Goal: Information Seeking & Learning: Learn about a topic

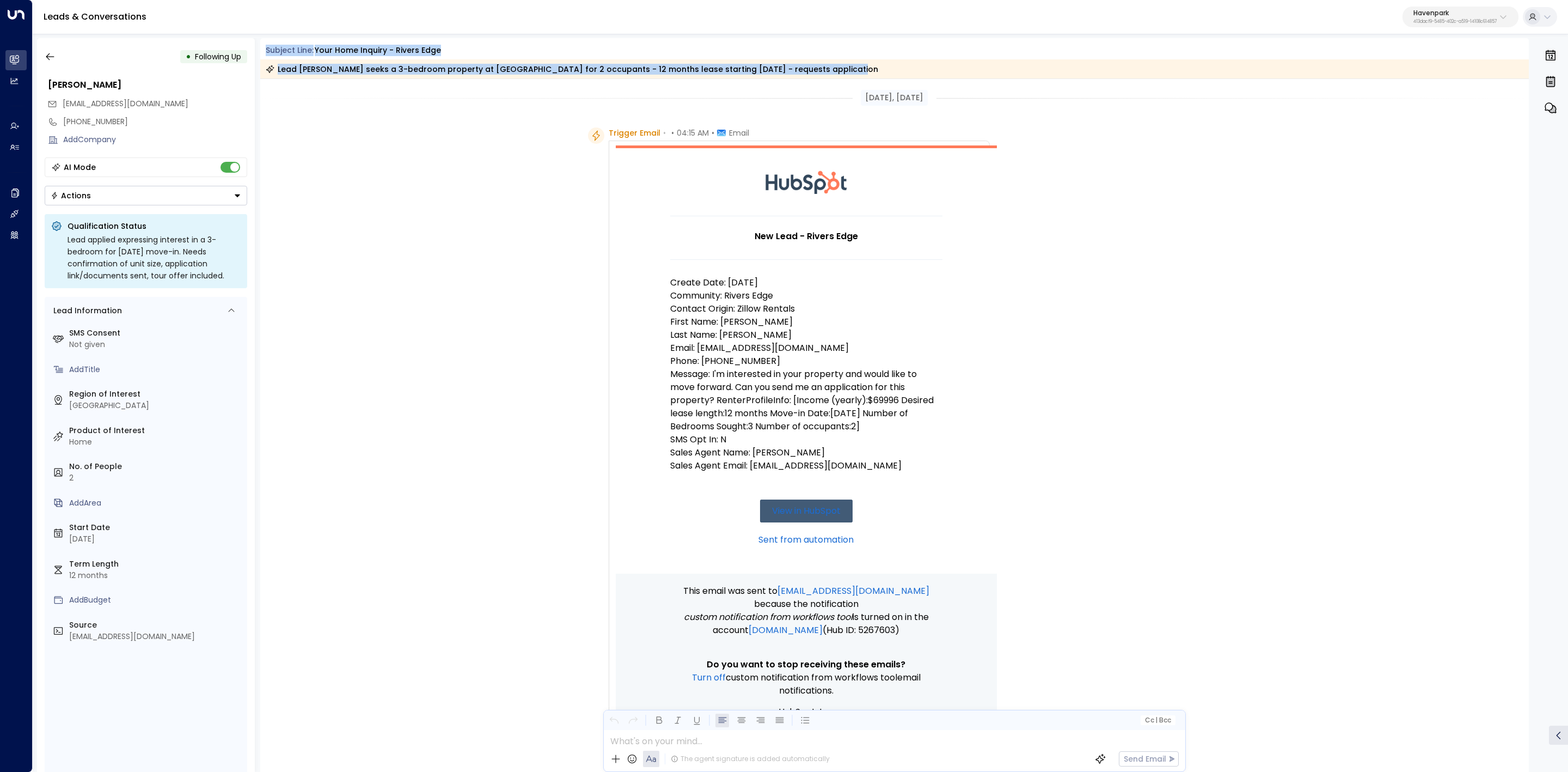
drag, startPoint x: 265, startPoint y: 46, endPoint x: 825, endPoint y: 75, distance: 560.8
click at [825, 75] on div "Subject Line: Your Home Inquiry - Rivers Edge Lead Cody Harrison seeks a 3-bedr…" at bounding box center [895, 62] width 1269 height 34
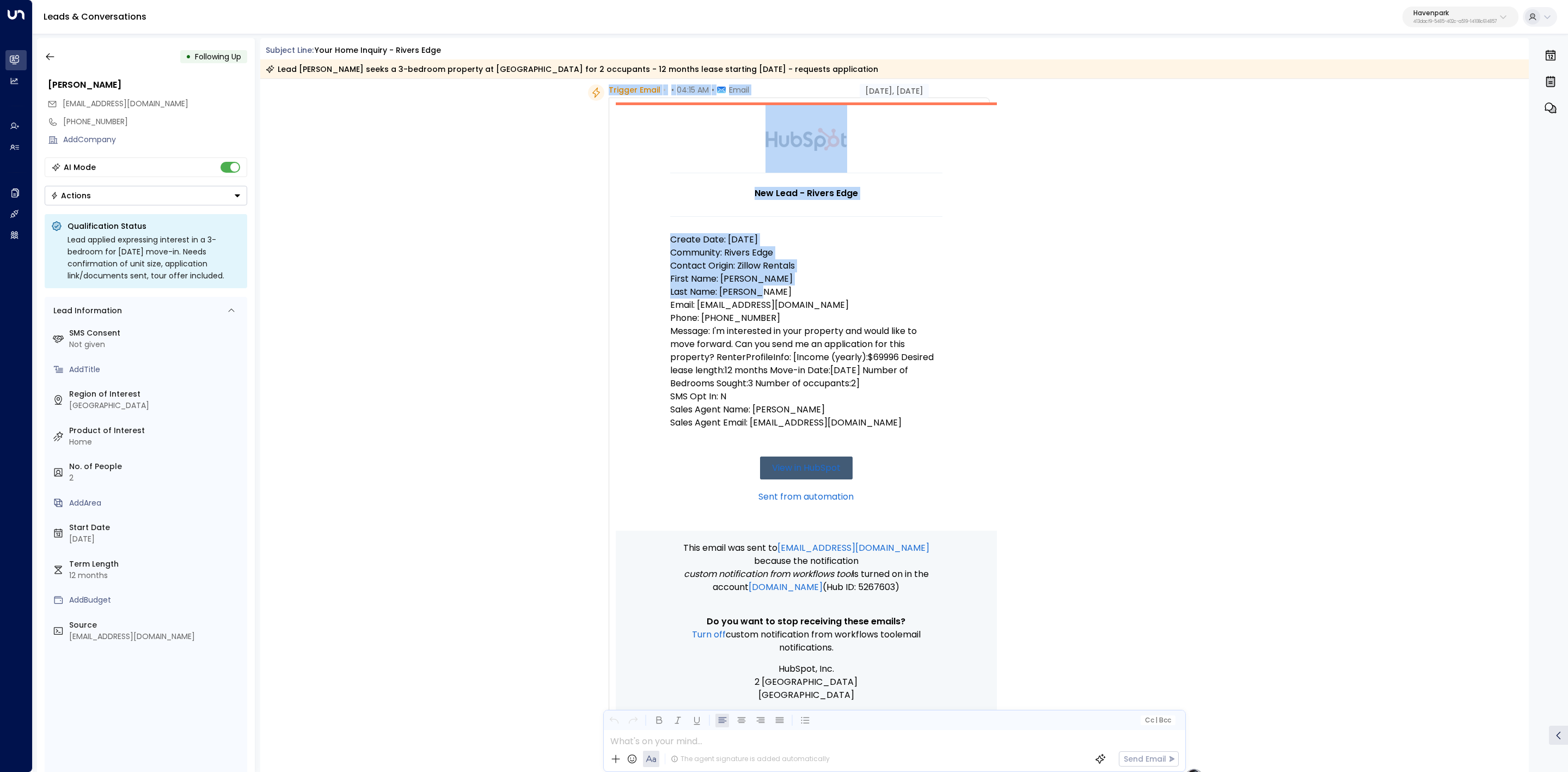
scroll to position [82, 0]
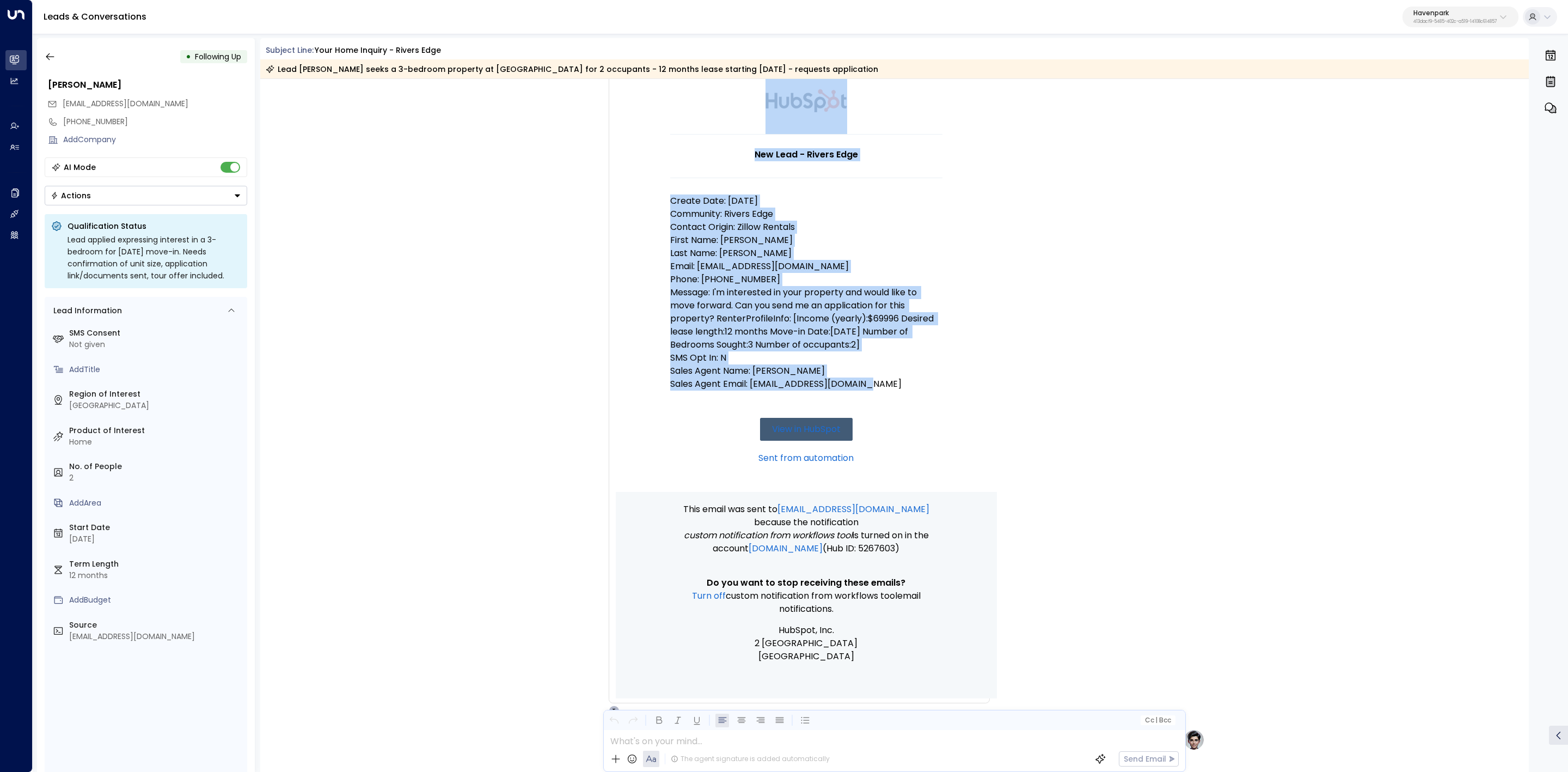
drag, startPoint x: 606, startPoint y: 130, endPoint x: 937, endPoint y: 384, distance: 417.2
click at [937, 384] on div "Trigger Email • • 04:15 AM • Email New Lead - Rivers Edge Create Date: 8/31/25 …" at bounding box center [789, 381] width 402 height 671
copy div "Trigger Email • • 04:15 AM • Email New Lead - Rivers Edge Create Date: 8/31/25 …"
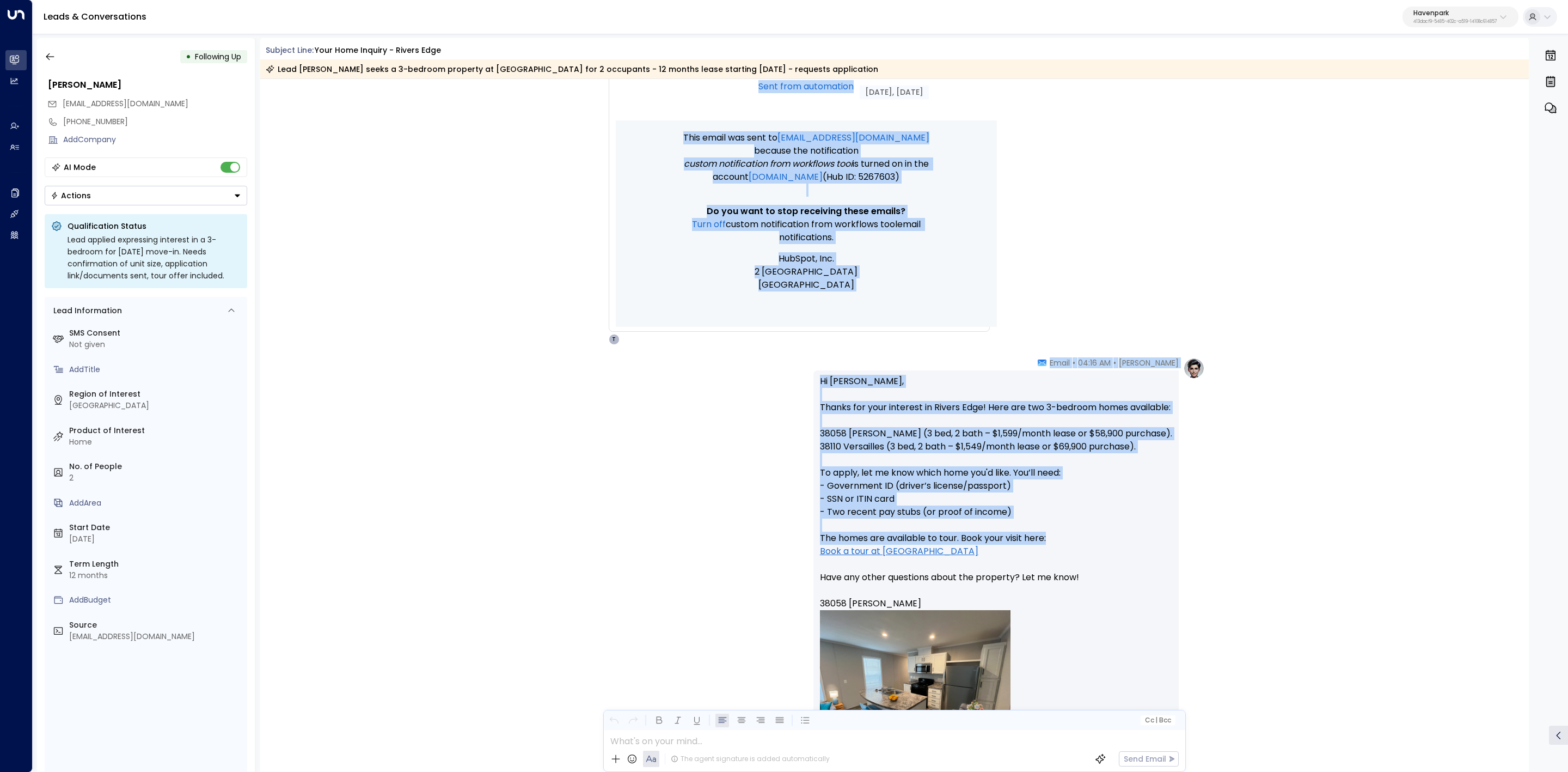
scroll to position [490, 0]
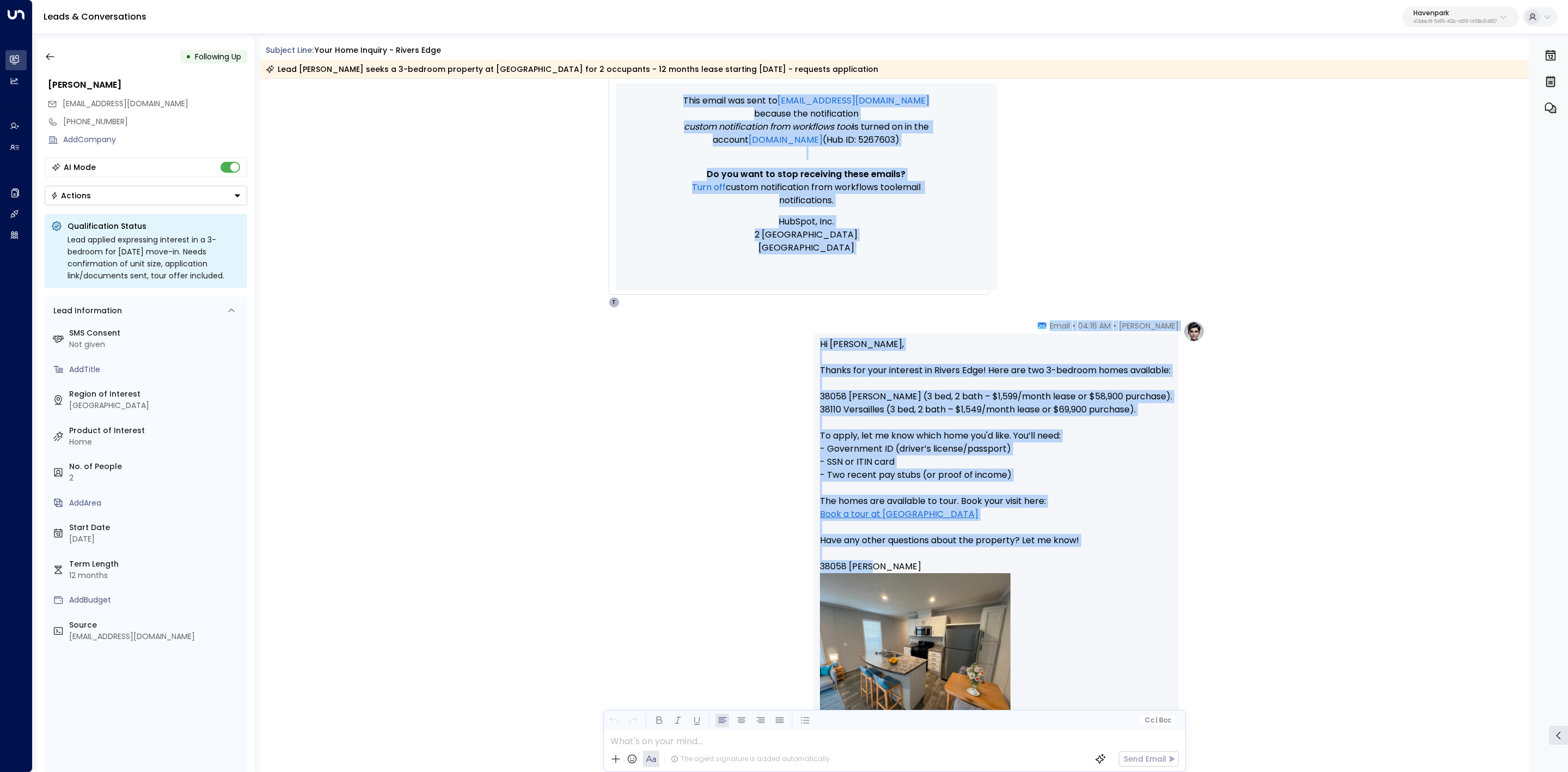
drag, startPoint x: 1032, startPoint y: 401, endPoint x: 1124, endPoint y: 565, distance: 188.0
copy div "New Lead - Rivers Edge Create Date: 8/31/25 Community: Rivers Edge Contact Orig…"
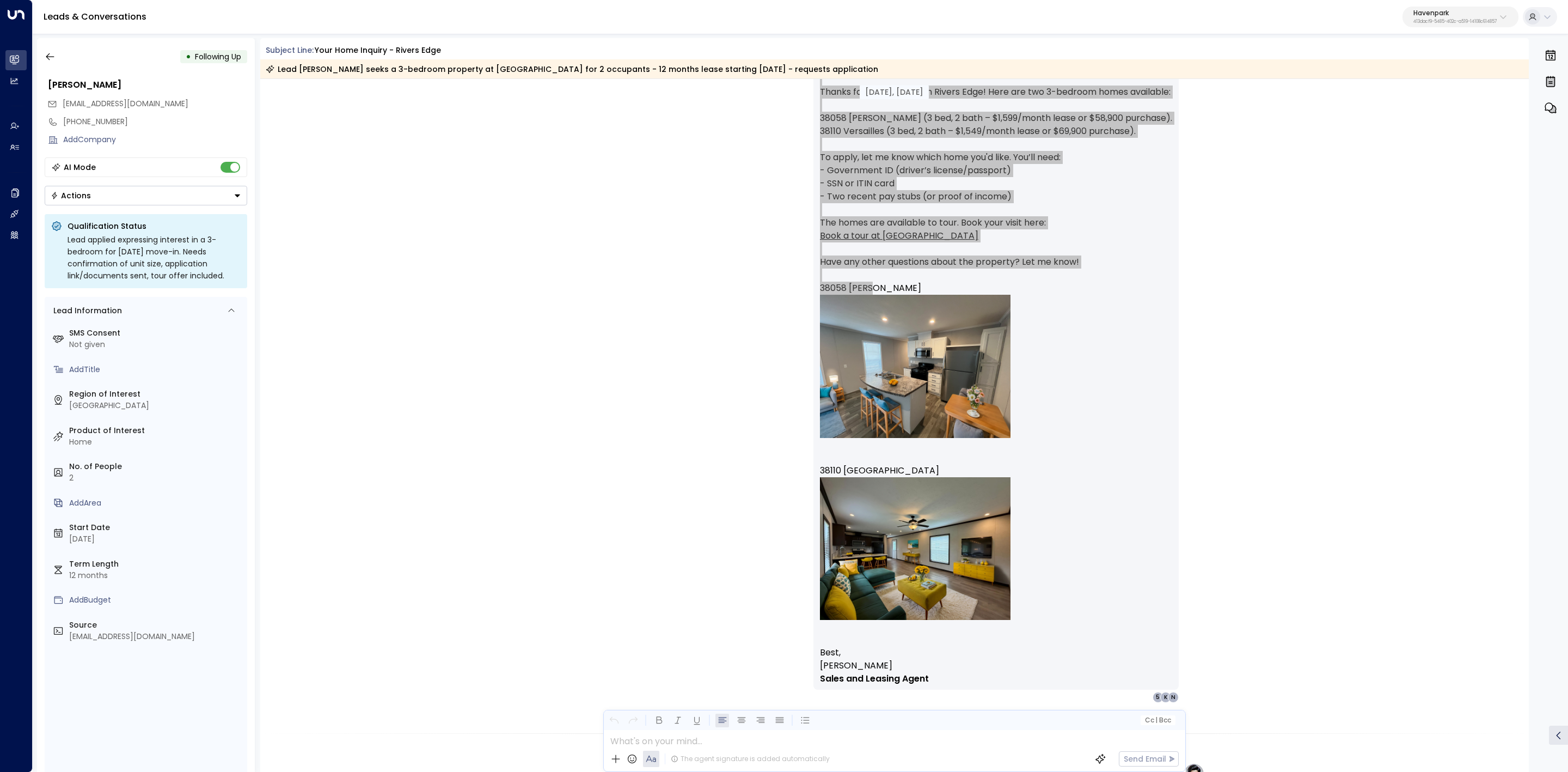
scroll to position [817, 0]
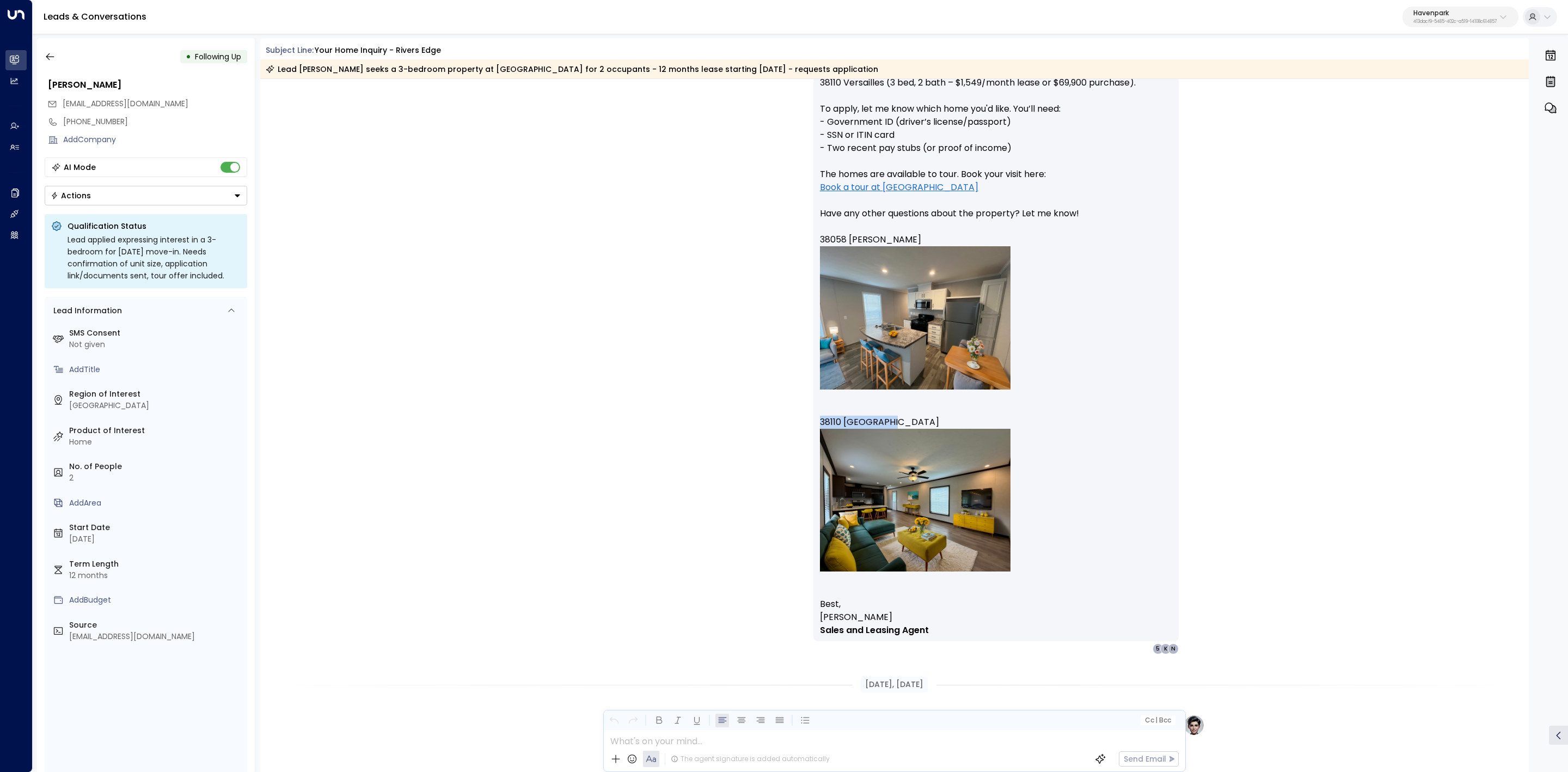
drag, startPoint x: 816, startPoint y: 422, endPoint x: 1261, endPoint y: 427, distance: 445.0
click at [906, 425] on div "Hi Cody, Thanks for your interest in Rivers Edge! Here are two 3-bedroom homes …" at bounding box center [996, 324] width 365 height 635
copy p "38110 Versailles"
drag, startPoint x: 846, startPoint y: 413, endPoint x: 838, endPoint y: 421, distance: 11.3
click at [838, 421] on p "Hi Cody, Thanks for your interest in Rivers Edge! Here are two 3-bedroom homes …" at bounding box center [996, 304] width 352 height 587
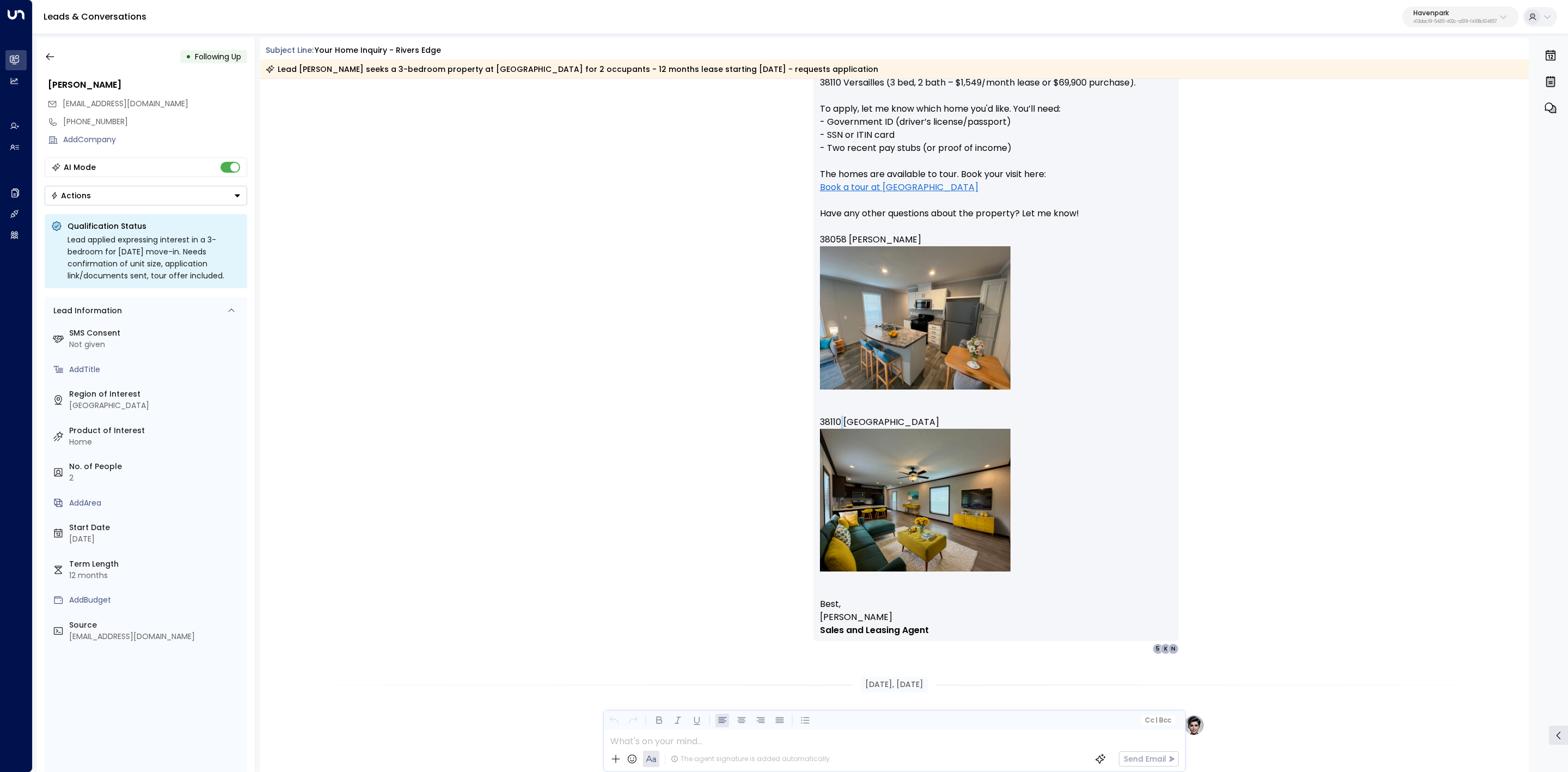
click at [838, 421] on p "Hi Cody, Thanks for your interest in Rivers Edge! Here are two 3-bedroom homes …" at bounding box center [996, 304] width 352 height 587
copy p "38110 Versailles"
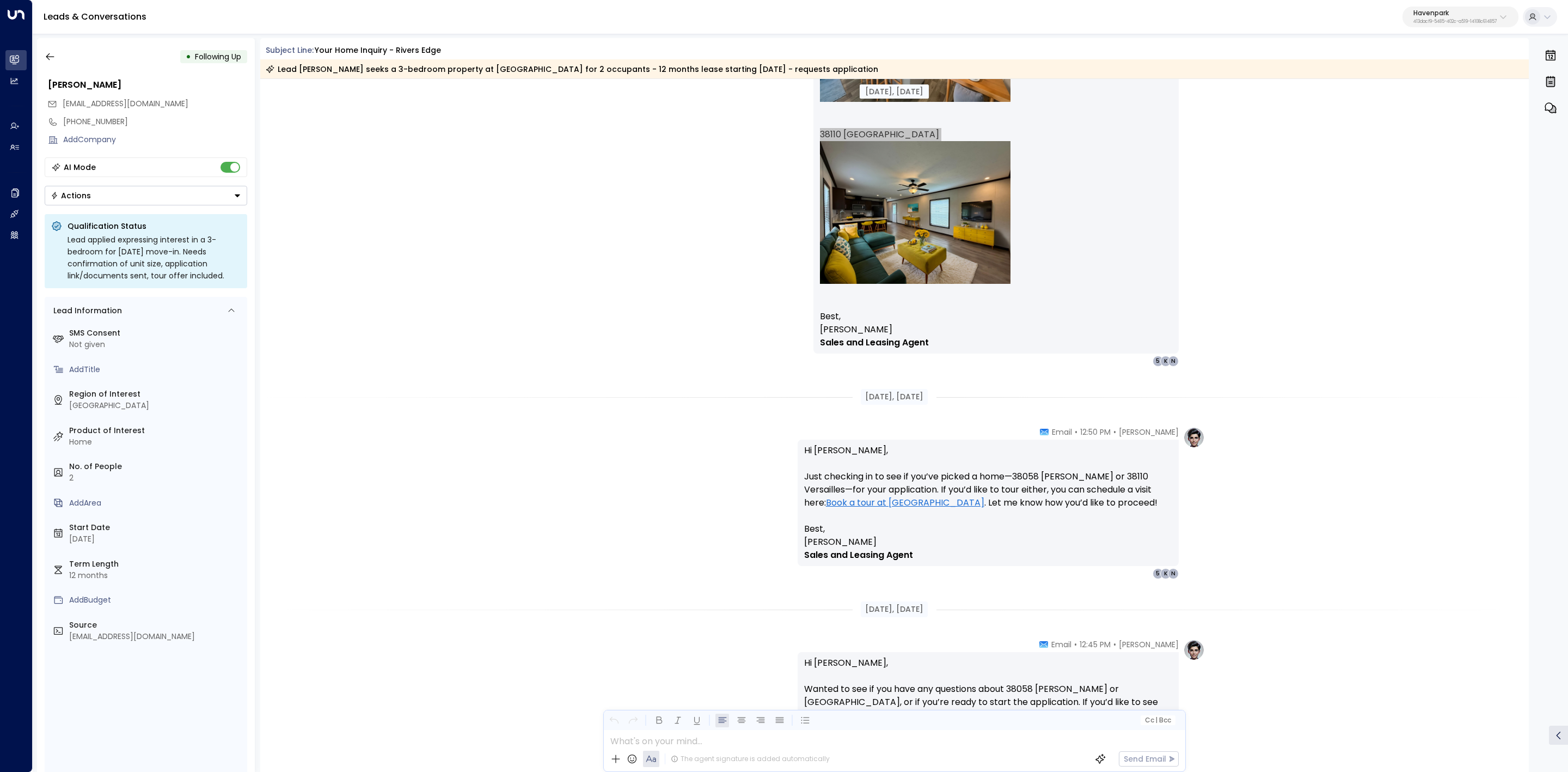
scroll to position [1144, 0]
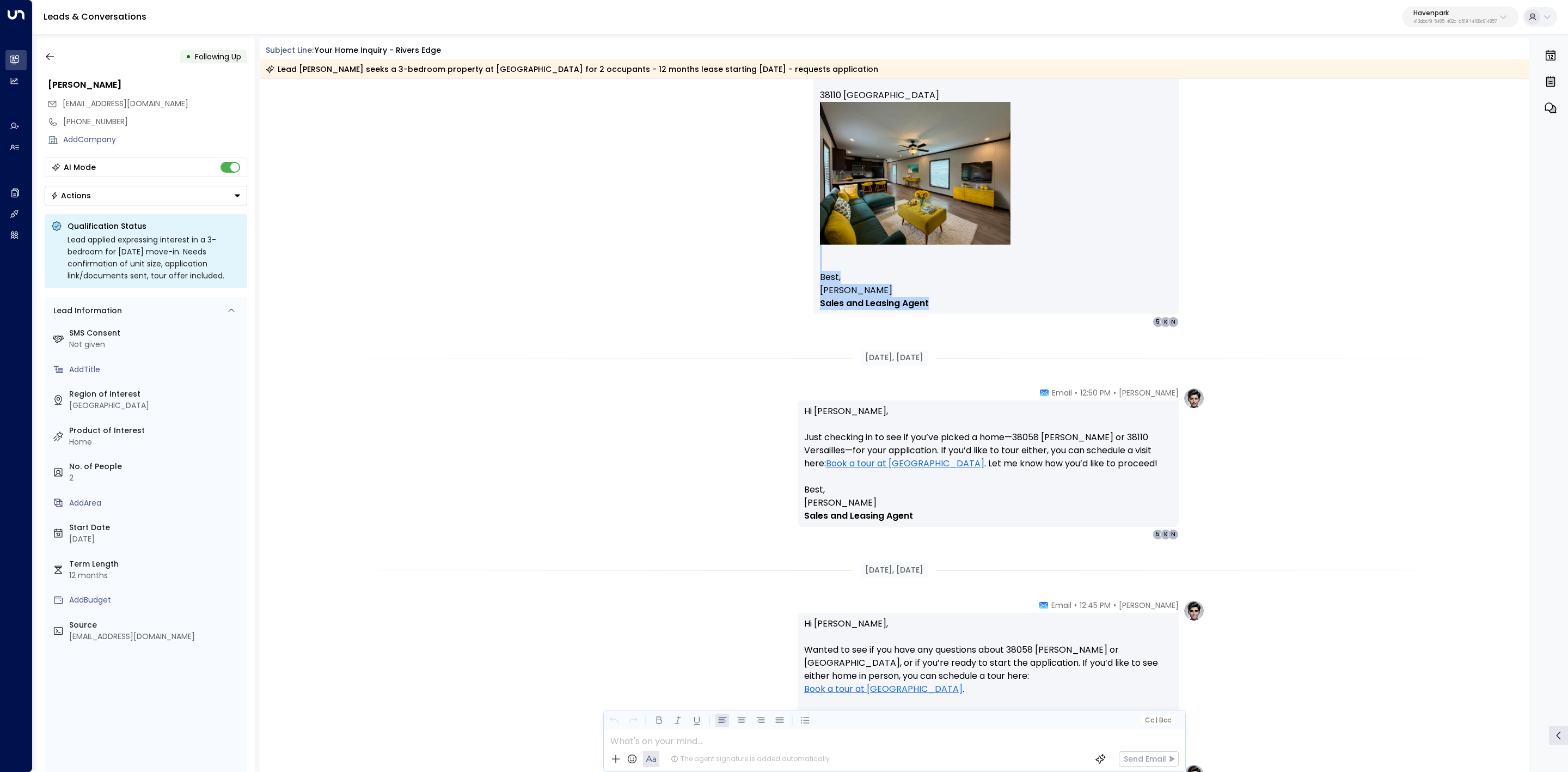
drag, startPoint x: 812, startPoint y: 270, endPoint x: 947, endPoint y: 309, distance: 140.5
copy div "Best, Taylor Smith Sales and Leasing Agent"
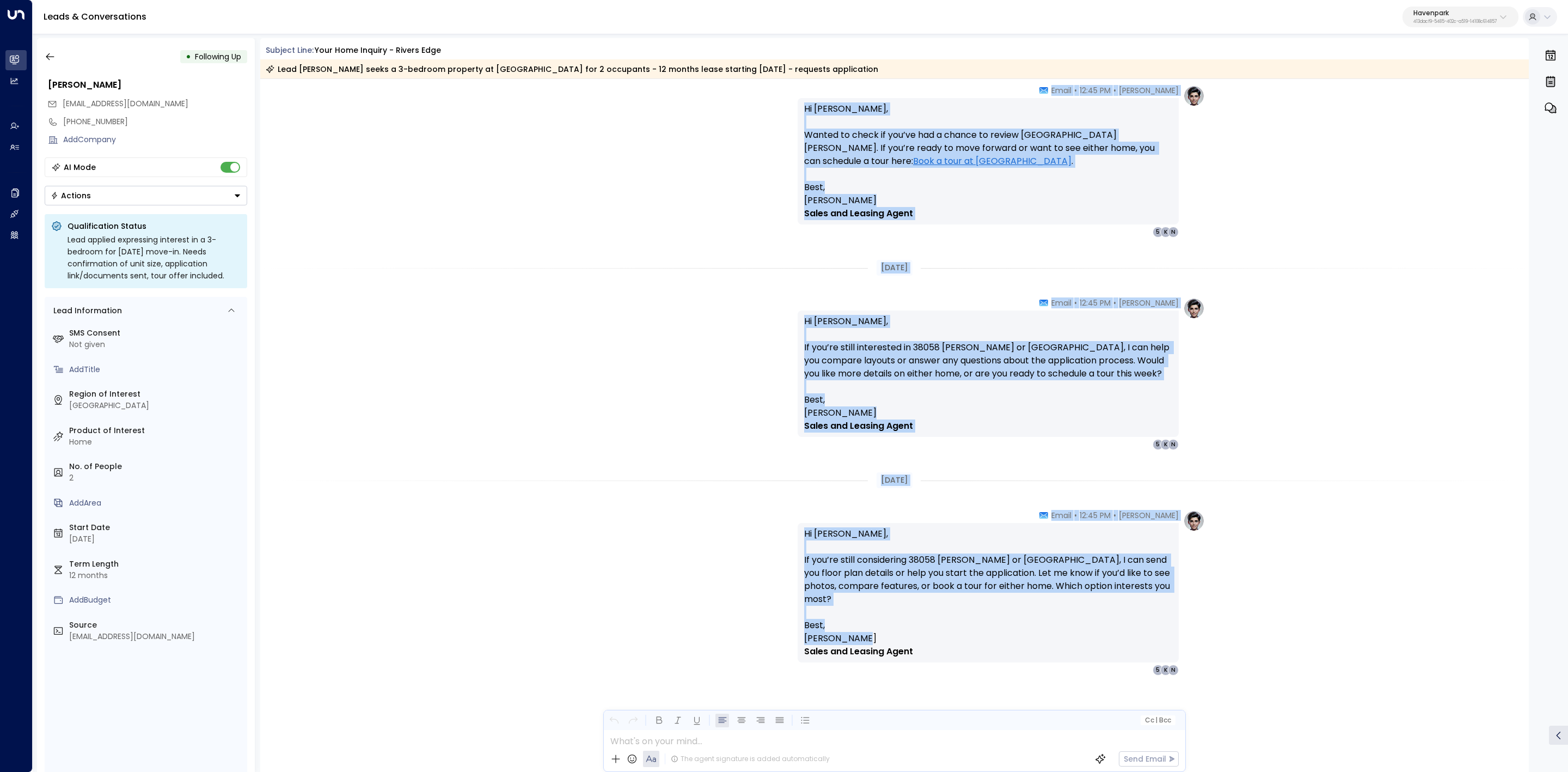
scroll to position [2246, 0]
drag, startPoint x: 859, startPoint y: 277, endPoint x: 1074, endPoint y: 611, distance: 397.2
copy div "Taylor Smith • 12:45 PM • Email Hi Cody, If you’re still considering 38058 Pard…"
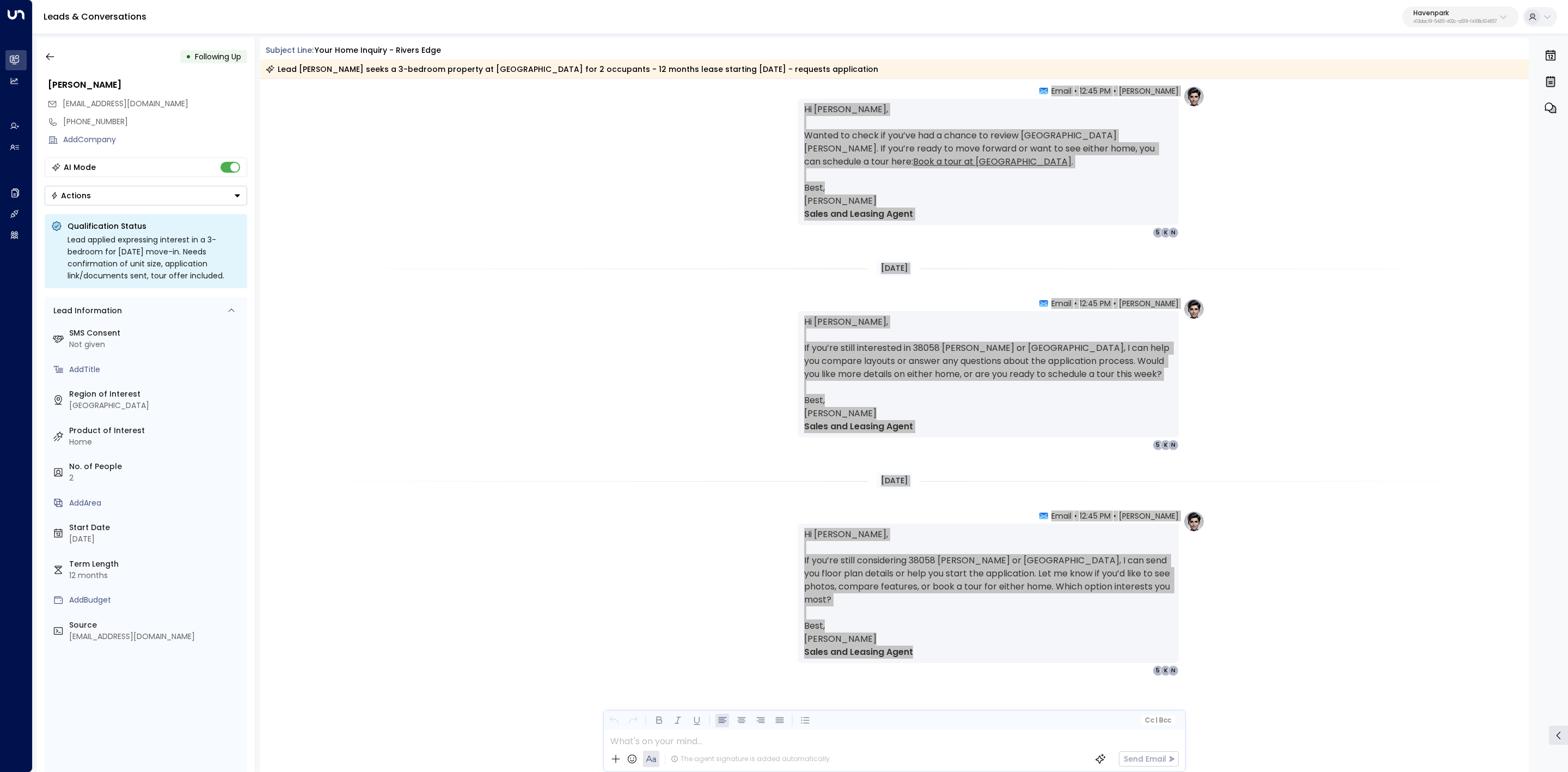
scroll to position [2247, 0]
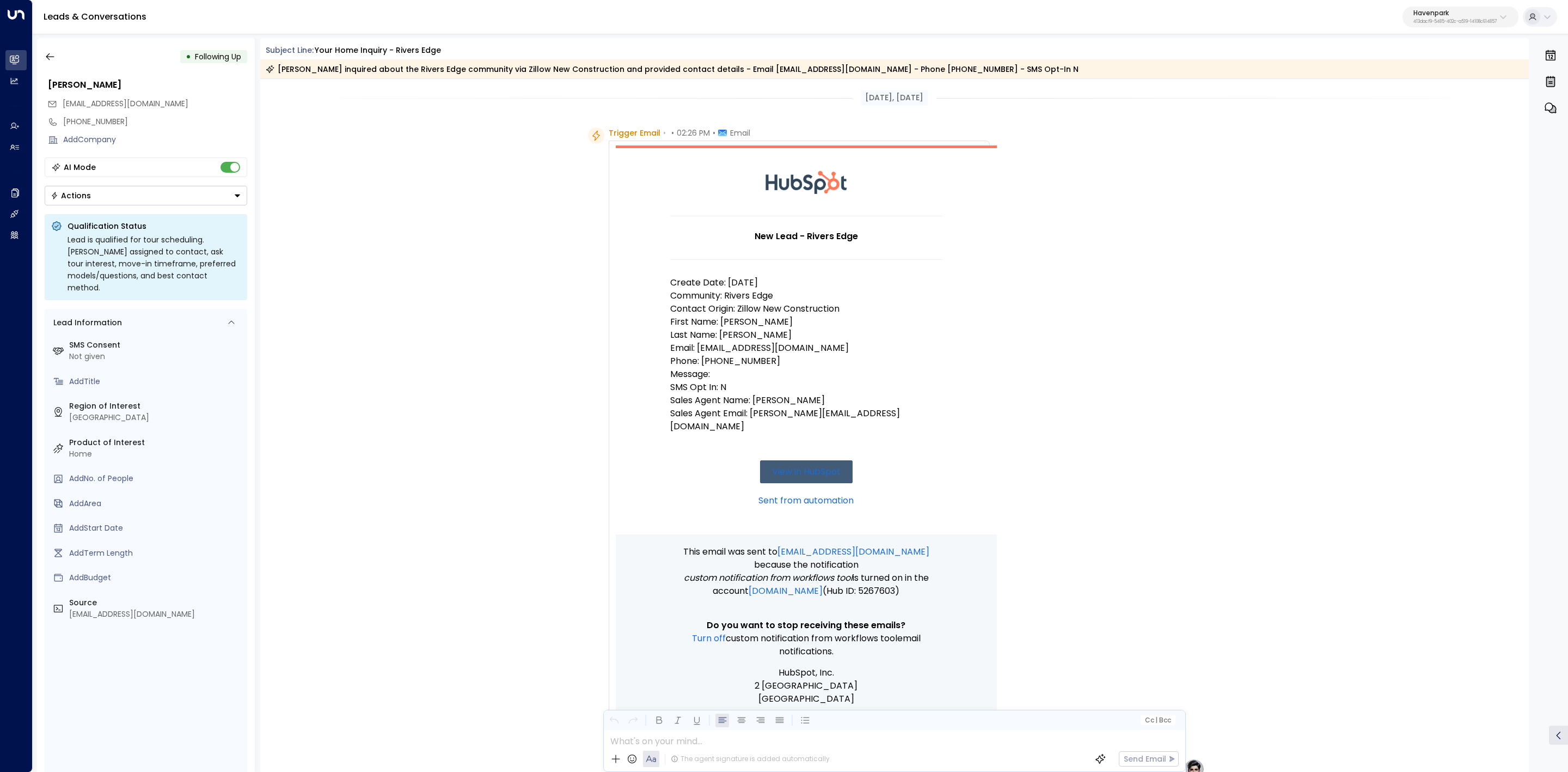
drag, startPoint x: 296, startPoint y: 51, endPoint x: 1051, endPoint y: 85, distance: 755.8
click at [1051, 85] on div "Subject Line: Your Home Inquiry - Rivers Edge William H Plummer inquired about …" at bounding box center [895, 405] width 1269 height 734
click at [1045, 61] on div "William H Plummer inquired about the Rivers Edge community via Zillow New Const…" at bounding box center [895, 68] width 1269 height 19
click at [1045, 67] on div "William H Plummer inquired about the Rivers Edge community via Zillow New Const…" at bounding box center [895, 68] width 1269 height 19
copy div "Subject Line: Your Home Inquiry - Rivers Edge William H Plummer inquired about …"
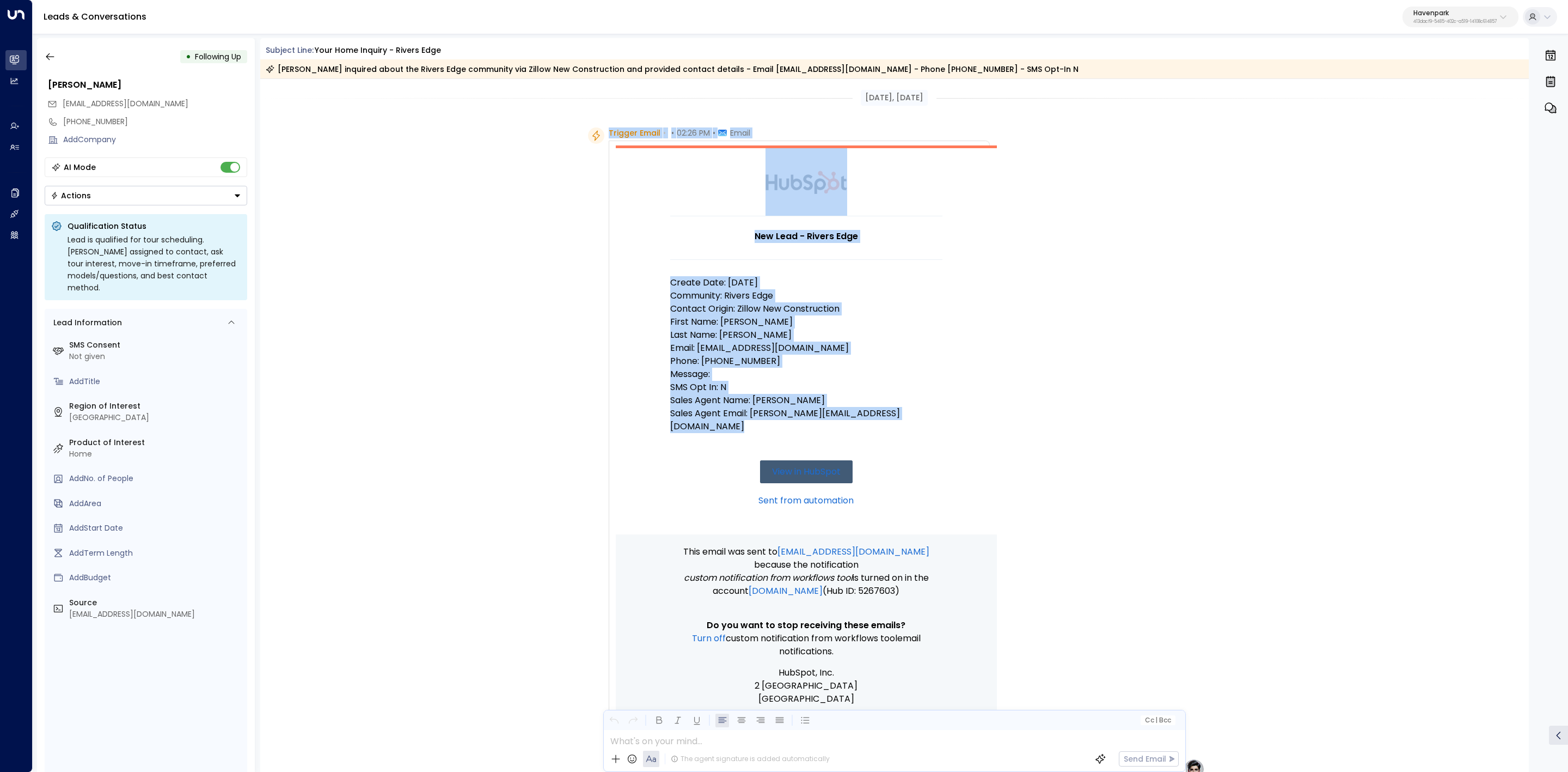
drag, startPoint x: 608, startPoint y: 128, endPoint x: 874, endPoint y: 421, distance: 395.7
click at [874, 421] on div "Trigger Email • • 02:26 PM • Email New Lead - Rivers Edge Create Date: 9/1/25 C…" at bounding box center [799, 443] width 381 height 632
copy div "Trigger Email • • 02:26 PM • Email New Lead - Rivers Edge Create Date: 9/1/25 C…"
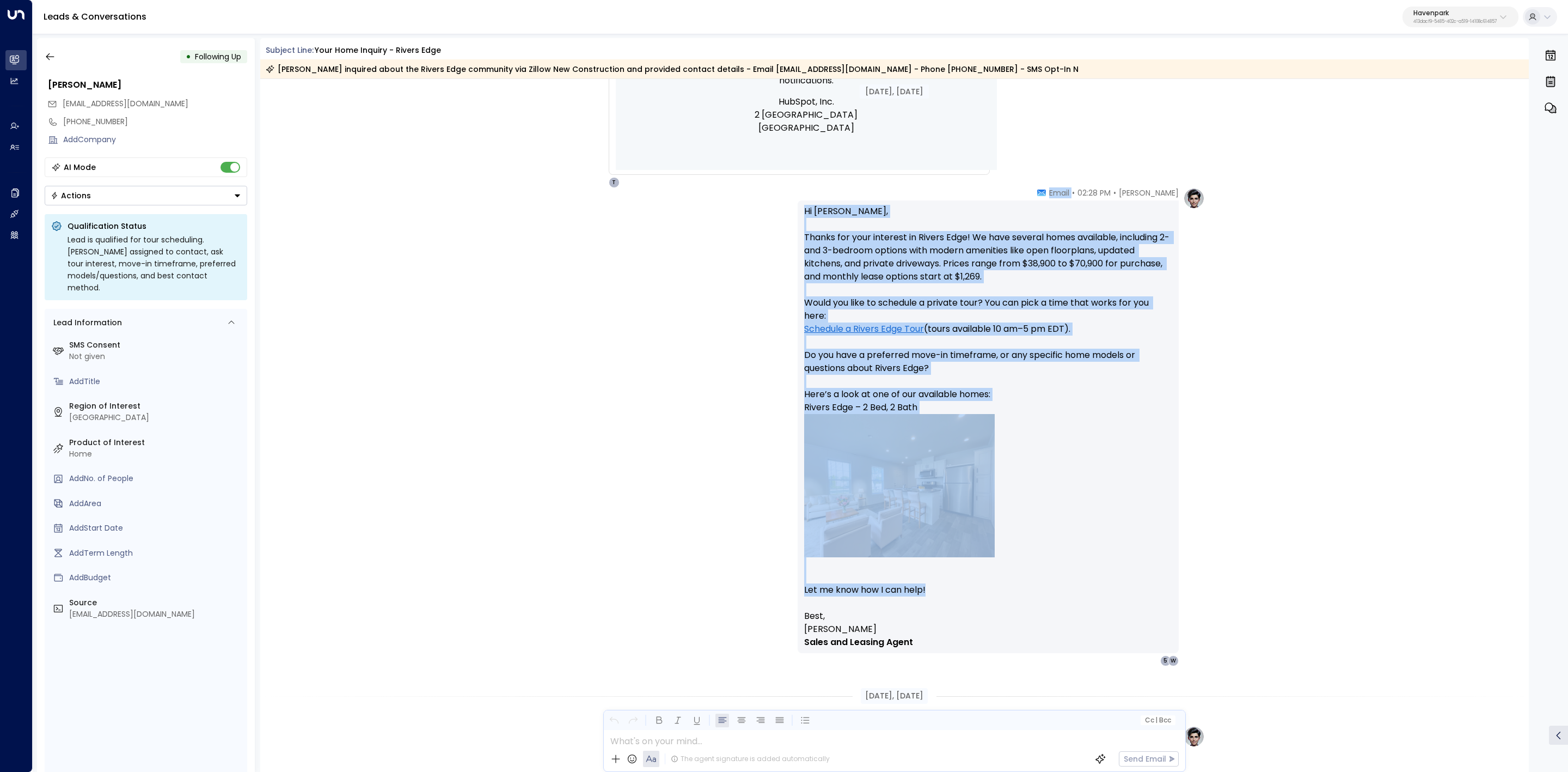
scroll to position [571, 0]
drag, startPoint x: 1058, startPoint y: 355, endPoint x: 1137, endPoint y: 639, distance: 294.8
click at [1137, 639] on div "Taylor Smith • 02:28 PM • Email Hi William, Thanks for your interest in Rivers …" at bounding box center [989, 425] width 381 height 479
copy div "Email Hi William, Thanks for your interest in Rivers Edge! We have several home…"
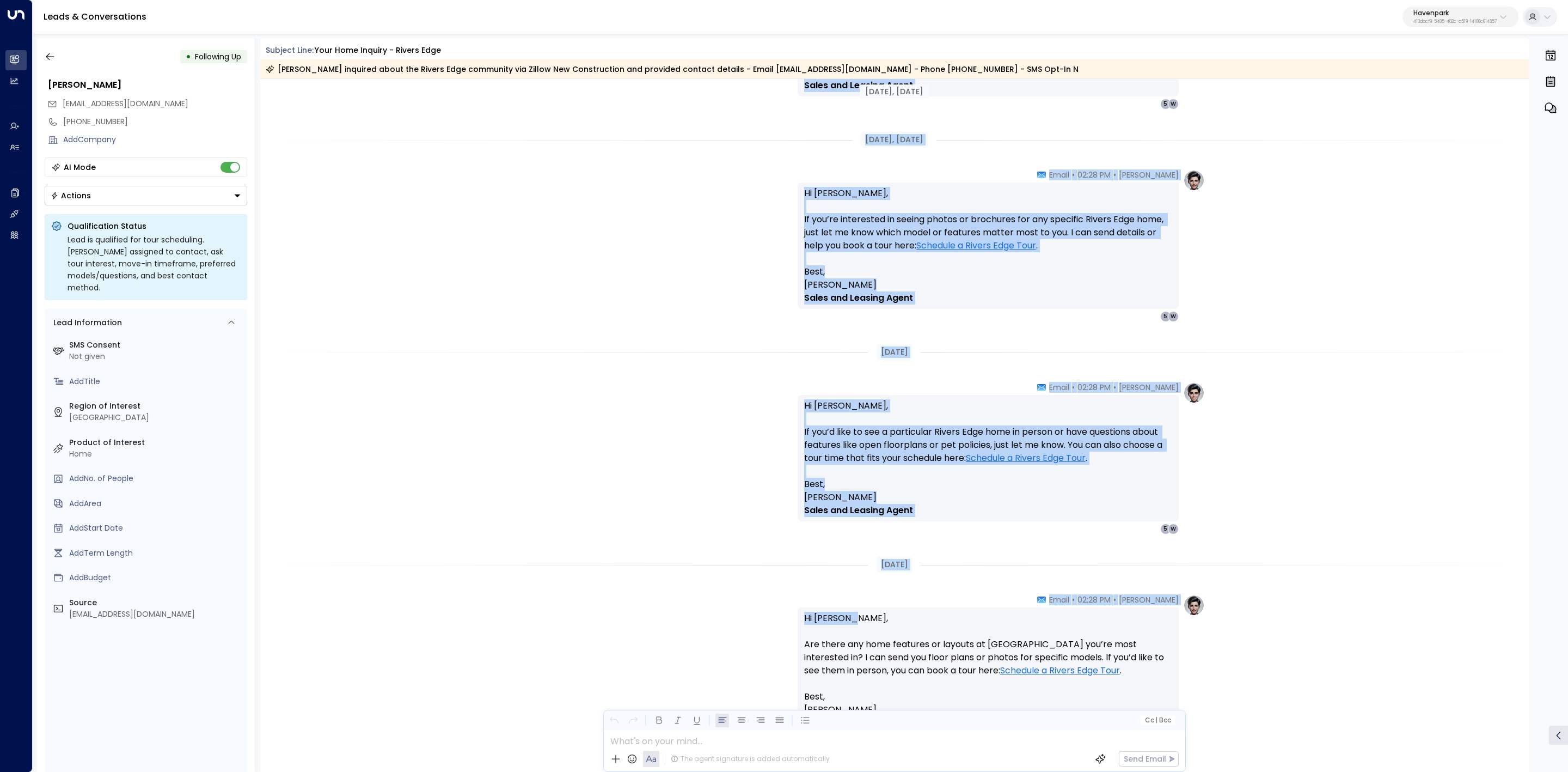
scroll to position [1797, 0]
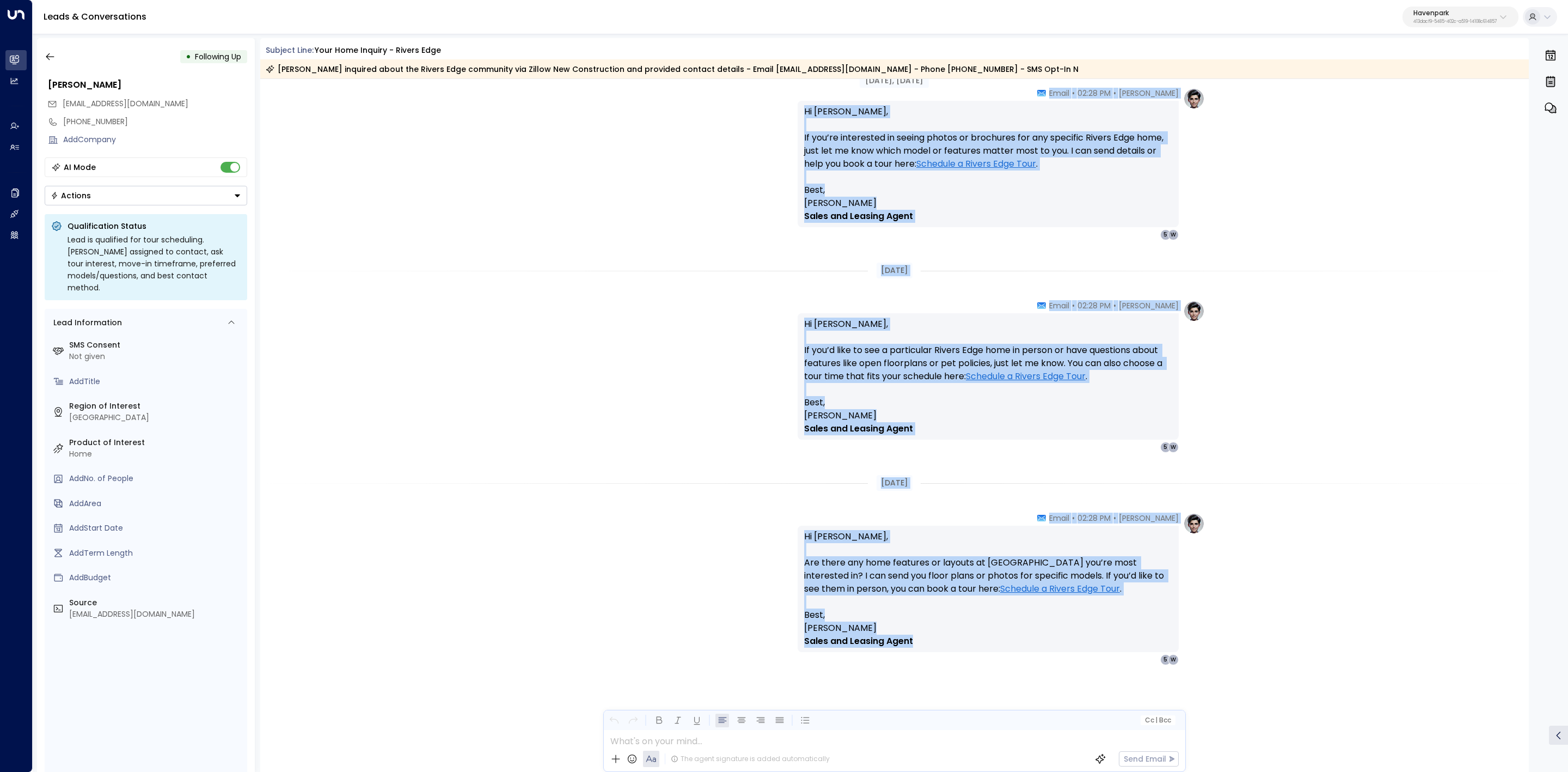
drag, startPoint x: 856, startPoint y: 373, endPoint x: 1059, endPoint y: 643, distance: 337.8
copy div "Taylor Smith • 02:28 PM • Email Hi William, If you’re still considering Rivers …"
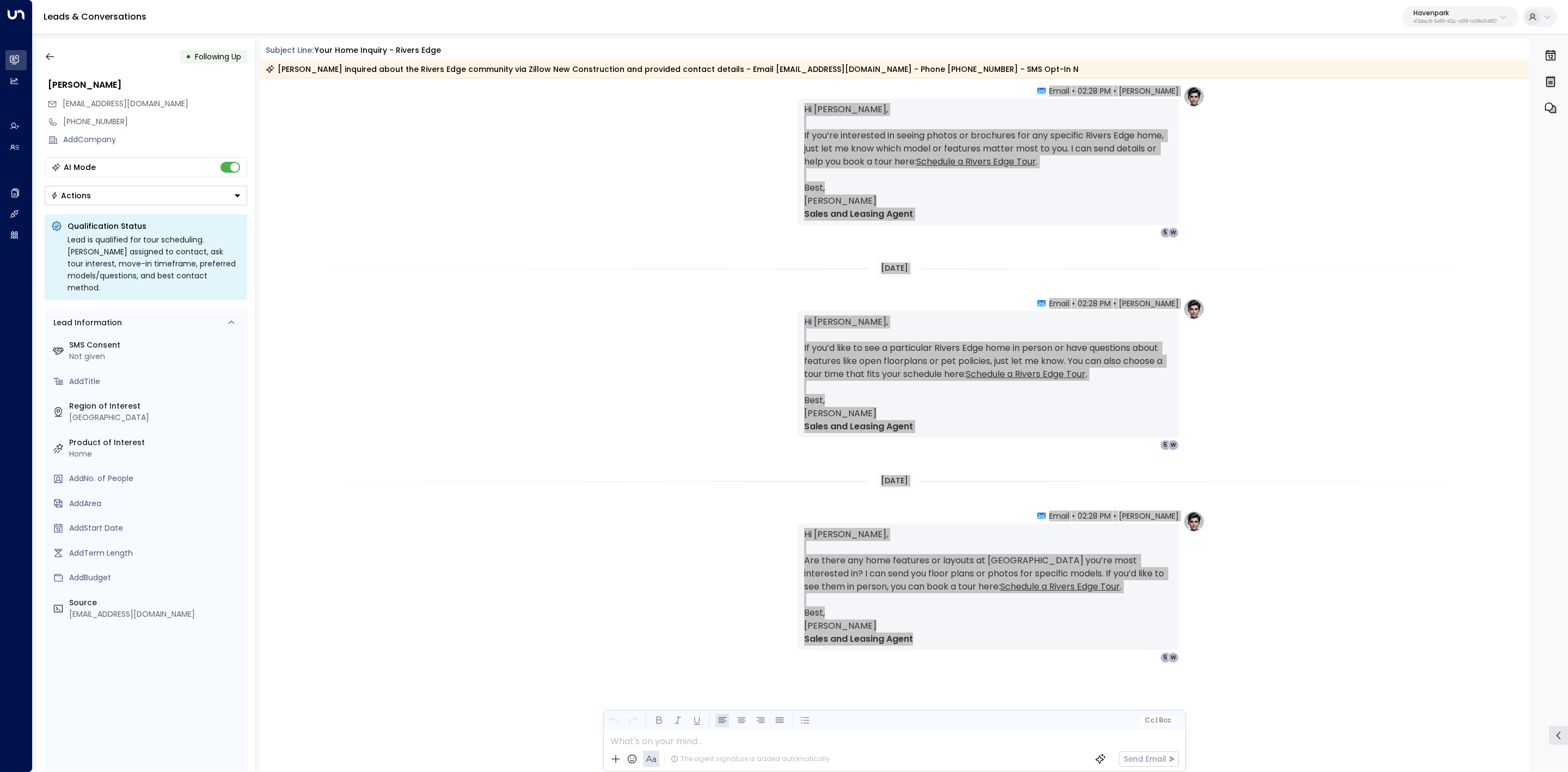
scroll to position [1718, 0]
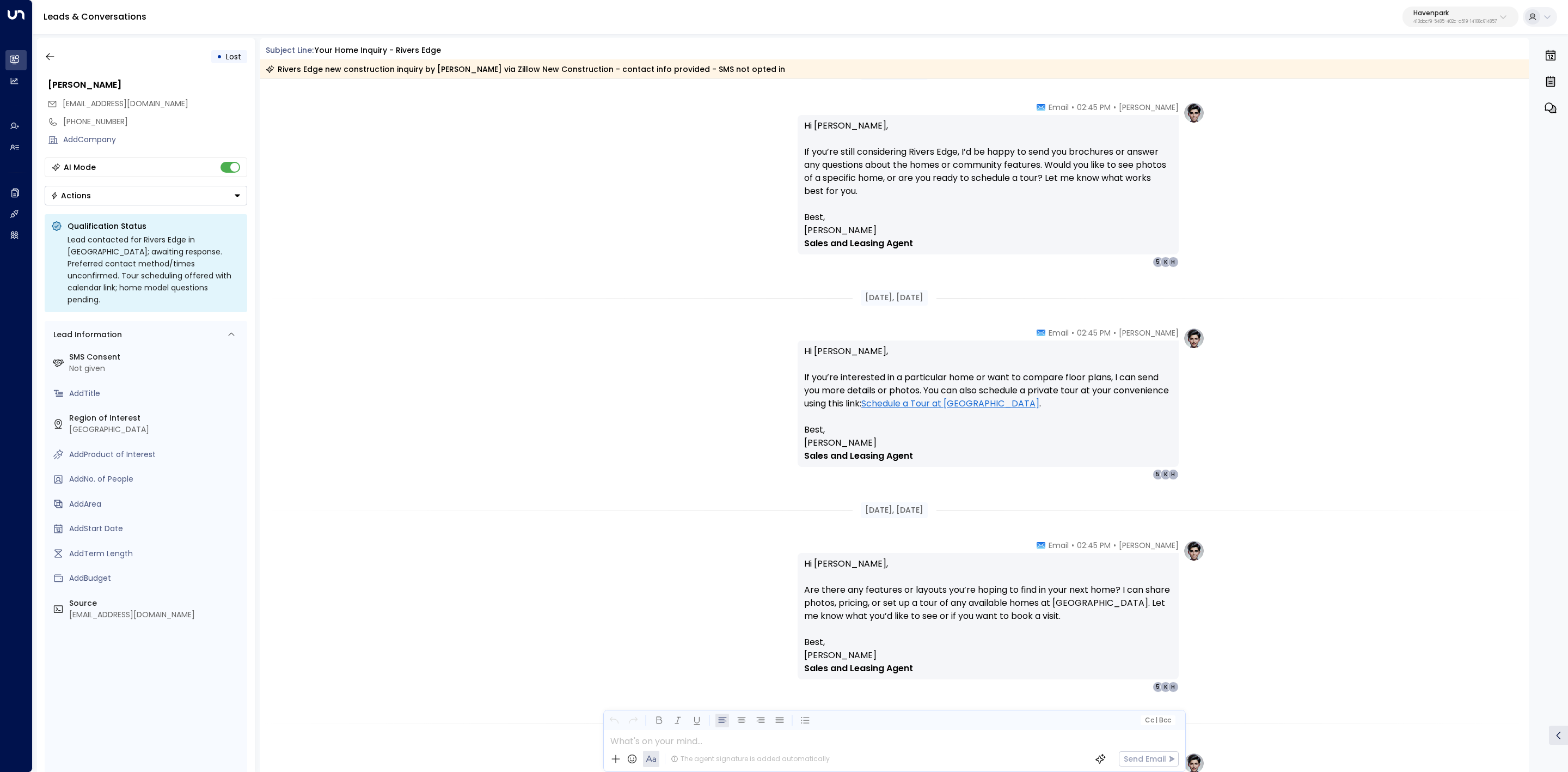
scroll to position [1490, 0]
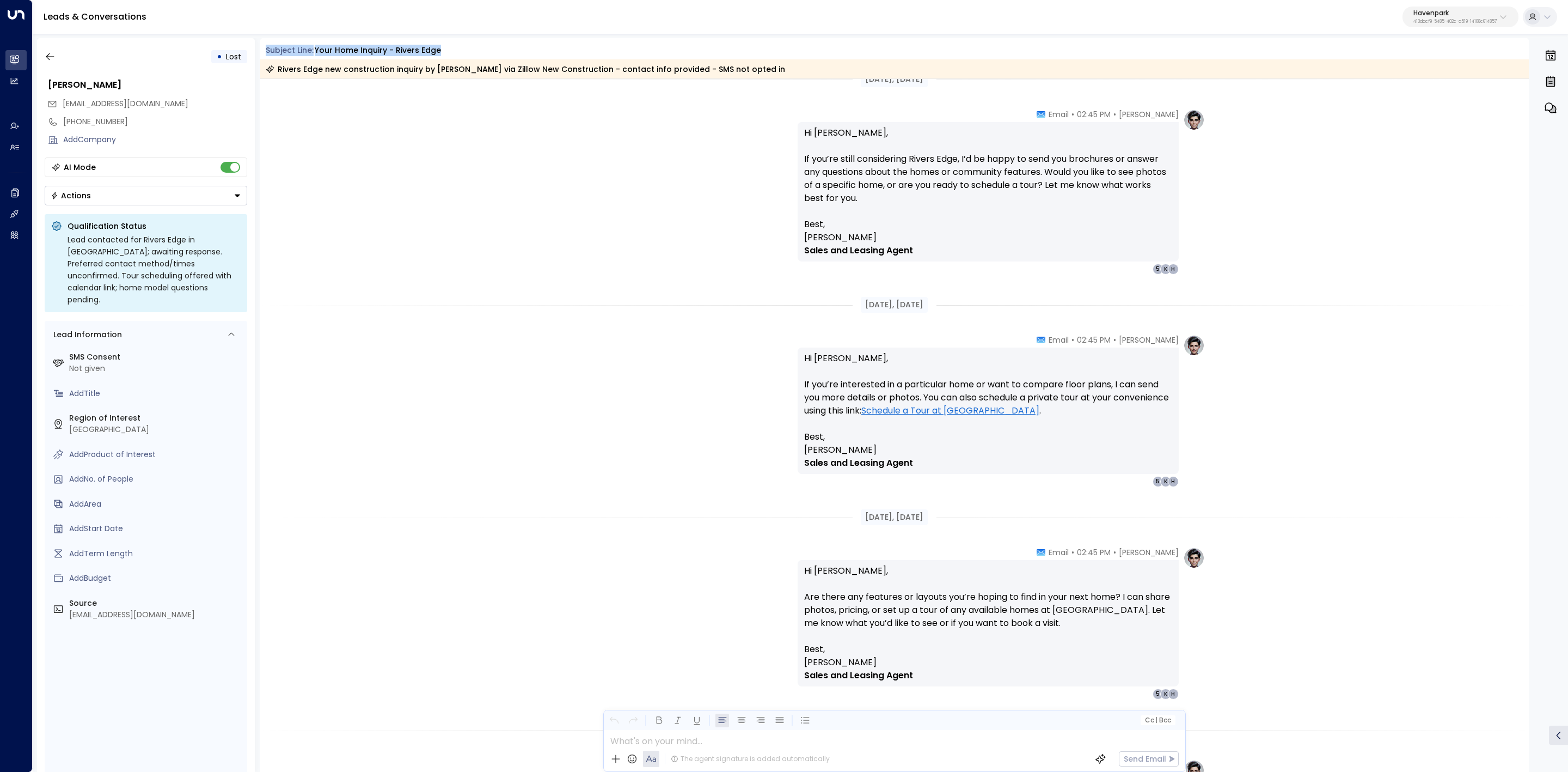
drag, startPoint x: 330, startPoint y: 45, endPoint x: 850, endPoint y: 105, distance: 523.5
click at [853, 84] on div "Subject Line: Your Home Inquiry - Rivers Edge Rivers Edge new construction inqu…" at bounding box center [895, 405] width 1269 height 734
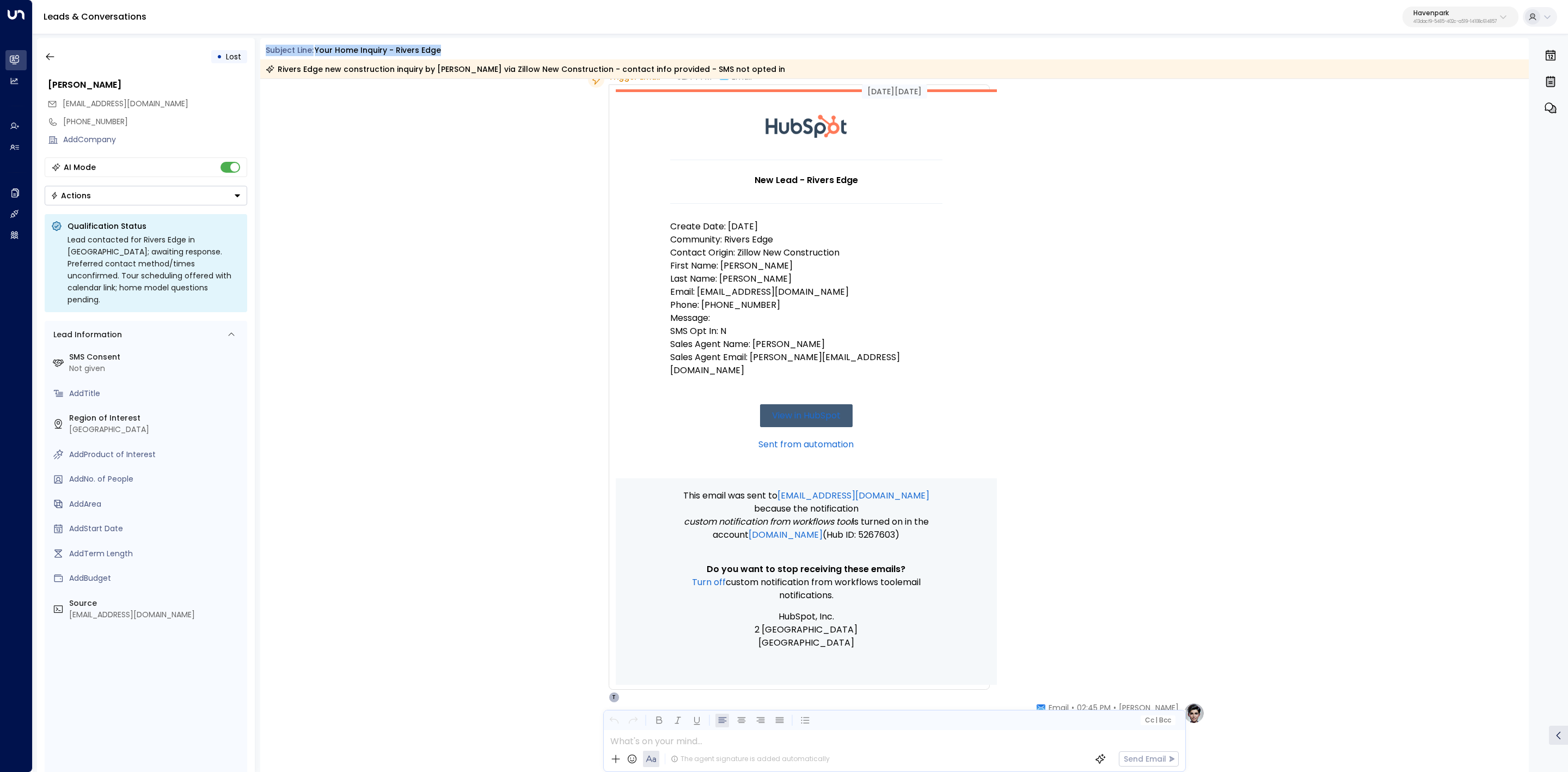
scroll to position [0, 0]
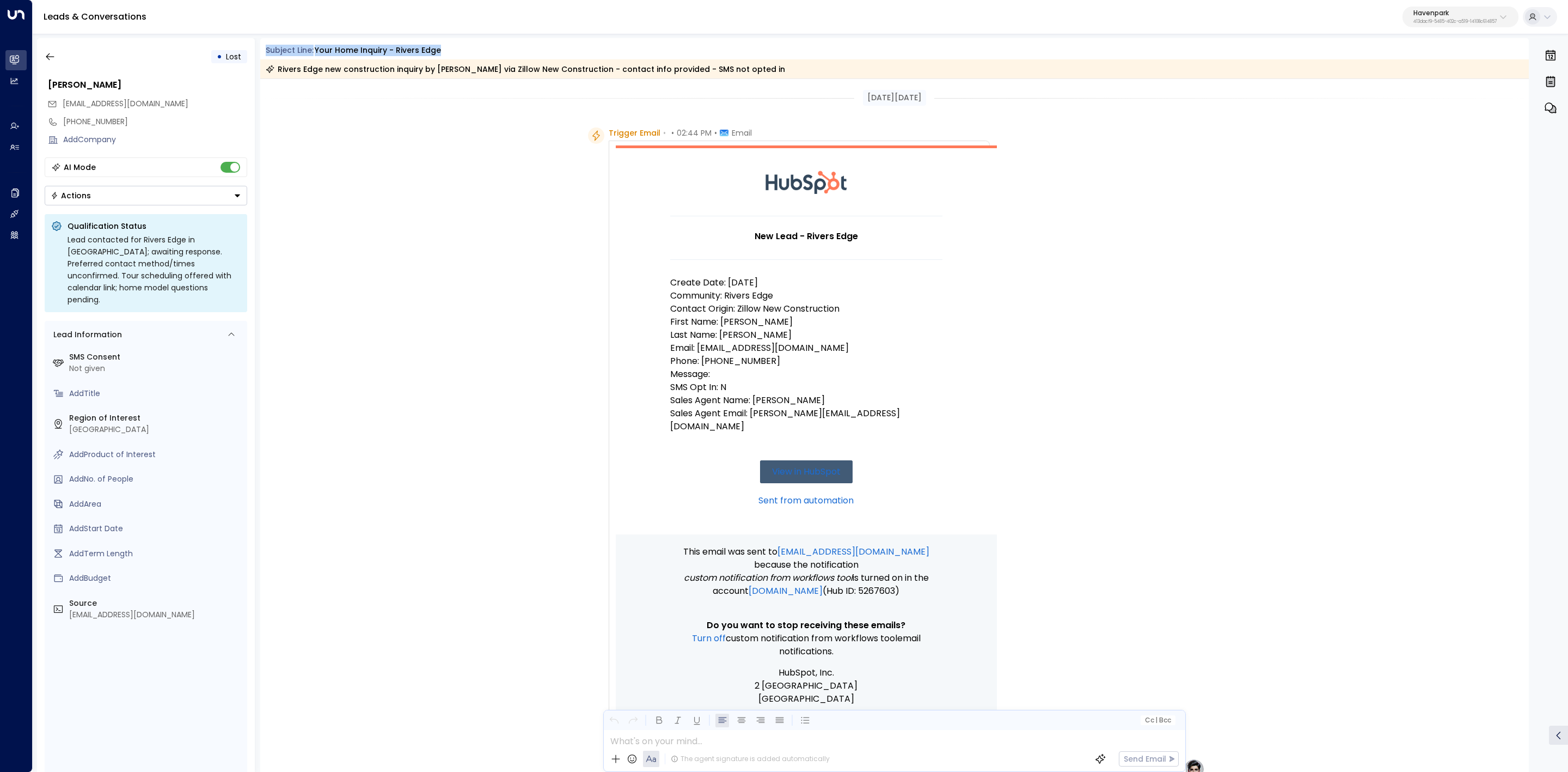
drag, startPoint x: 1011, startPoint y: 232, endPoint x: 987, endPoint y: 226, distance: 24.7
click at [1012, 232] on div "Trigger Email • • 02:44 PM • Email New Lead - Rivers Edge Create Date: 8/30/25 …" at bounding box center [897, 443] width 617 height 632
drag, startPoint x: 521, startPoint y: 172, endPoint x: 401, endPoint y: 180, distance: 120.3
click at [521, 173] on div "Trigger Email • • 02:44 PM • Email New Lead - Rivers Edge Create Date: 8/30/25 …" at bounding box center [895, 443] width 1269 height 632
drag, startPoint x: 373, startPoint y: 155, endPoint x: 373, endPoint y: 145, distance: 10.0
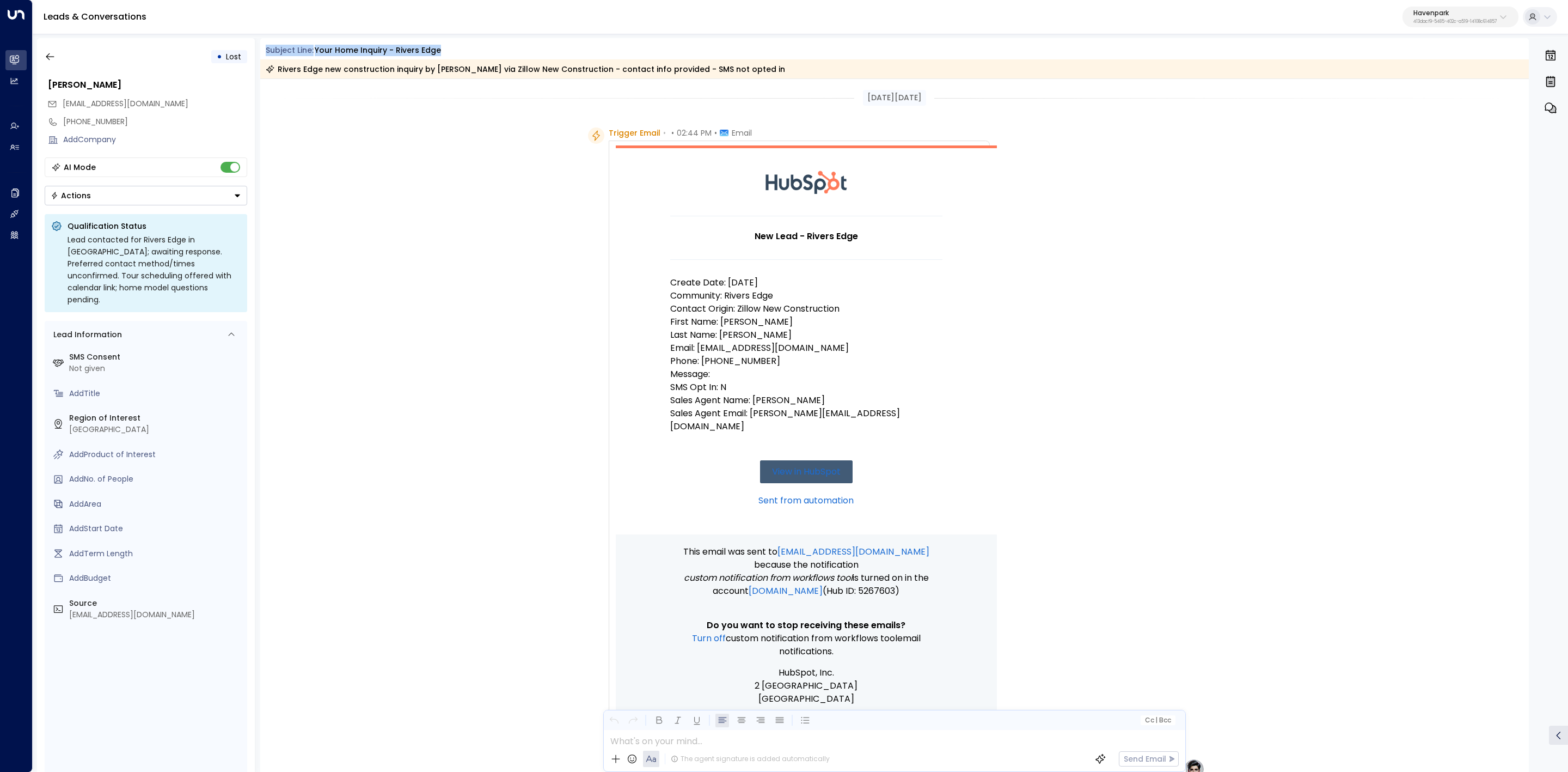
click at [373, 156] on div "Trigger Email • • 02:44 PM • Email New Lead - Rivers Edge Create Date: 8/30/25 …" at bounding box center [895, 443] width 1269 height 632
click at [1167, 313] on div "Trigger Email • • 02:44 PM • Email New Lead - Rivers Edge Create Date: 8/30/25 …" at bounding box center [897, 443] width 617 height 632
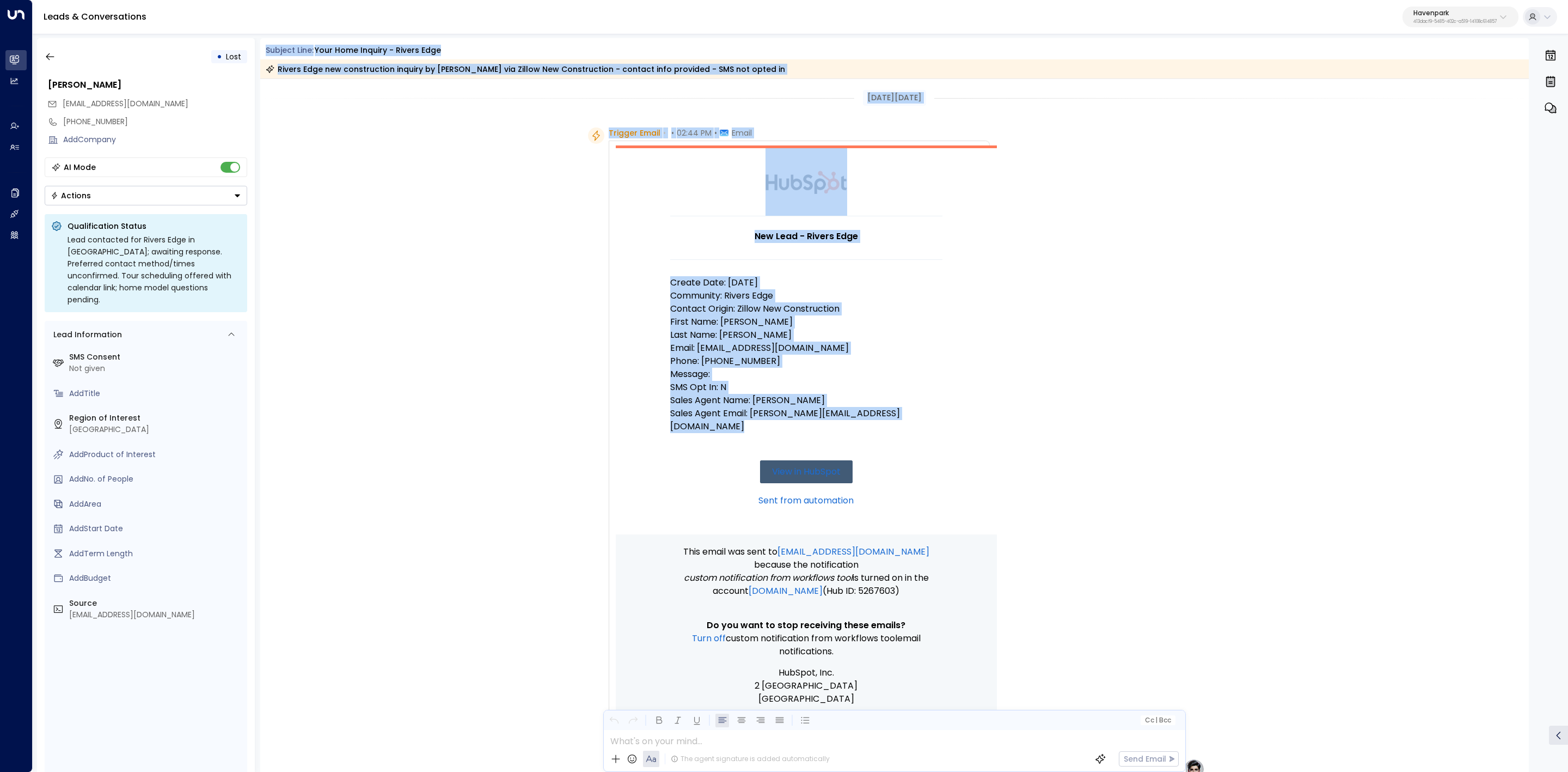
drag, startPoint x: 266, startPoint y: 52, endPoint x: 907, endPoint y: 433, distance: 745.7
click at [909, 432] on div "Subject Line: Your Home Inquiry - Rivers Edge Rivers Edge new construction inqu…" at bounding box center [895, 405] width 1269 height 734
copy div "Subject Line: Your Home Inquiry - Rivers Edge Rivers Edge new construction inqu…"
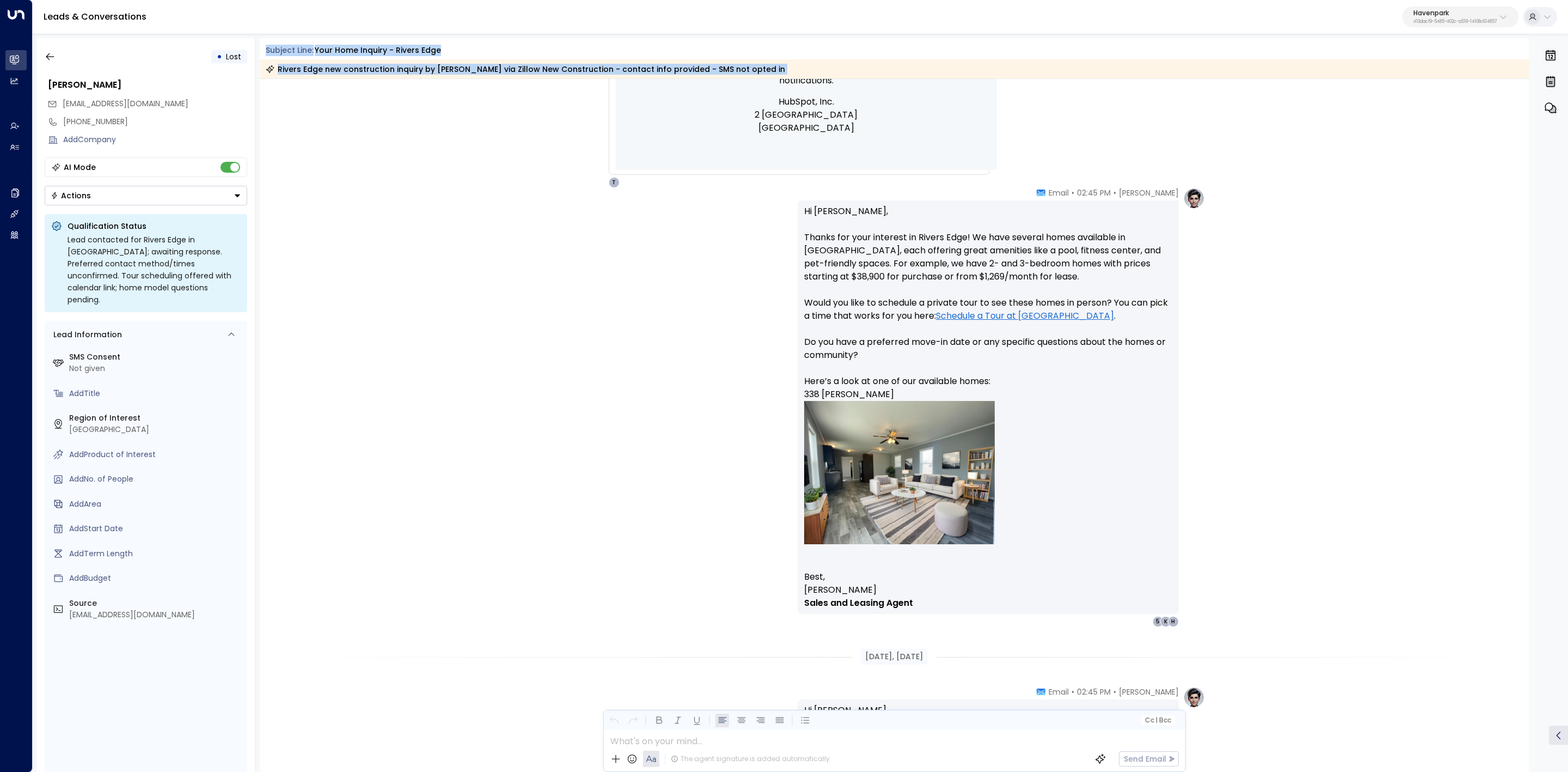
scroll to position [571, 0]
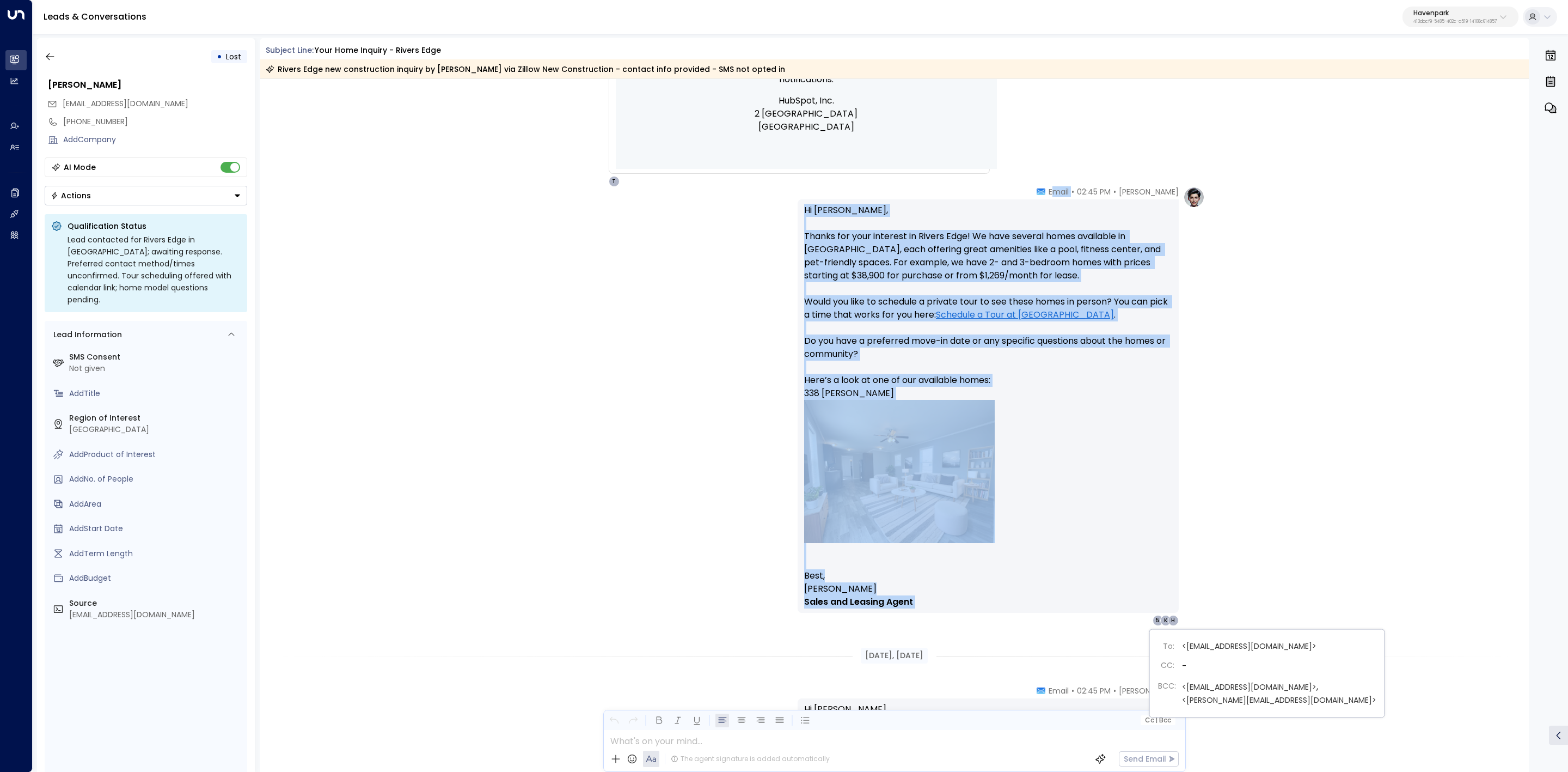
drag, startPoint x: 1062, startPoint y: 353, endPoint x: 1175, endPoint y: 615, distance: 285.3
click at [1175, 615] on div "Taylor Smith • 02:45 PM • Email Hi Nadeaja, Thanks for your interest in Rivers …" at bounding box center [989, 405] width 381 height 439
copy div "mail Hi Nadeaja, Thanks for your interest in Rivers Edge! We have several homes…"
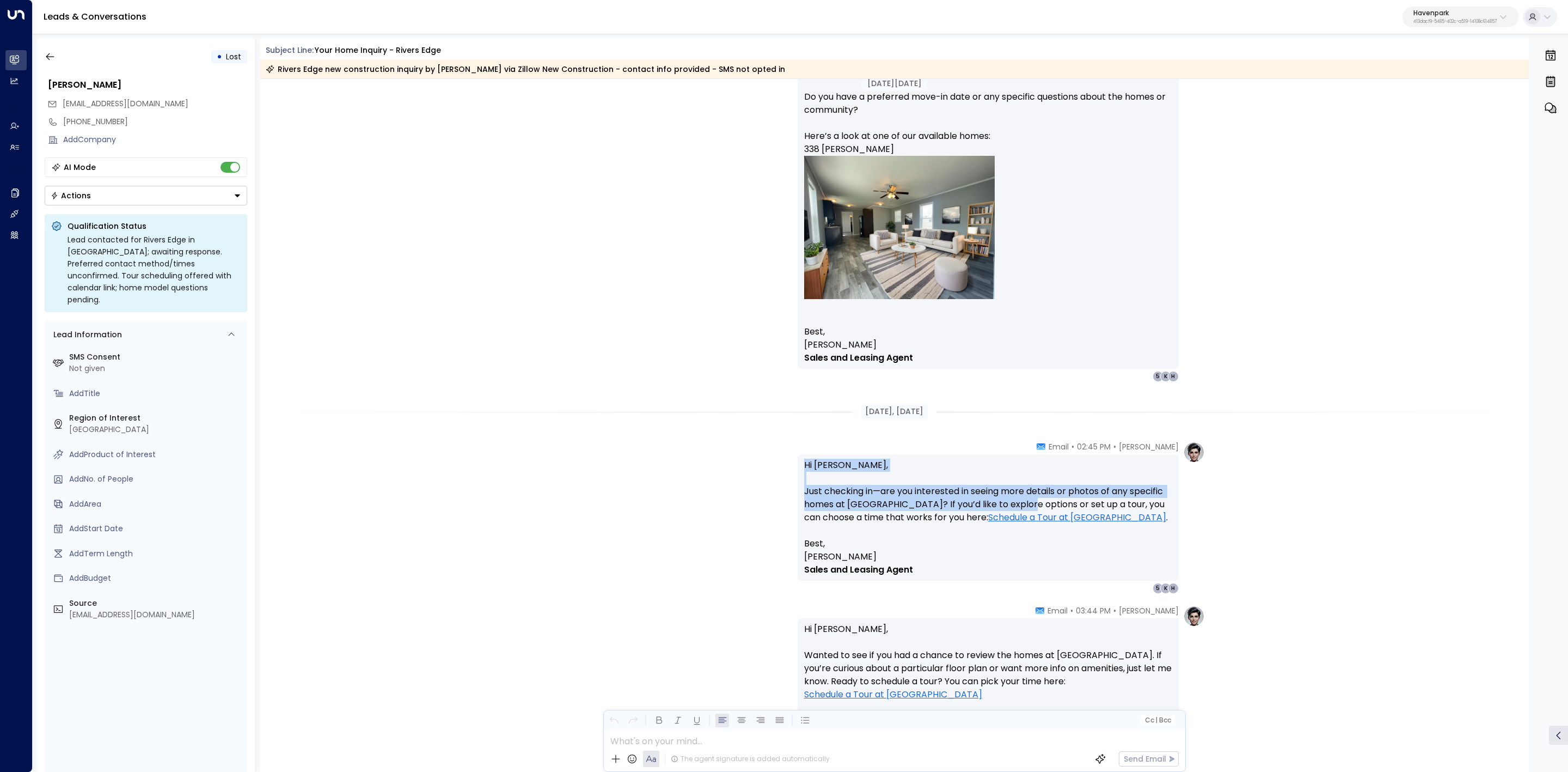
scroll to position [817, 0]
drag, startPoint x: 858, startPoint y: 494, endPoint x: 997, endPoint y: 424, distance: 155.6
click at [1019, 499] on div "Aug 30, 10 days ago Aug 30, 10 days ago Trigger Email • • 02:44 PM • Email New …" at bounding box center [895, 502] width 1269 height 2480
click at [995, 420] on div "[DATE], [DATE]" at bounding box center [895, 410] width 1269 height 37
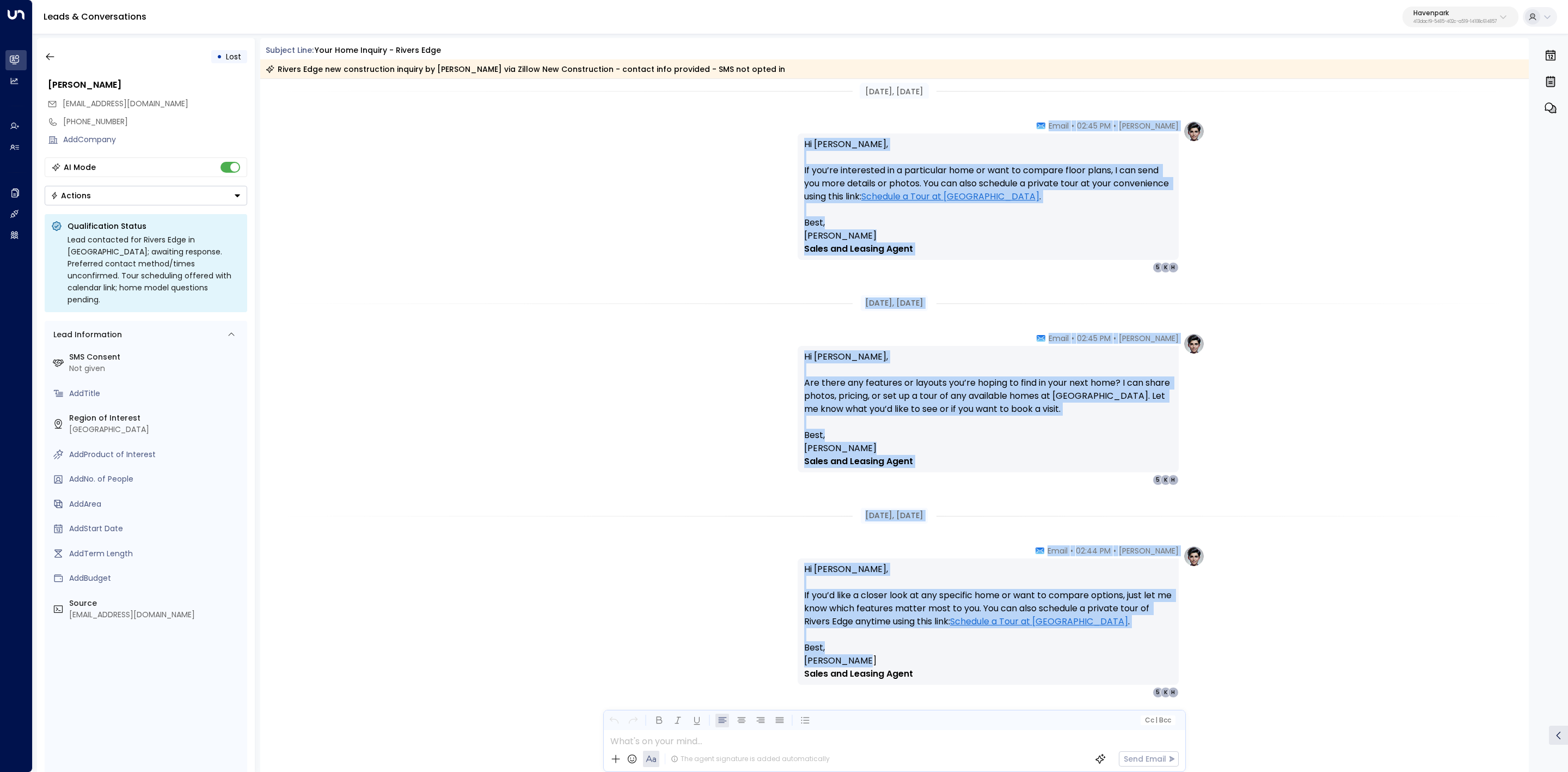
scroll to position [1787, 0]
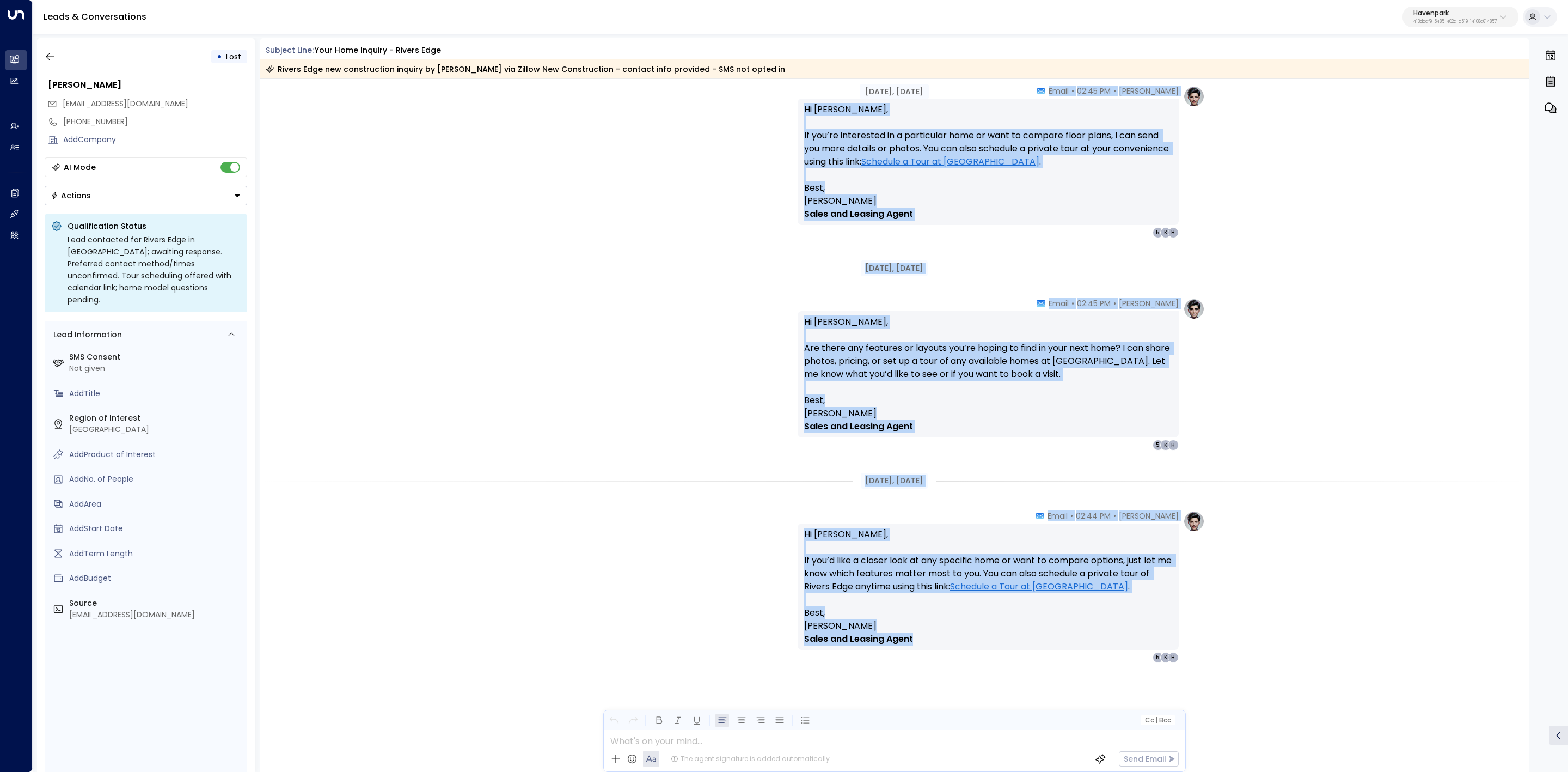
drag, startPoint x: 851, startPoint y: 408, endPoint x: 985, endPoint y: 598, distance: 232.5
copy div "Taylor Smith • 02:45 PM • Email Hi Nadeaja, If you’re still considering Rivers …"
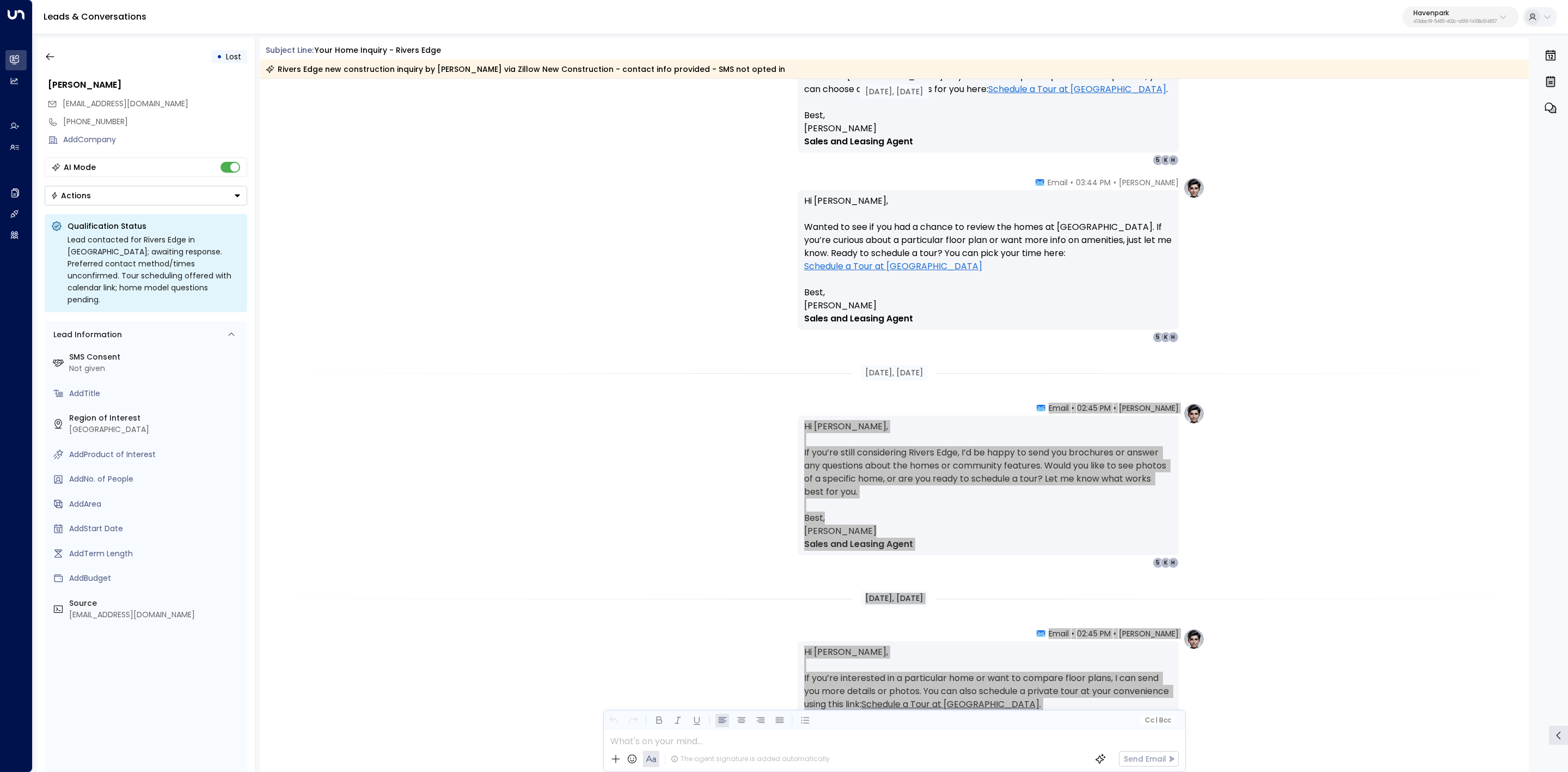
scroll to position [1214, 0]
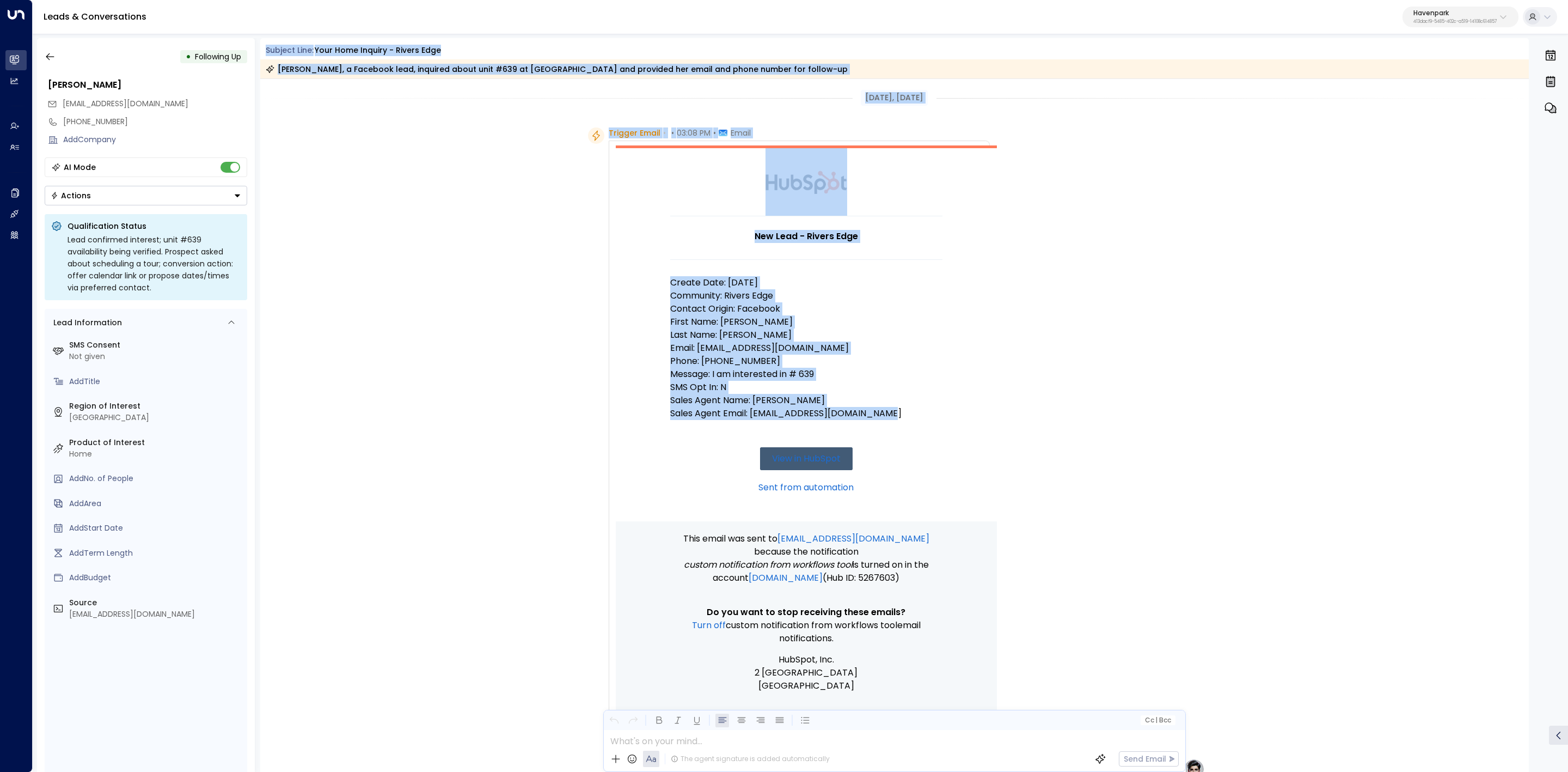
drag, startPoint x: 263, startPoint y: 45, endPoint x: 916, endPoint y: 416, distance: 751.0
click at [916, 416] on div "Subject Line: Your Home Inquiry - Rivers Edge Michele Opdyke, a Facebook lead, …" at bounding box center [895, 405] width 1269 height 734
copy div "Subject Line: Your Home Inquiry - Rivers Edge Michele Opdyke, a Facebook lead, …"
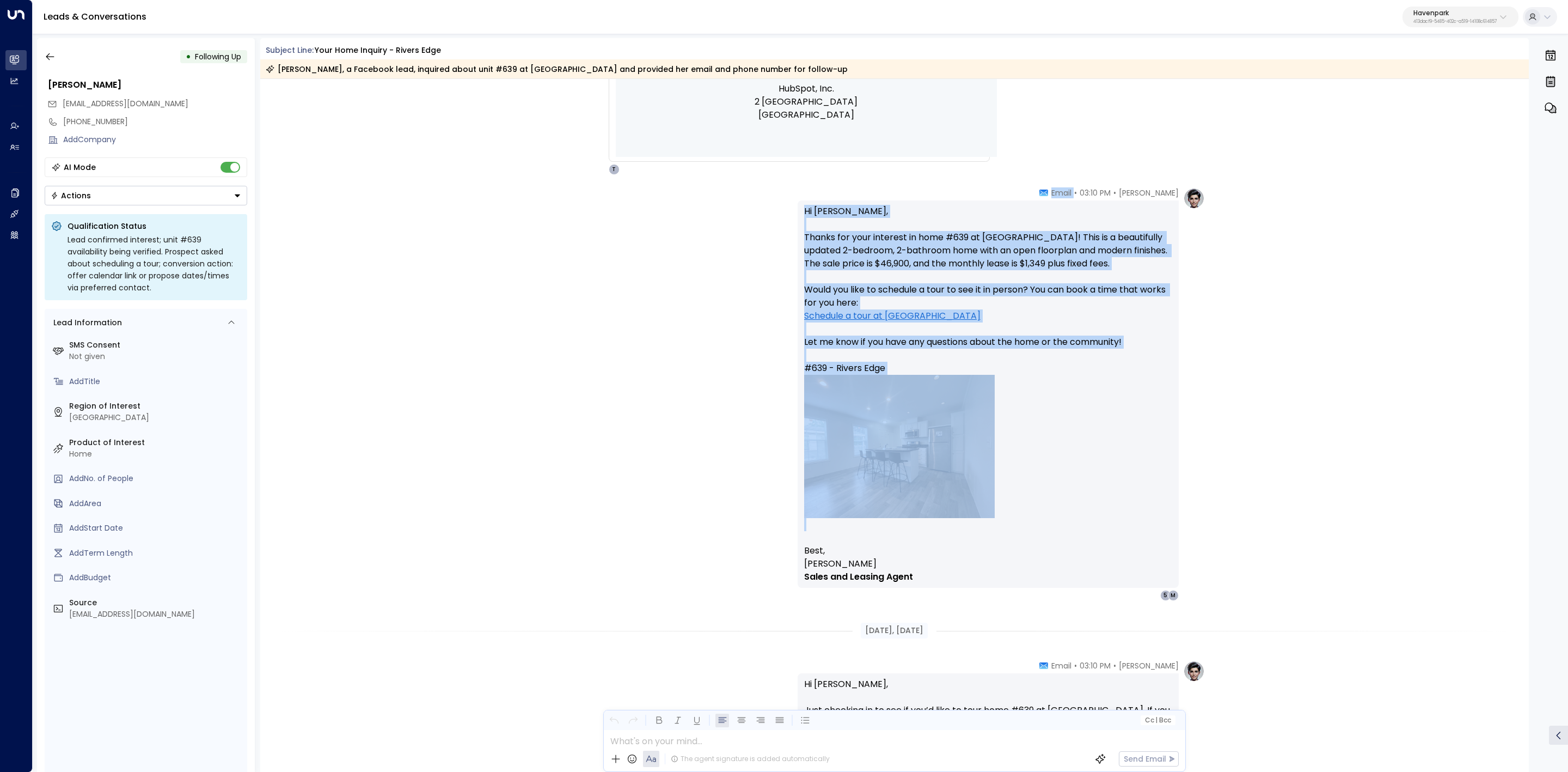
scroll to position [571, 0]
drag, startPoint x: 1053, startPoint y: 437, endPoint x: 1142, endPoint y: 575, distance: 164.2
click at [1142, 575] on div "Taylor Smith • 03:10 PM • Email Hi Michele, Thanks for your interest in home #6…" at bounding box center [989, 392] width 381 height 413
copy div "Email Hi Michele, Thanks for your interest in home #639 at Rivers Edge! This is…"
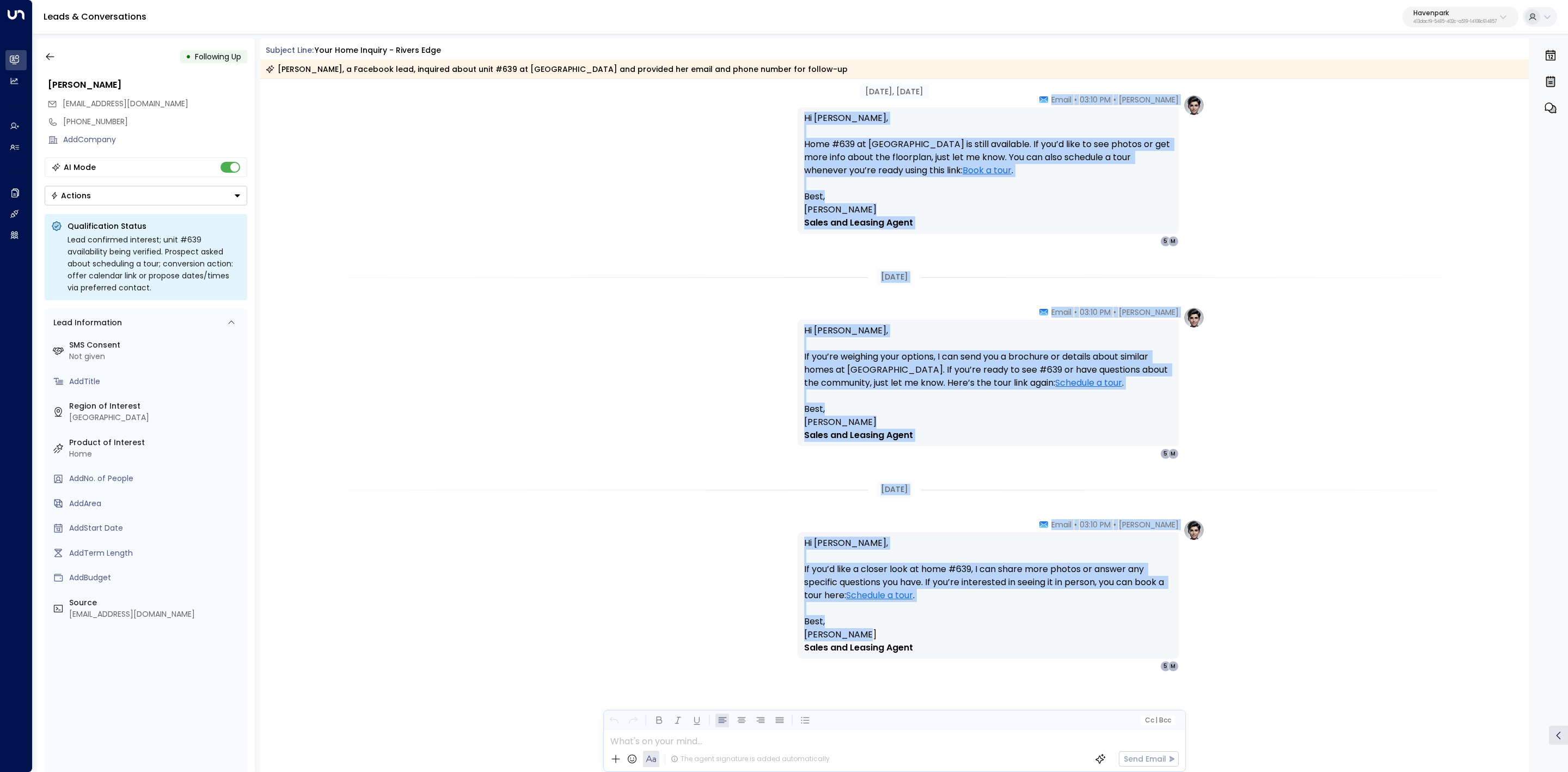
scroll to position [1734, 0]
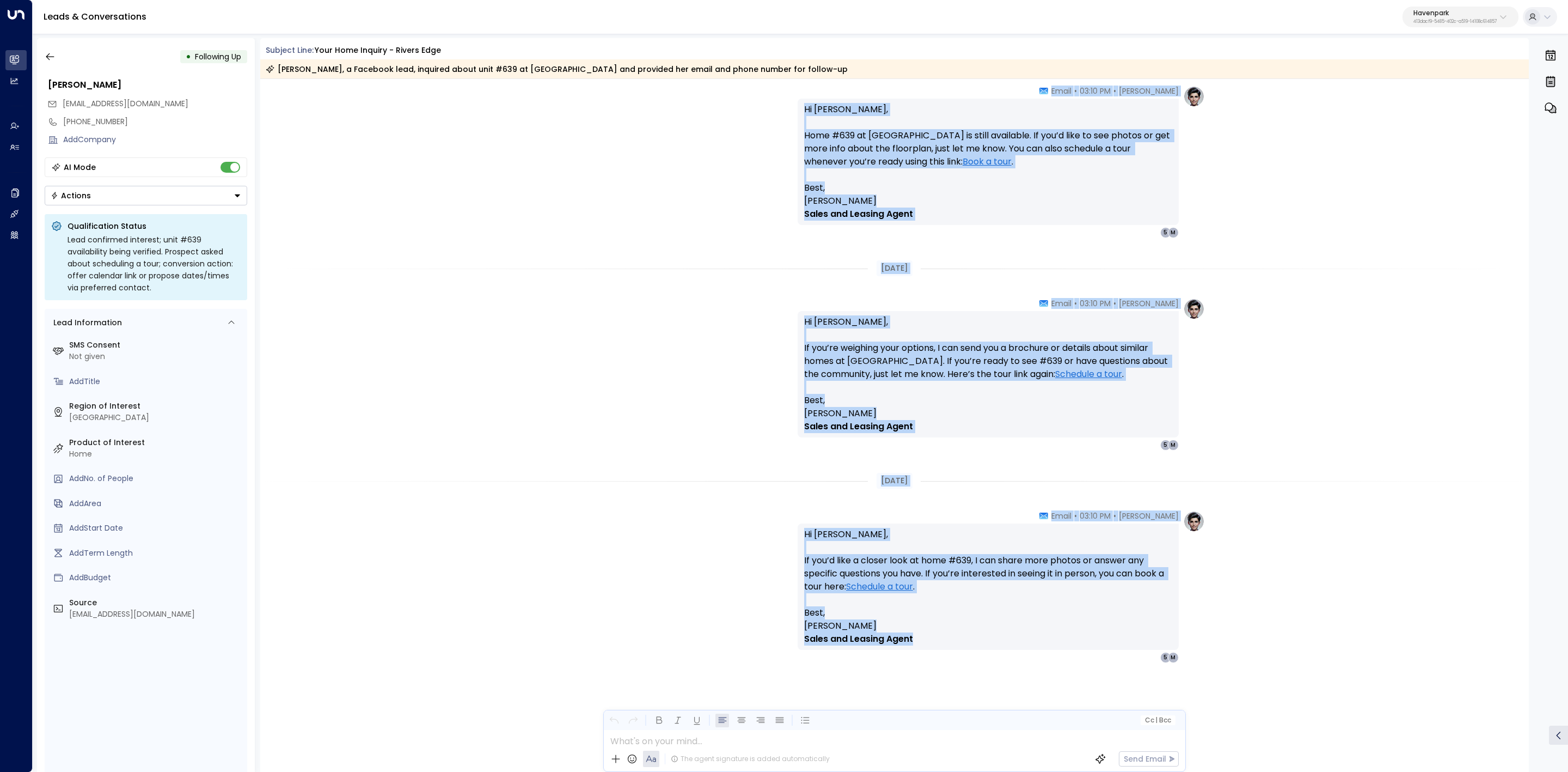
drag, startPoint x: 855, startPoint y: 468, endPoint x: 1000, endPoint y: 619, distance: 209.3
copy div "Taylor Smith • 03:10 PM • Email Hi Michele, If you’re still considering home #6…"
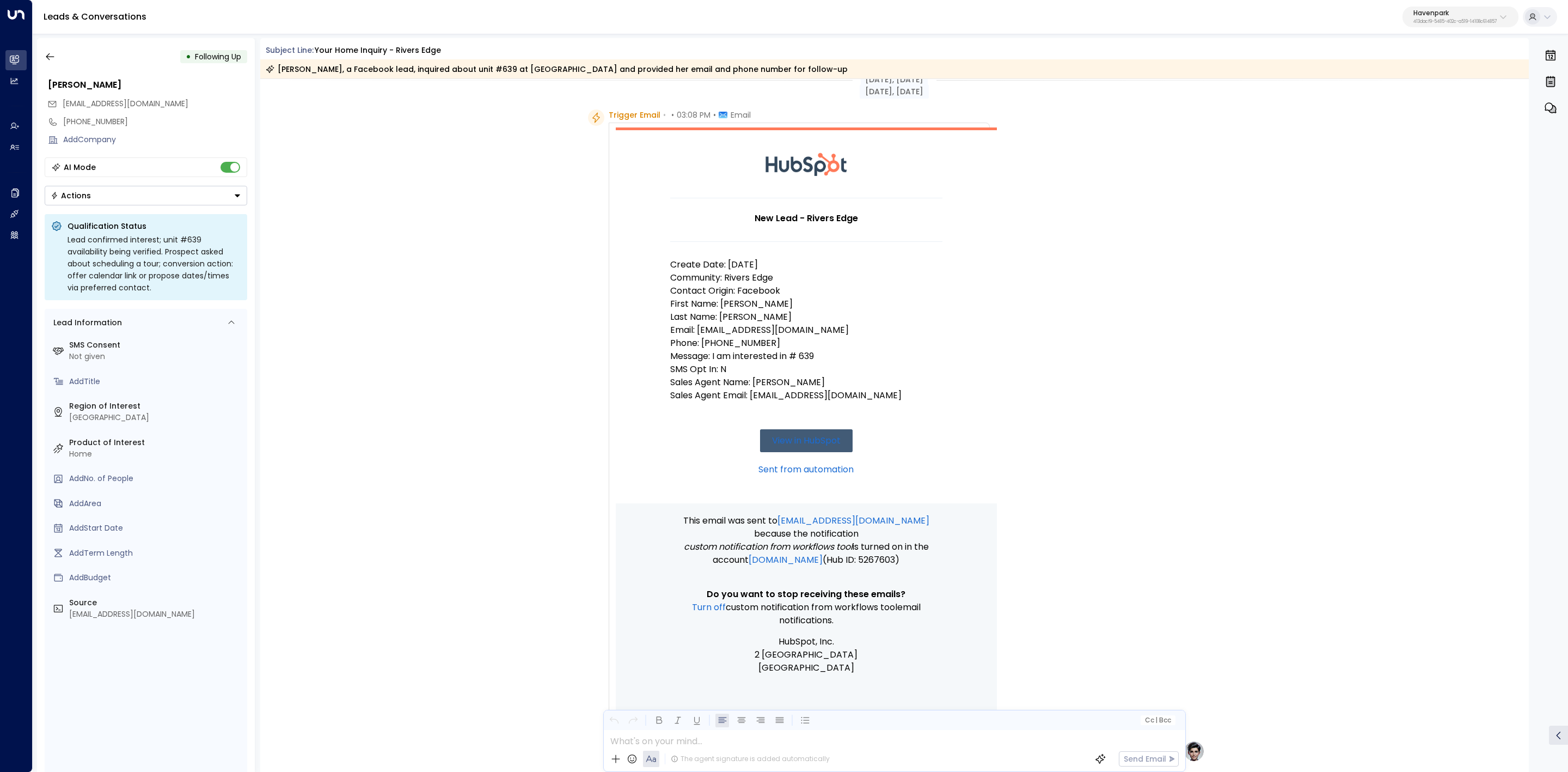
scroll to position [0, 0]
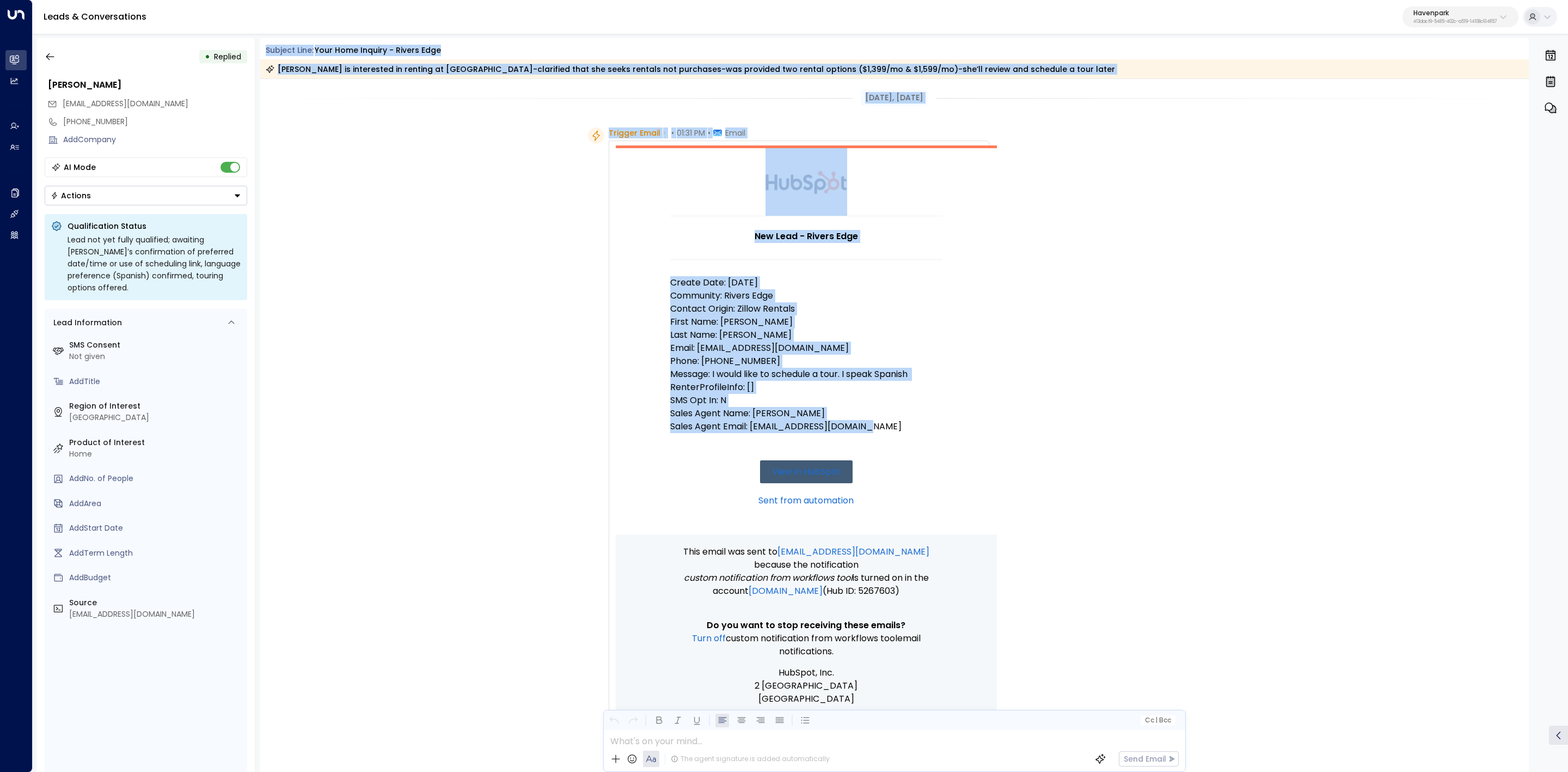
drag, startPoint x: 261, startPoint y: 45, endPoint x: 911, endPoint y: 428, distance: 754.4
click at [911, 428] on div "Subject Line: Your Home Inquiry - Rivers Edge [PERSON_NAME] is interested in re…" at bounding box center [895, 405] width 1269 height 734
copy div "Subject Line: Your Home Inquiry - Rivers Edge [PERSON_NAME] is interested in re…"
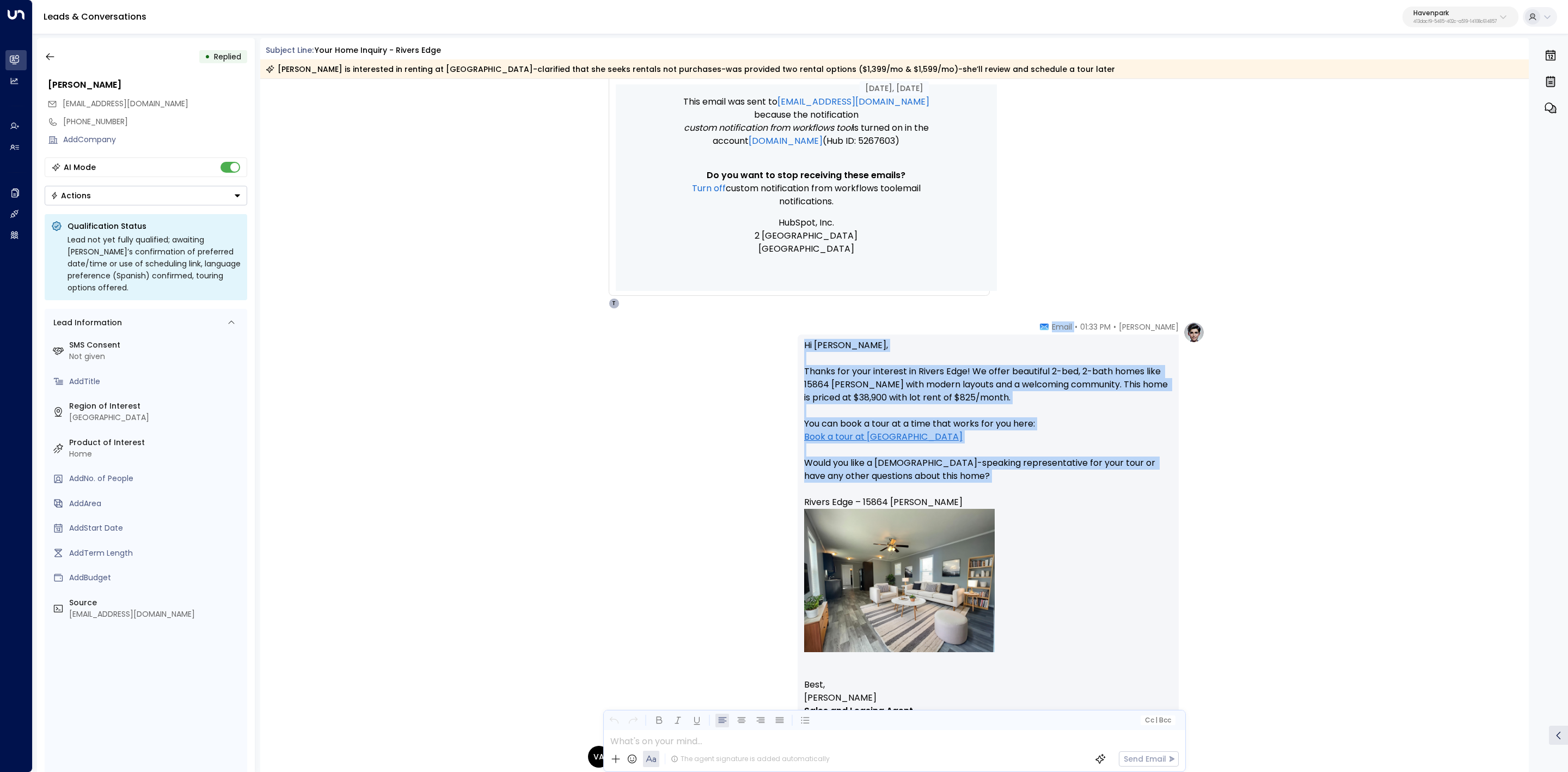
scroll to position [490, 0]
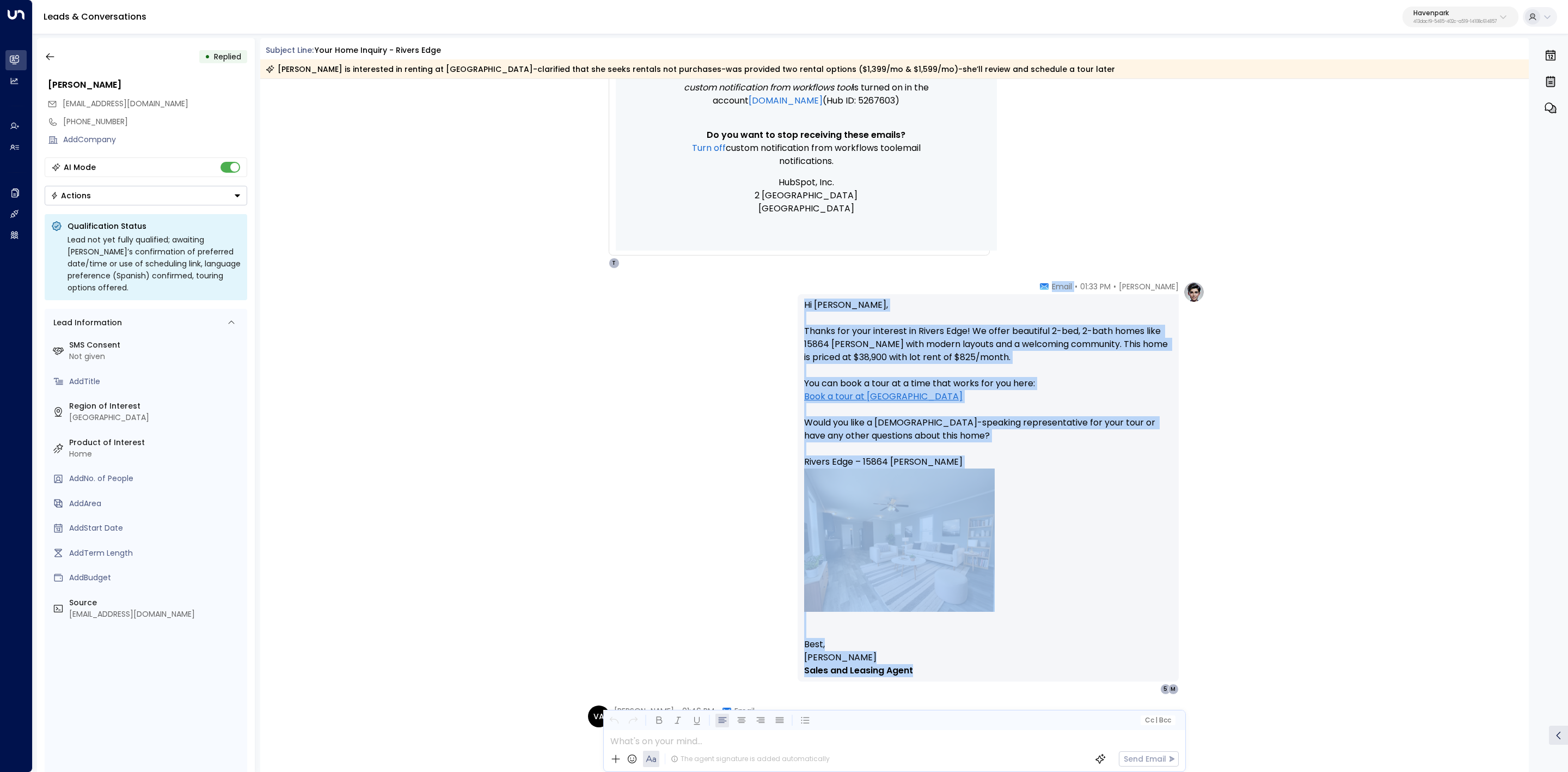
drag, startPoint x: 1050, startPoint y: 368, endPoint x: 1127, endPoint y: 686, distance: 327.2
click at [1127, 686] on div "[PERSON_NAME] • 01:33 PM • Email Hi [PERSON_NAME], Thanks for your interest in …" at bounding box center [989, 487] width 381 height 413
copy div "• Email Hi [PERSON_NAME], Thanks for your interest in Rivers Edge! We offer bea…"
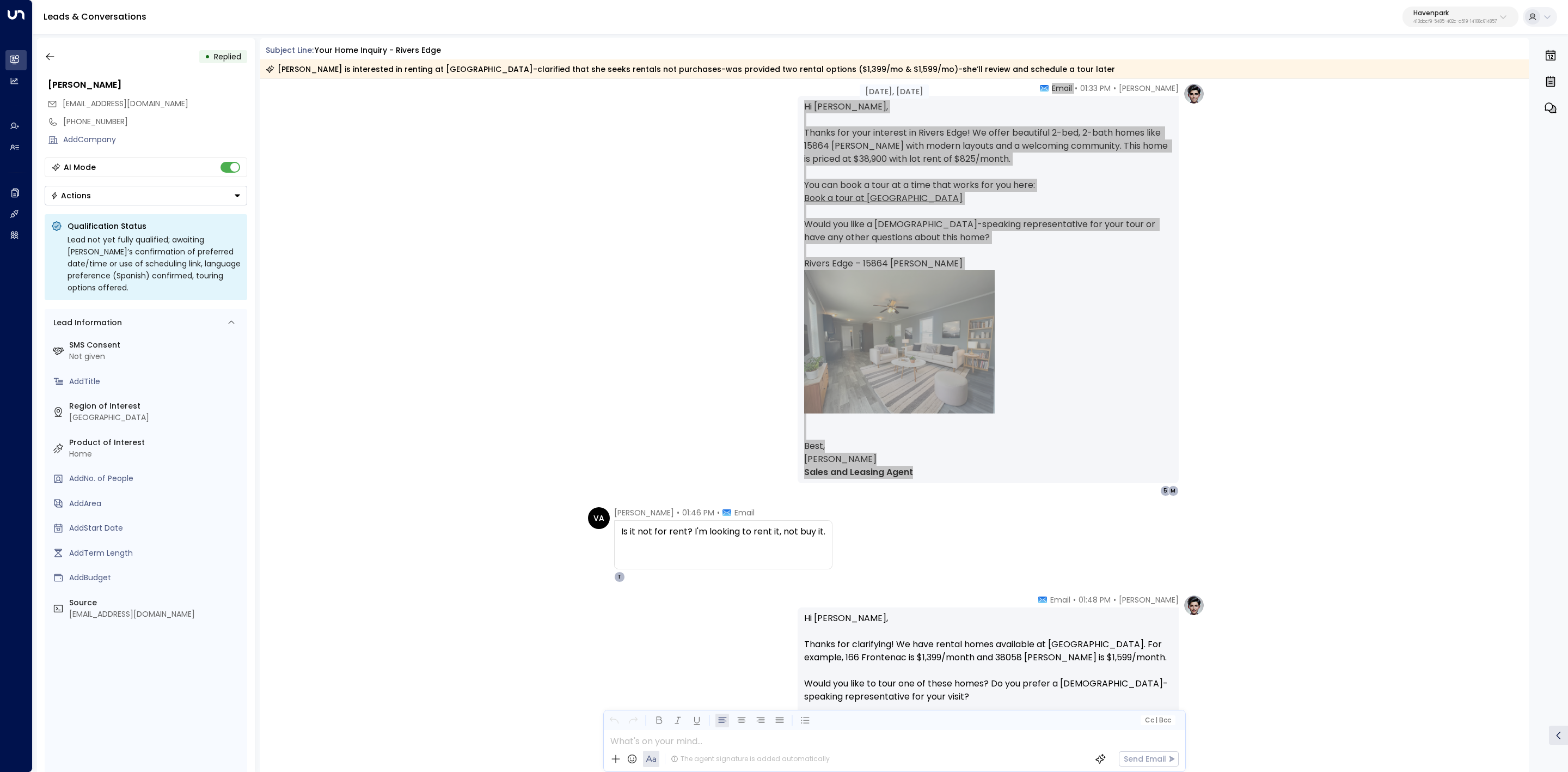
scroll to position [817, 0]
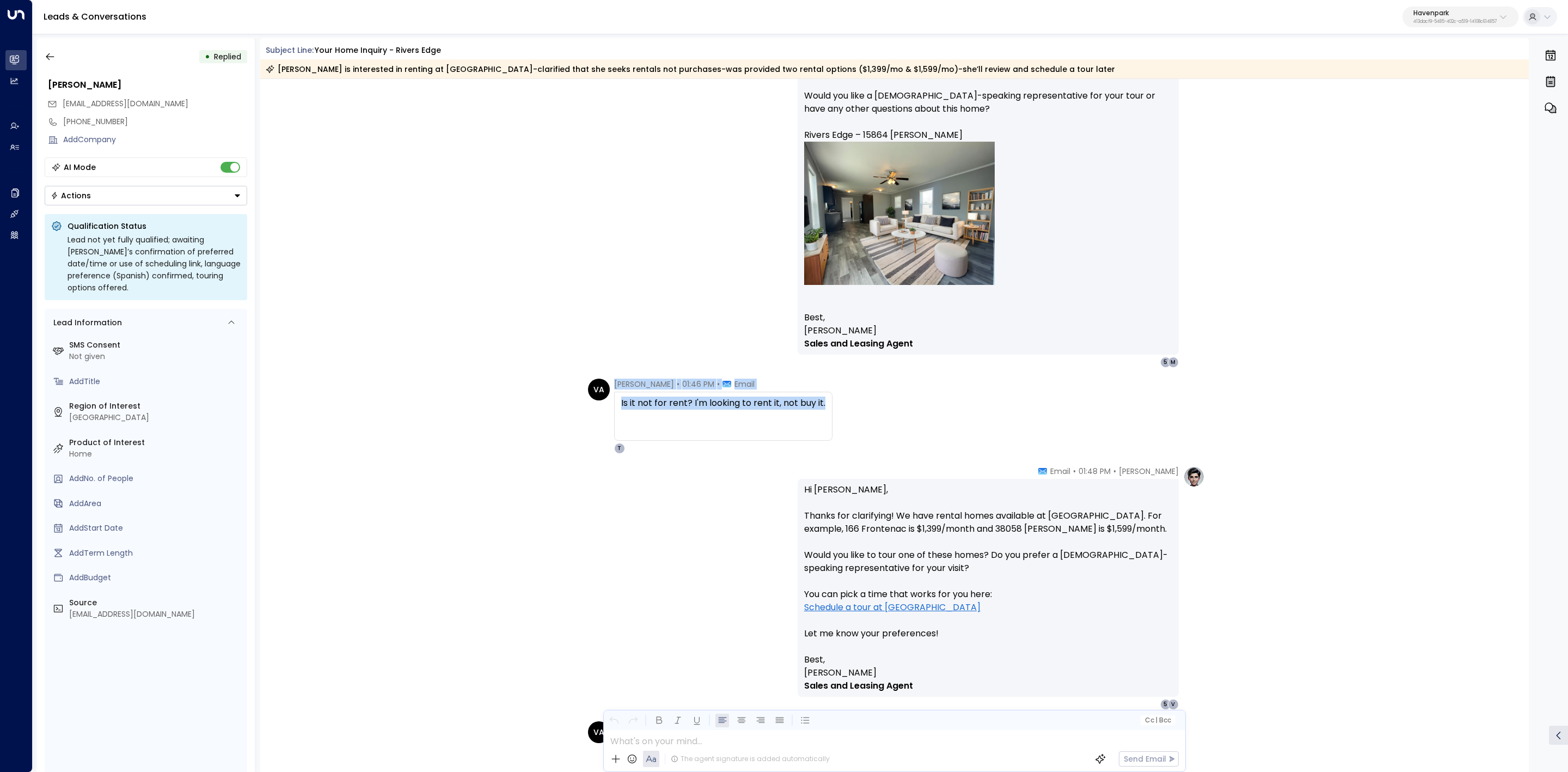
drag, startPoint x: 610, startPoint y: 384, endPoint x: 825, endPoint y: 399, distance: 215.5
click at [825, 399] on div "VA [PERSON_NAME] • 01:46 PM • Email Is it not for rent? I'm looking to rent it,…" at bounding box center [710, 416] width 244 height 75
copy div "[PERSON_NAME] • 01:46 PM • Email Is it not for rent? I'm looking to rent it, no…"
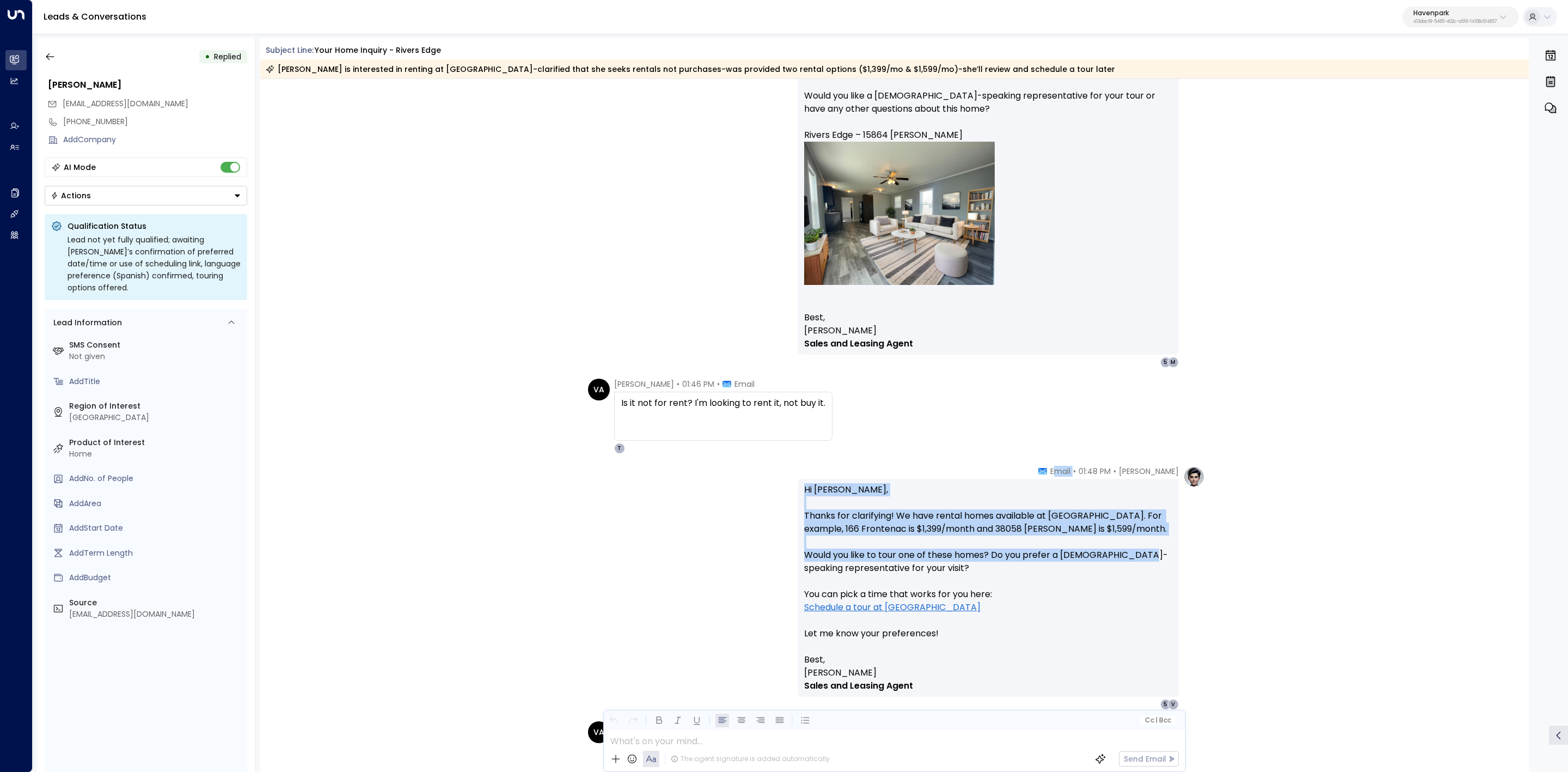
scroll to position [899, 0]
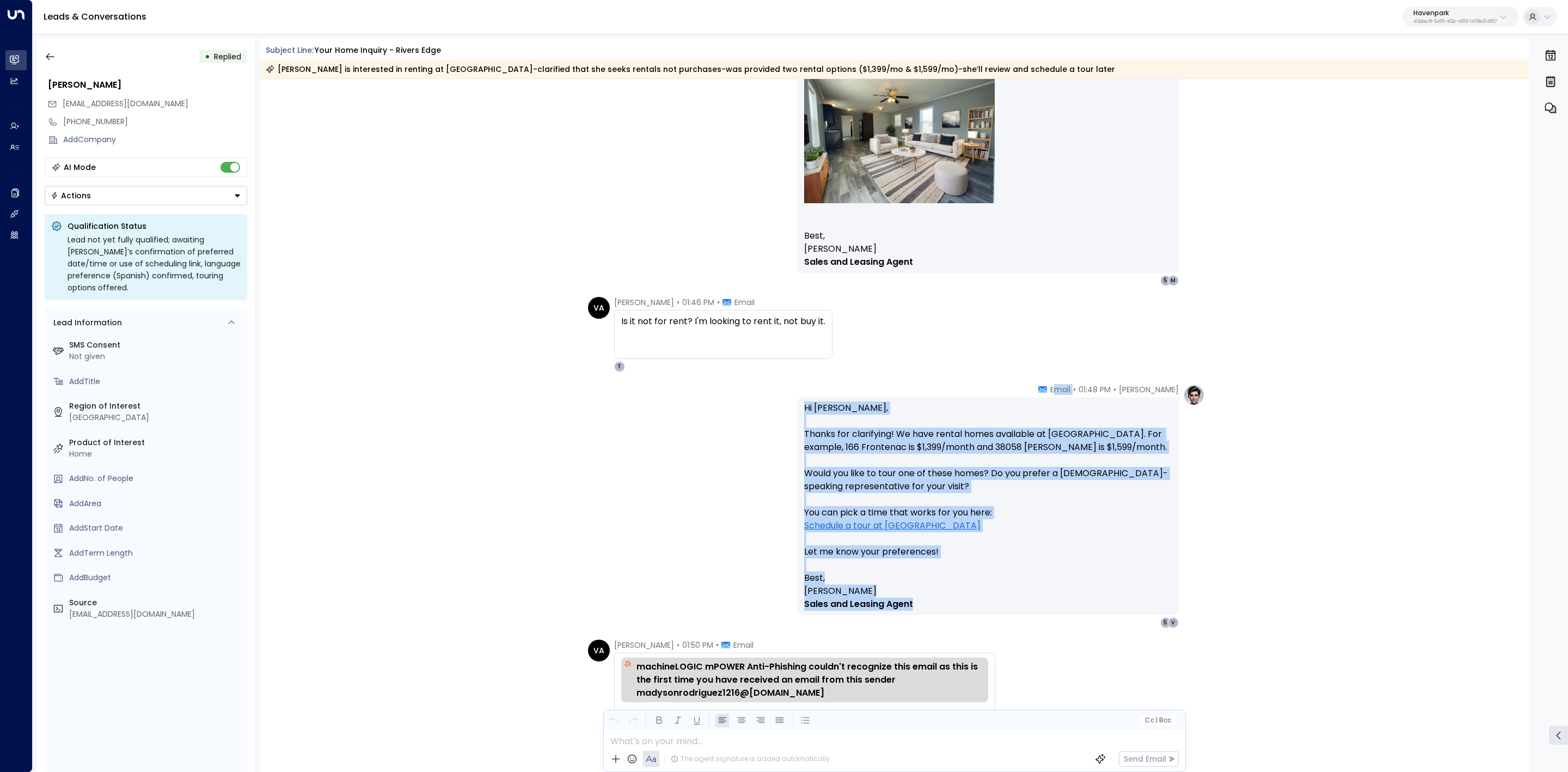
drag, startPoint x: 1064, startPoint y: 471, endPoint x: 1197, endPoint y: 606, distance: 189.5
click at [1197, 606] on div "Taylor Smith • 01:48 PM • Email Hi Valentina, Thanks for clarifying! We have re…" at bounding box center [1002, 506] width 407 height 244
copy div "mail Hi Valentina, Thanks for clarifying! We have rental homes available at Riv…"
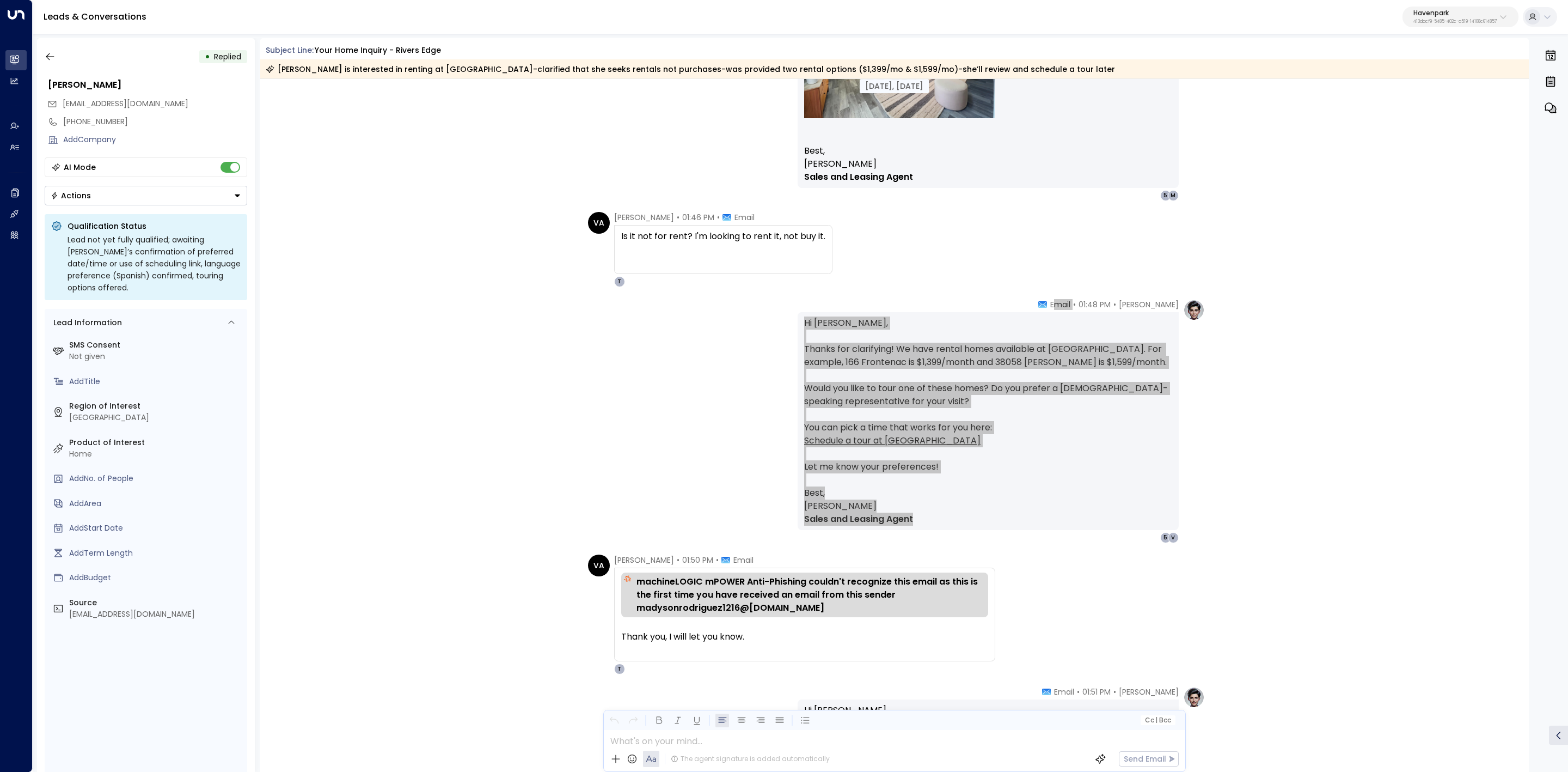
scroll to position [1062, 0]
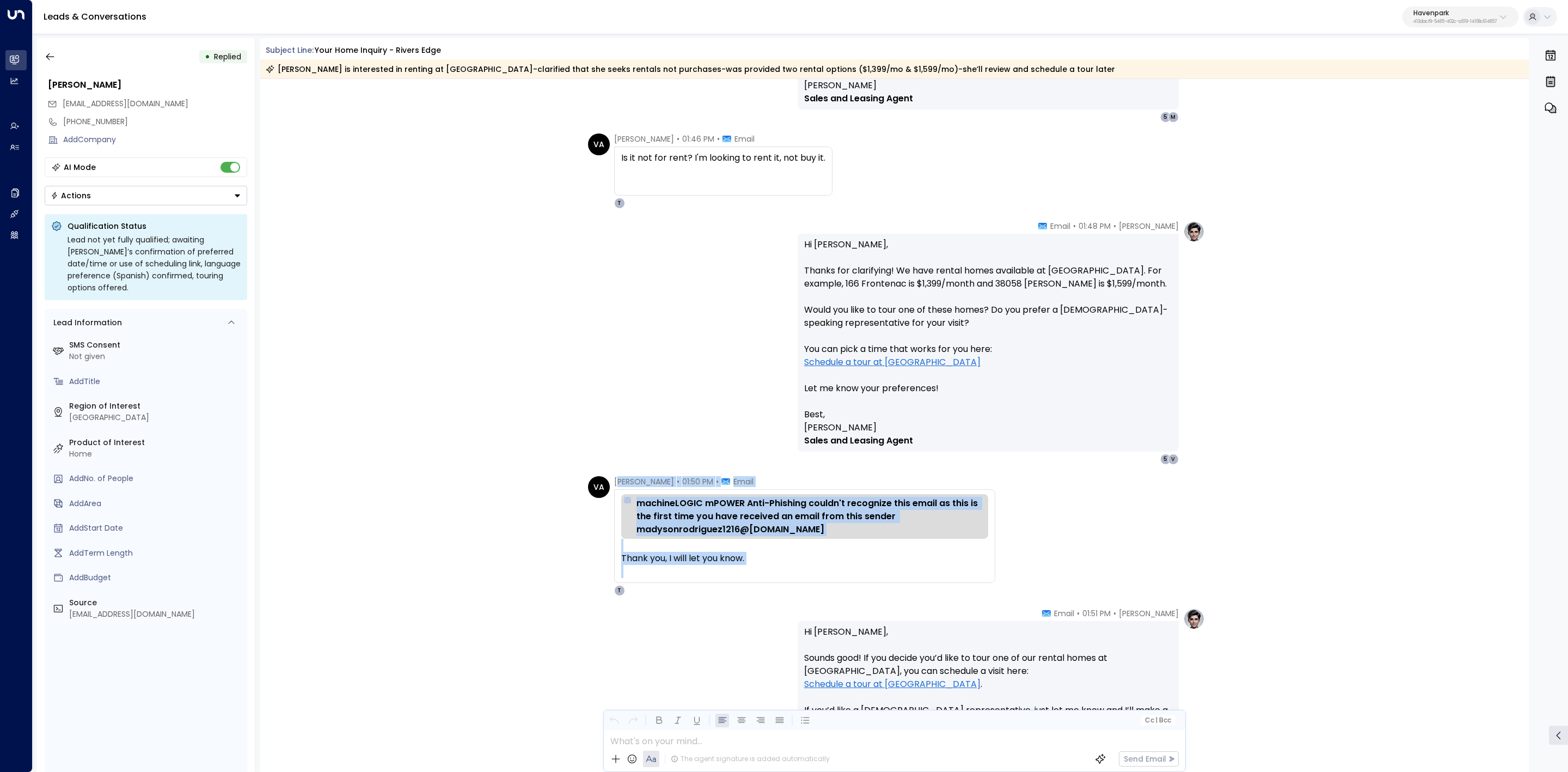
drag, startPoint x: 616, startPoint y: 479, endPoint x: 759, endPoint y: 567, distance: 167.9
click at [759, 567] on div "Valentina Alfaro • 01:50 PM • Email machineLOGIC mPOWER Anti-Phishing couldn't …" at bounding box center [805, 536] width 381 height 120
drag, startPoint x: 658, startPoint y: 474, endPoint x: 767, endPoint y: 567, distance: 143.3
click at [767, 567] on div "VA Valentina Alfaro • 01:50 PM • Email machineLOGIC mPOWER Anti-Phishing couldn…" at bounding box center [792, 536] width 407 height 120
copy div "Valentina Alfaro • 01:50 PM • Email machineLOGIC mPOWER Anti-Phishing couldn't …"
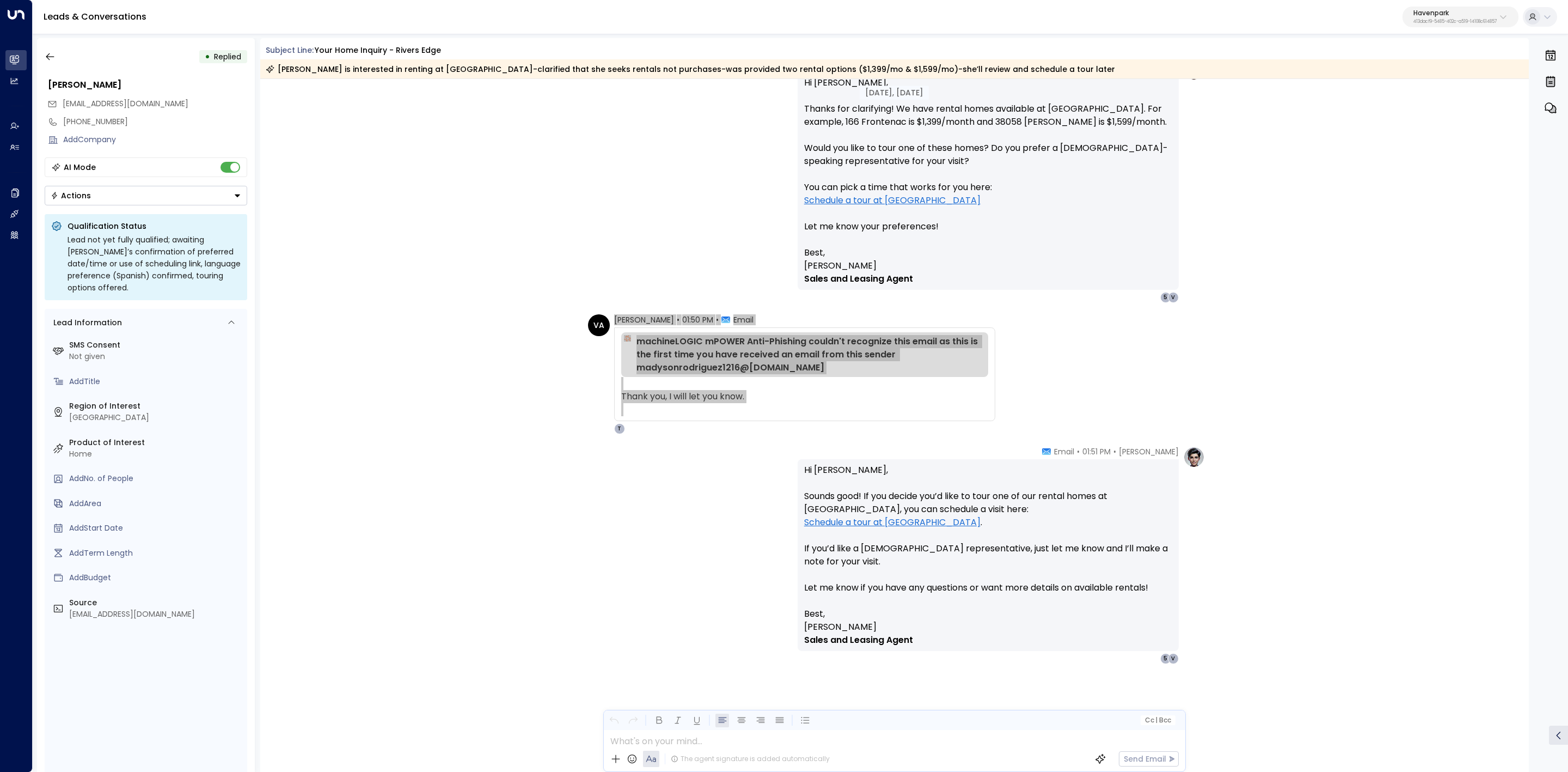
scroll to position [1225, 0]
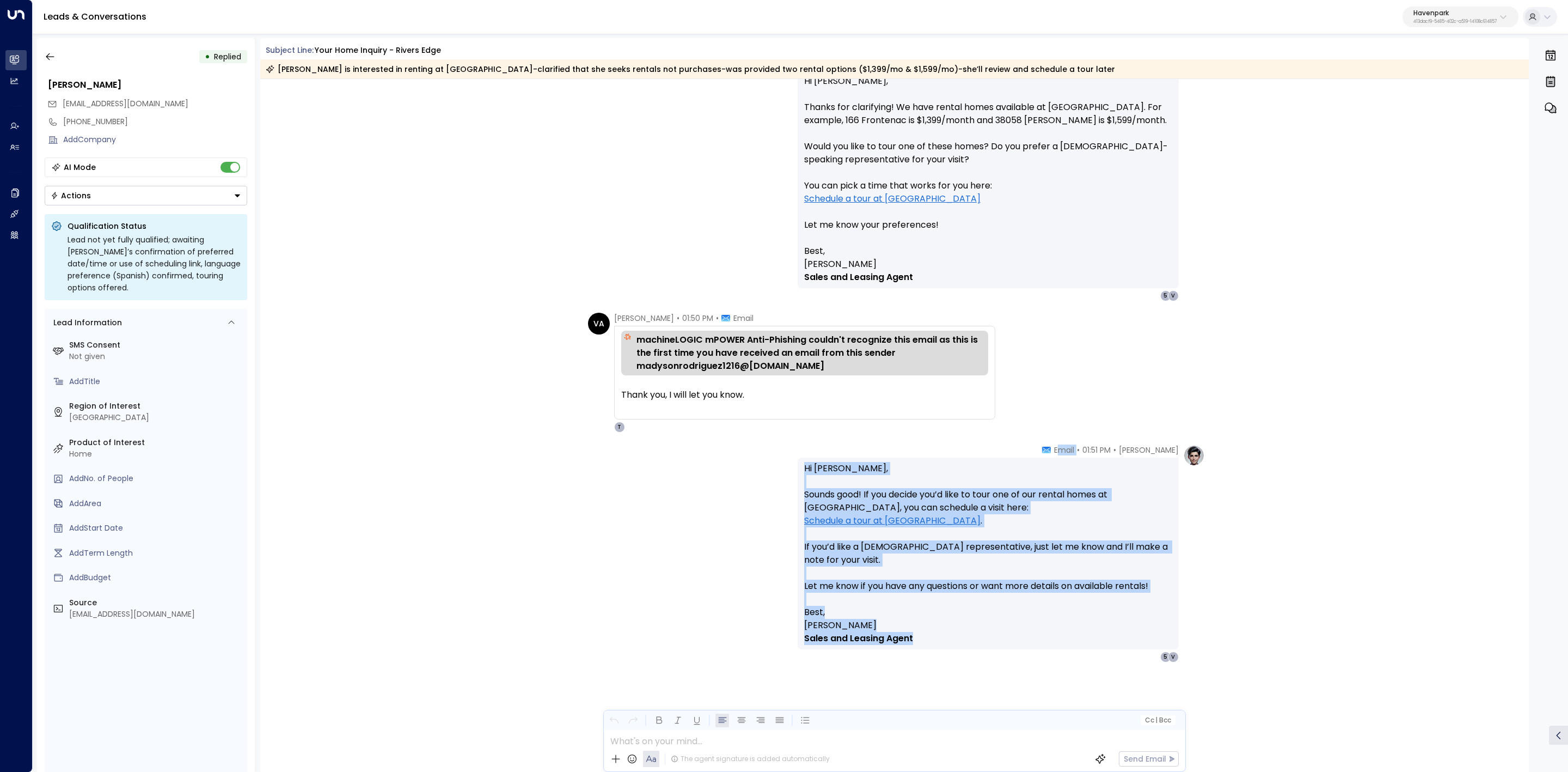
drag, startPoint x: 1108, startPoint y: 461, endPoint x: 1140, endPoint y: 633, distance: 175.0
click at [1140, 633] on div "Taylor Smith • 01:51 PM • Email Hi Valentina, Sounds good! If you decide you’d …" at bounding box center [989, 553] width 381 height 218
copy div "mail Hi Valentina, Sounds good! If you decide you’d like to tour one of our ren…"
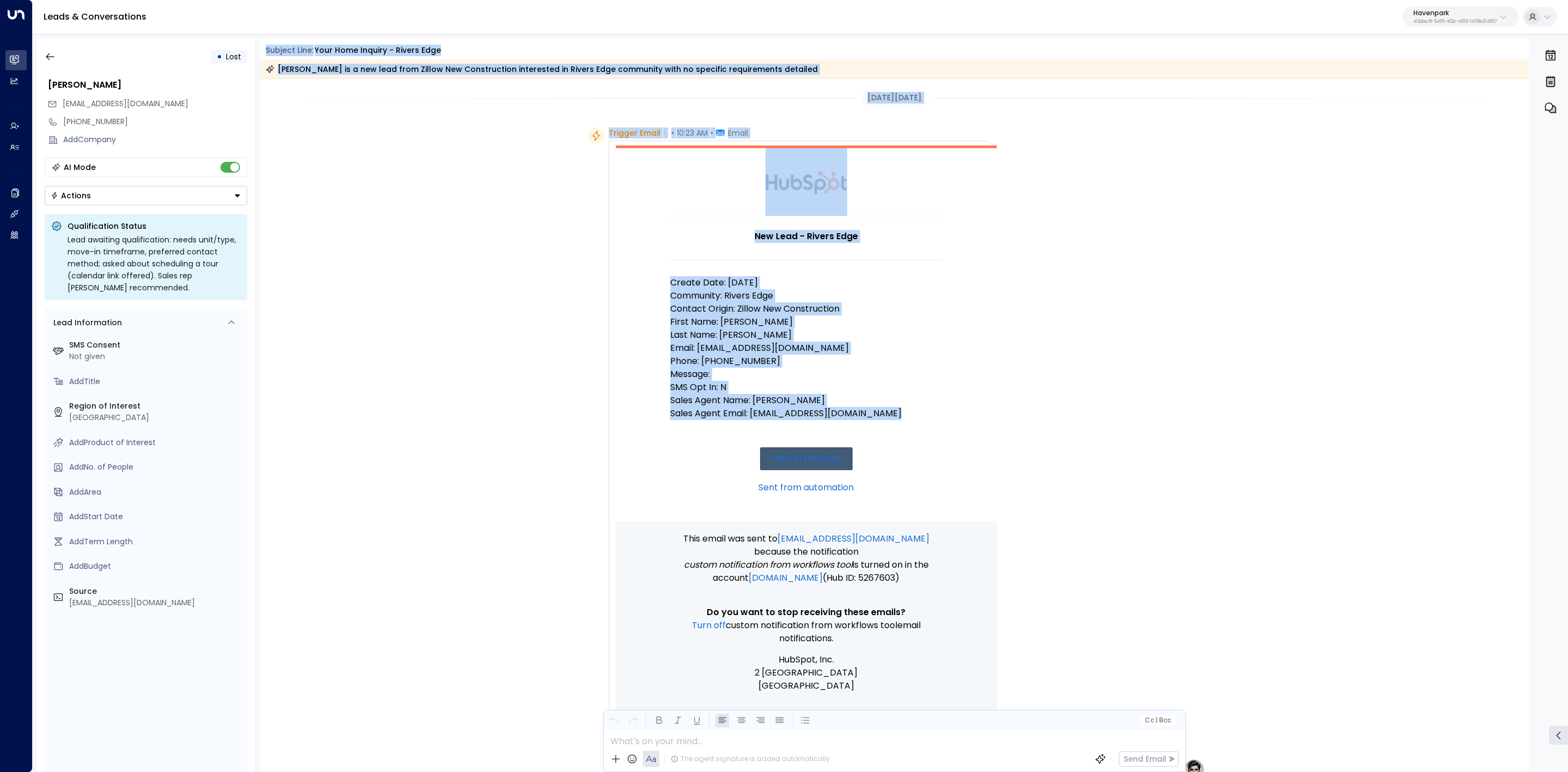
drag, startPoint x: 267, startPoint y: 51, endPoint x: 891, endPoint y: 421, distance: 725.4
click at [891, 421] on div "Subject Line: Your Home Inquiry - Rivers Edge [PERSON_NAME] is a new lead from …" at bounding box center [895, 405] width 1269 height 734
copy div "Subject Line: Your Home Inquiry - Rivers Edge [PERSON_NAME] is a new lead from …"
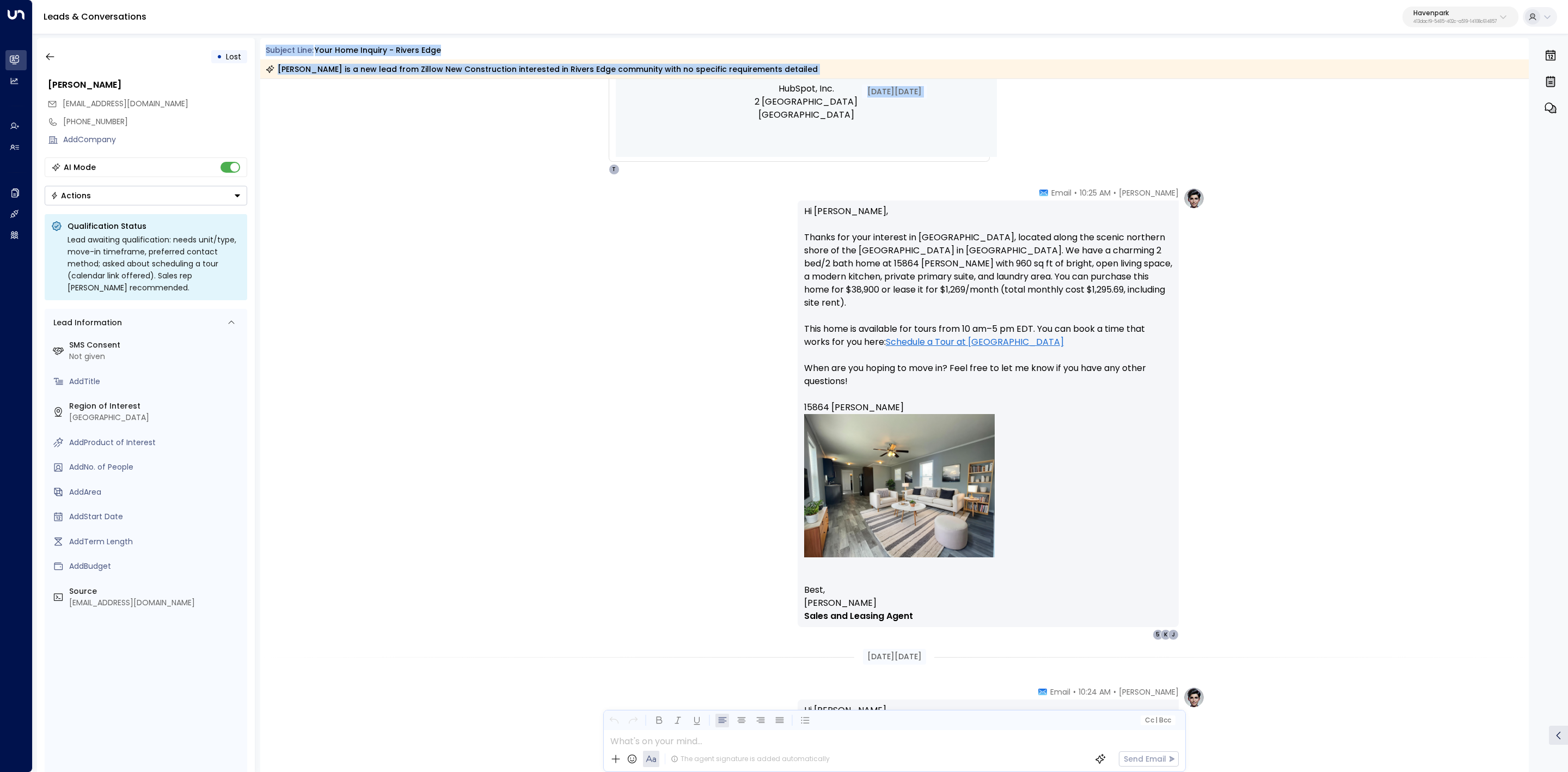
scroll to position [571, 0]
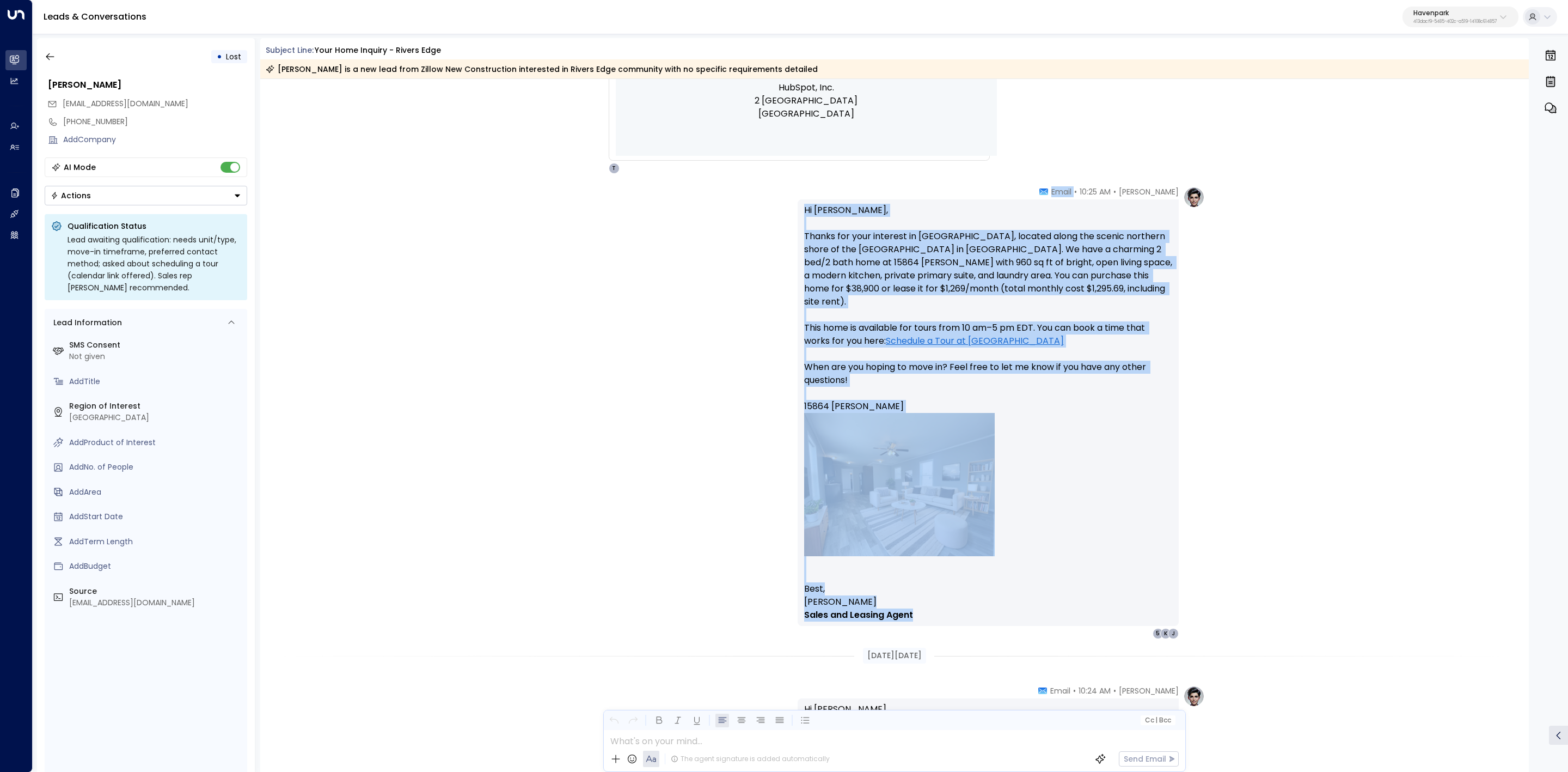
drag, startPoint x: 1053, startPoint y: 351, endPoint x: 1119, endPoint y: 619, distance: 276.0
click at [1119, 619] on div "[PERSON_NAME] • 10:25 AM • Email Hi [PERSON_NAME], Thanks for your interest in …" at bounding box center [989, 412] width 381 height 453
copy div "Email Hi [PERSON_NAME], Thanks for your interest in [GEOGRAPHIC_DATA], located …"
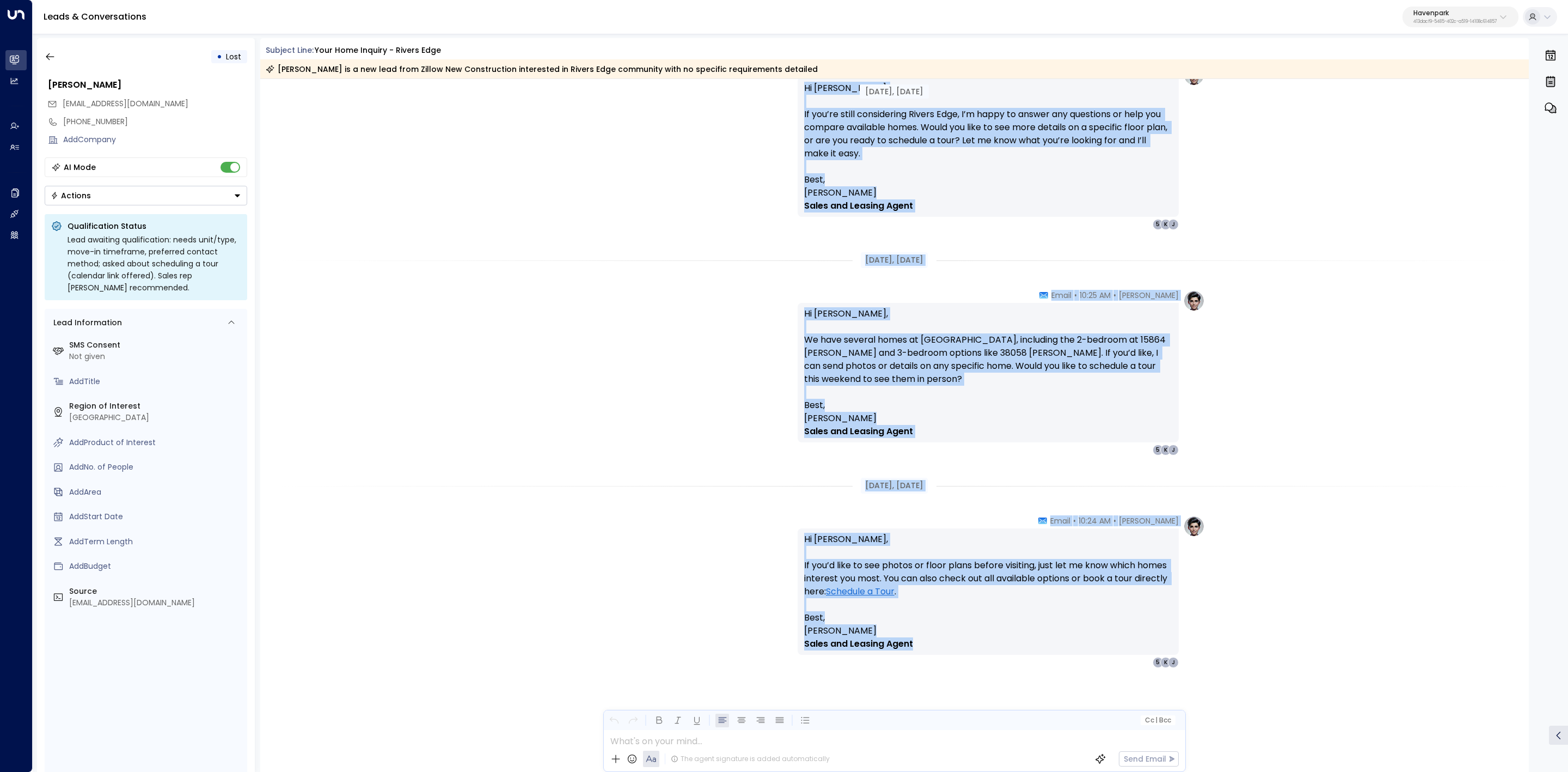
scroll to position [1800, 0]
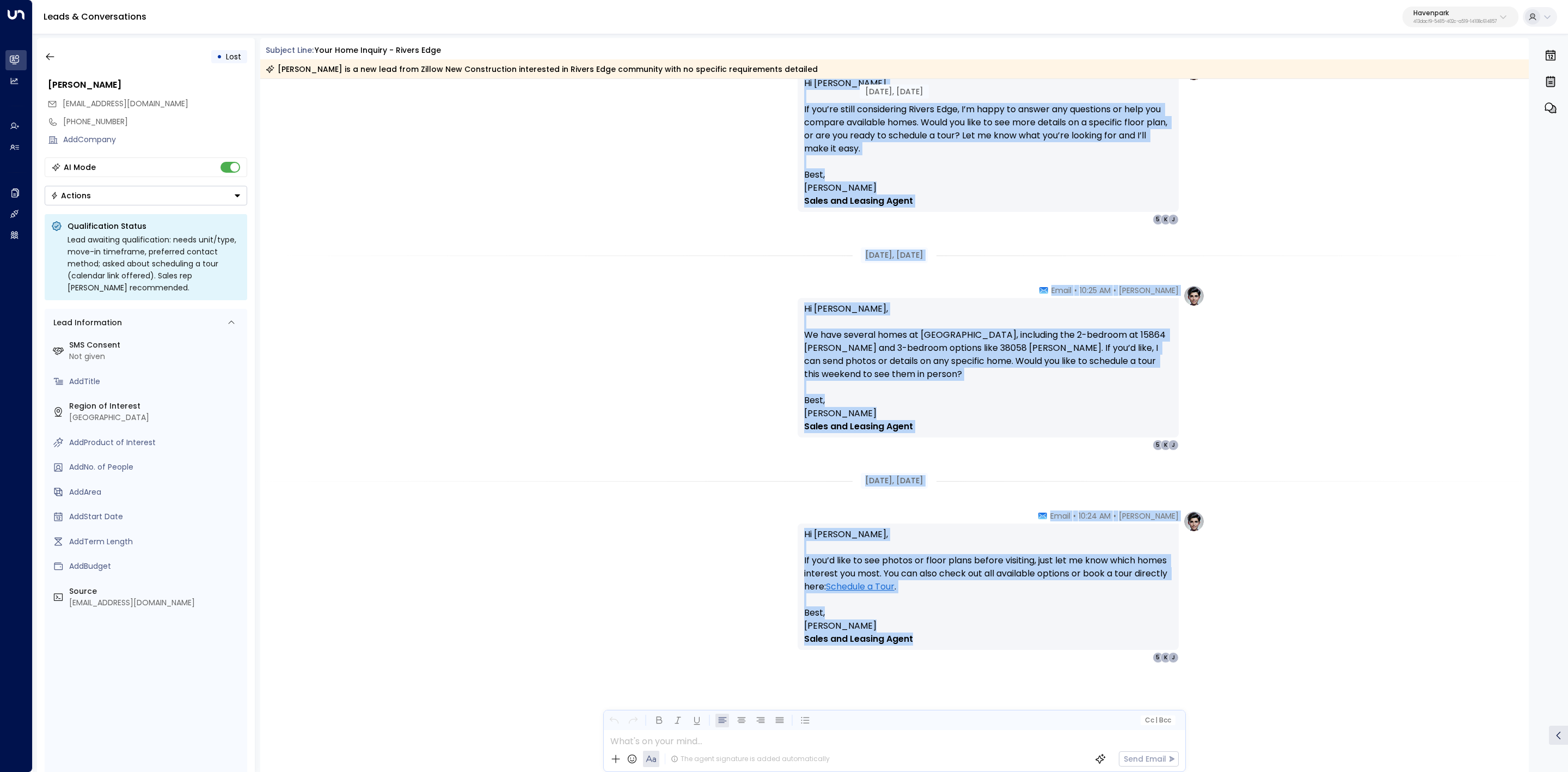
drag, startPoint x: 933, startPoint y: 350, endPoint x: 1147, endPoint y: 650, distance: 368.5
copy div "Lor 17, 9 ipsu dol Sitame Conse • 27:39 AD • Elits Do Eiusmo, Te inc’ut labor e…"
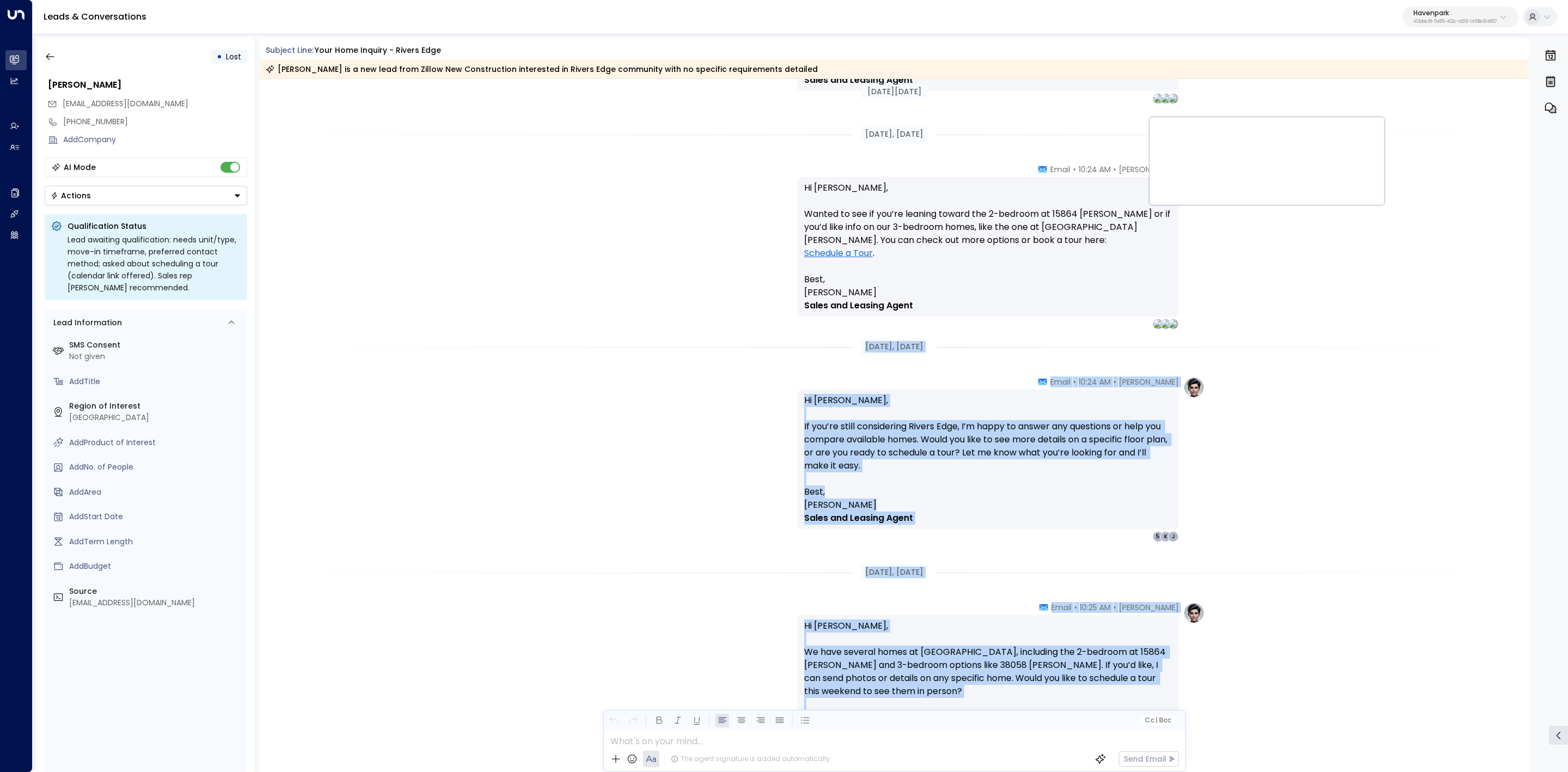
scroll to position [1473, 0]
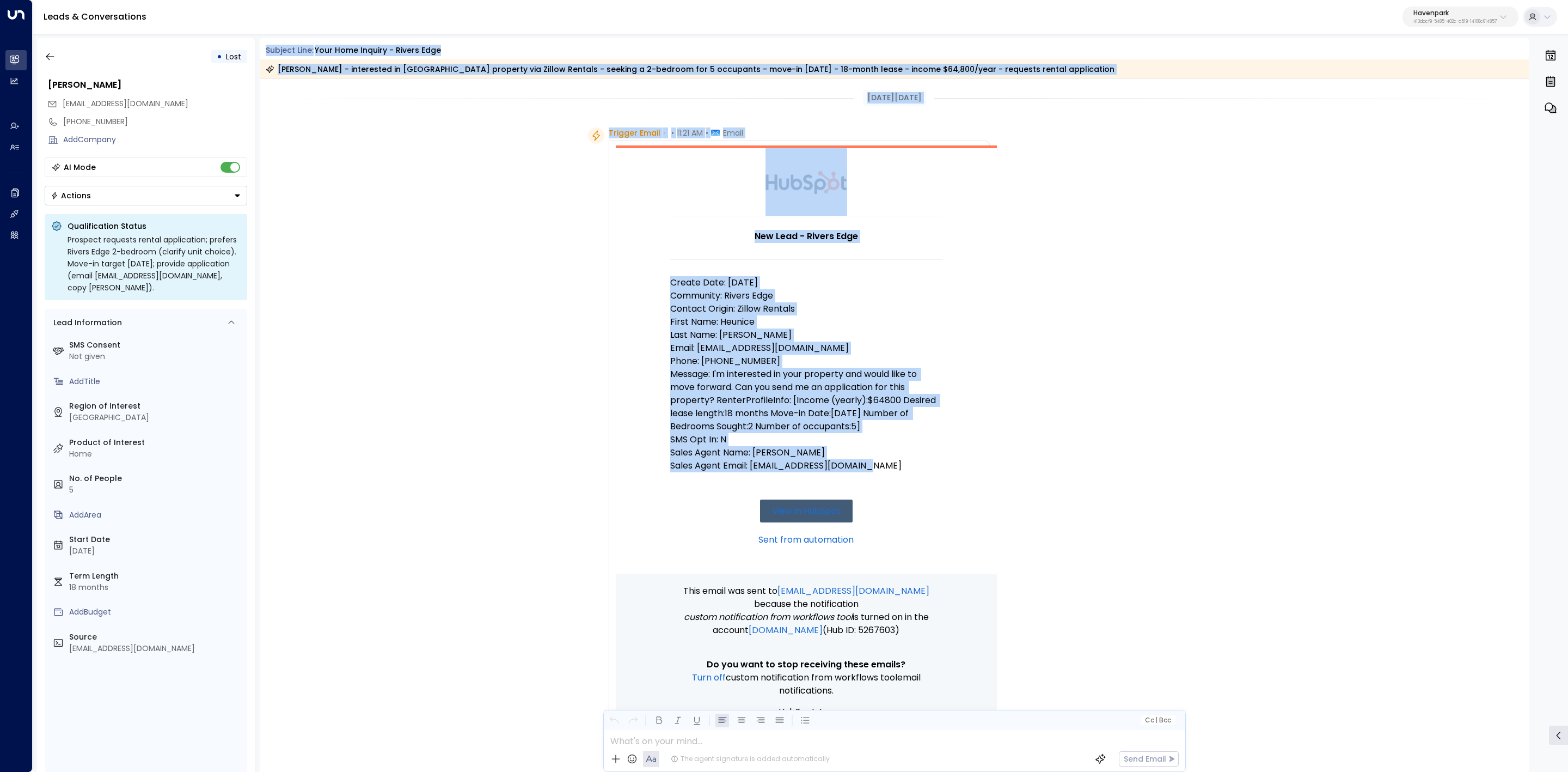
drag, startPoint x: 267, startPoint y: 49, endPoint x: 900, endPoint y: 464, distance: 756.9
click at [900, 464] on div "Subject Line: Your Home Inquiry - Rivers Edge Heunice [PERSON_NAME] - intereste…" at bounding box center [895, 405] width 1269 height 734
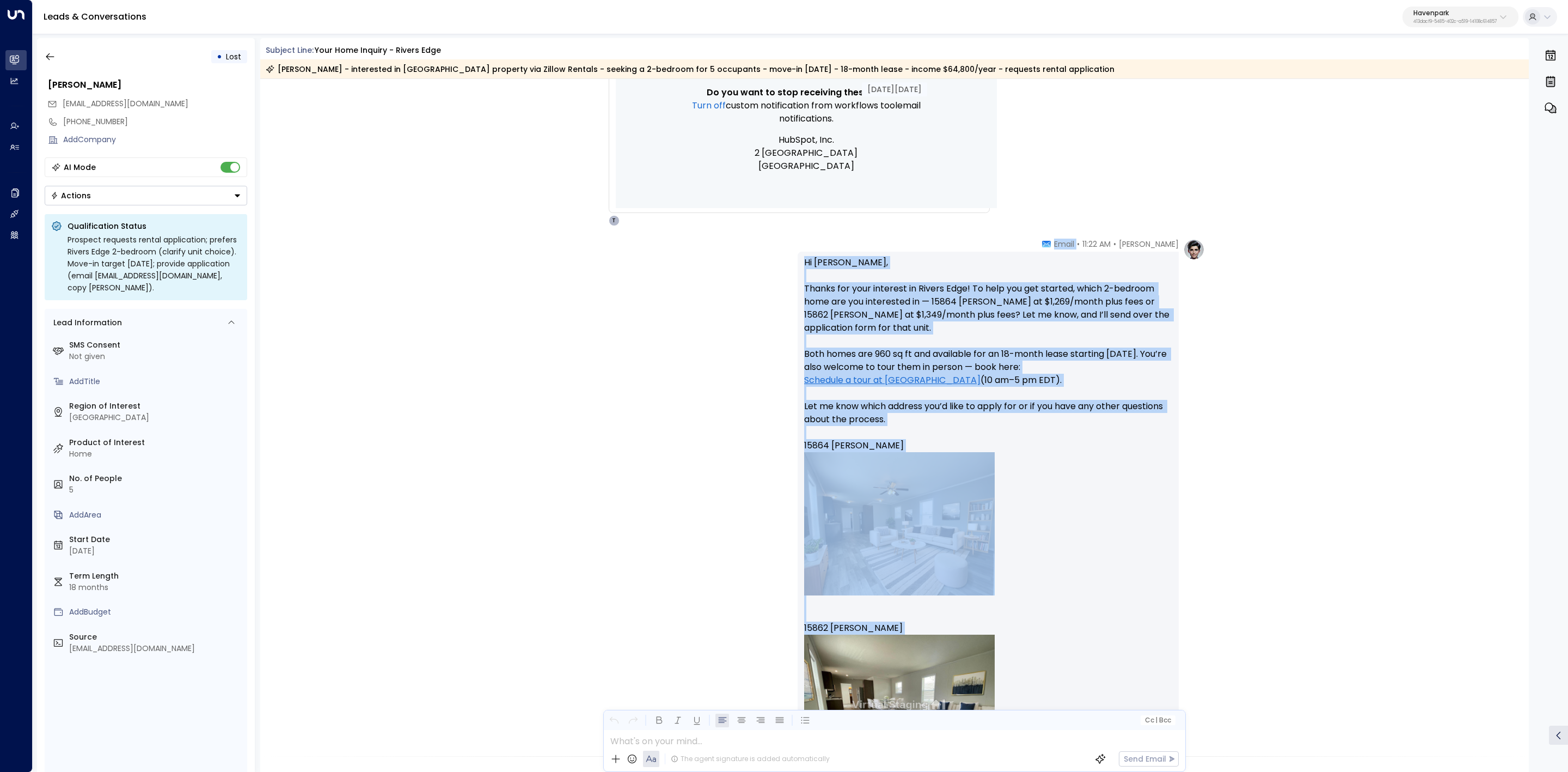
scroll to position [653, 0]
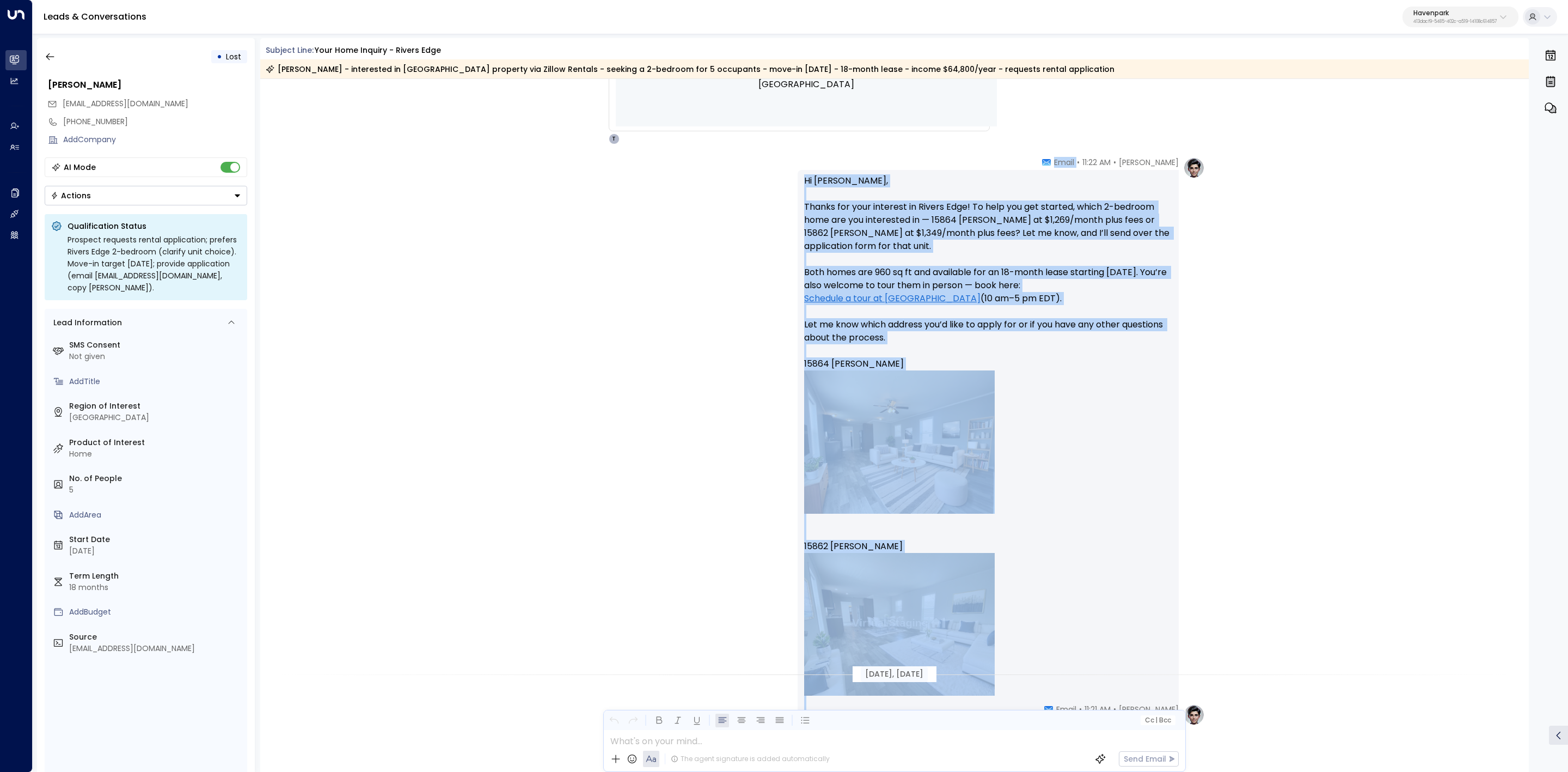
drag, startPoint x: 1079, startPoint y: 492, endPoint x: 1113, endPoint y: 626, distance: 138.2
click at [1113, 626] on div "[PERSON_NAME] • 11:22 AM • Email Hi [PERSON_NAME], Thanks for your interest in …" at bounding box center [989, 467] width 381 height 621
copy div "Email Hi [PERSON_NAME], Thanks for your interest in Rivers Edge! To help you ge…"
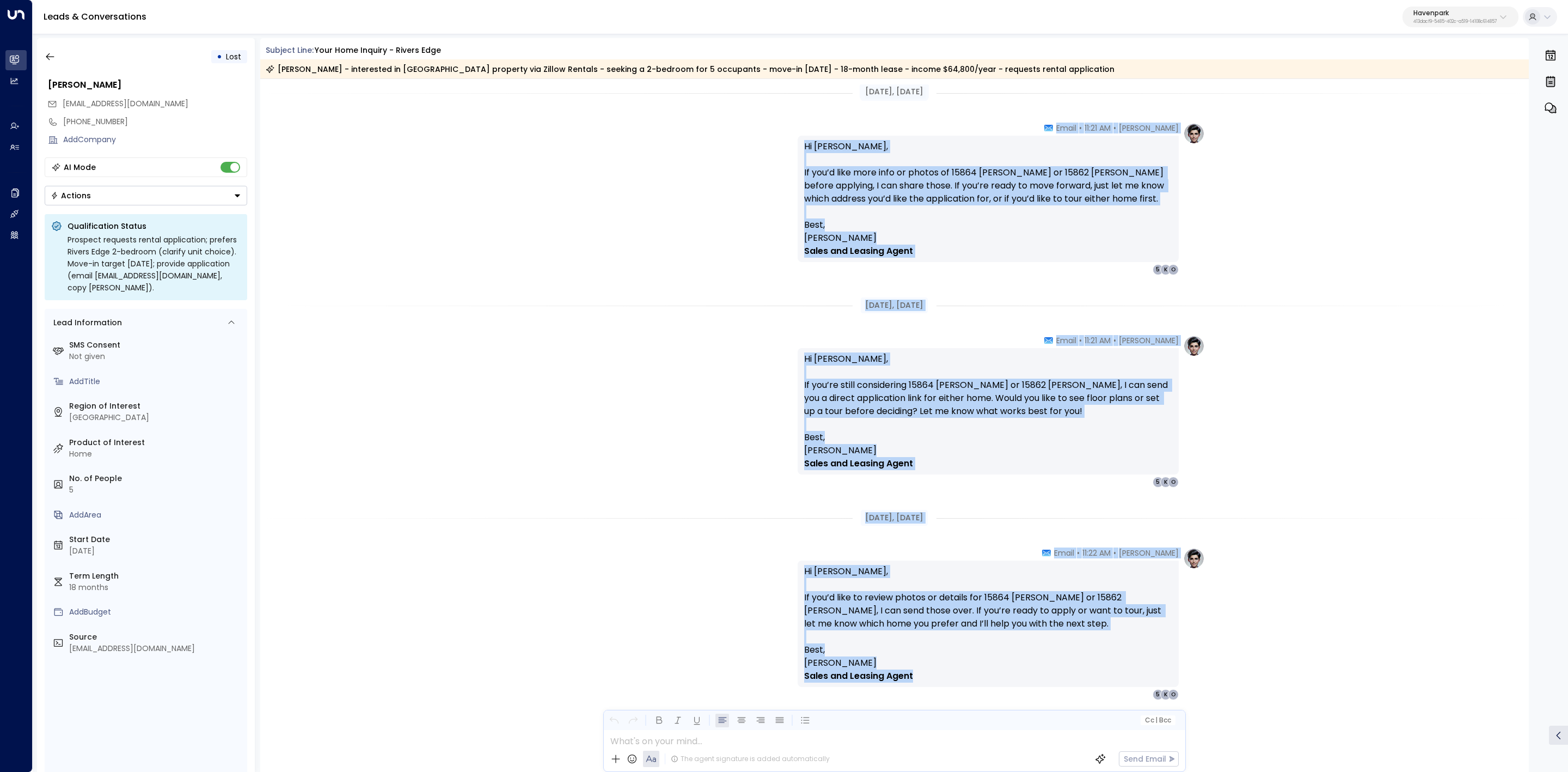
scroll to position [1861, 0]
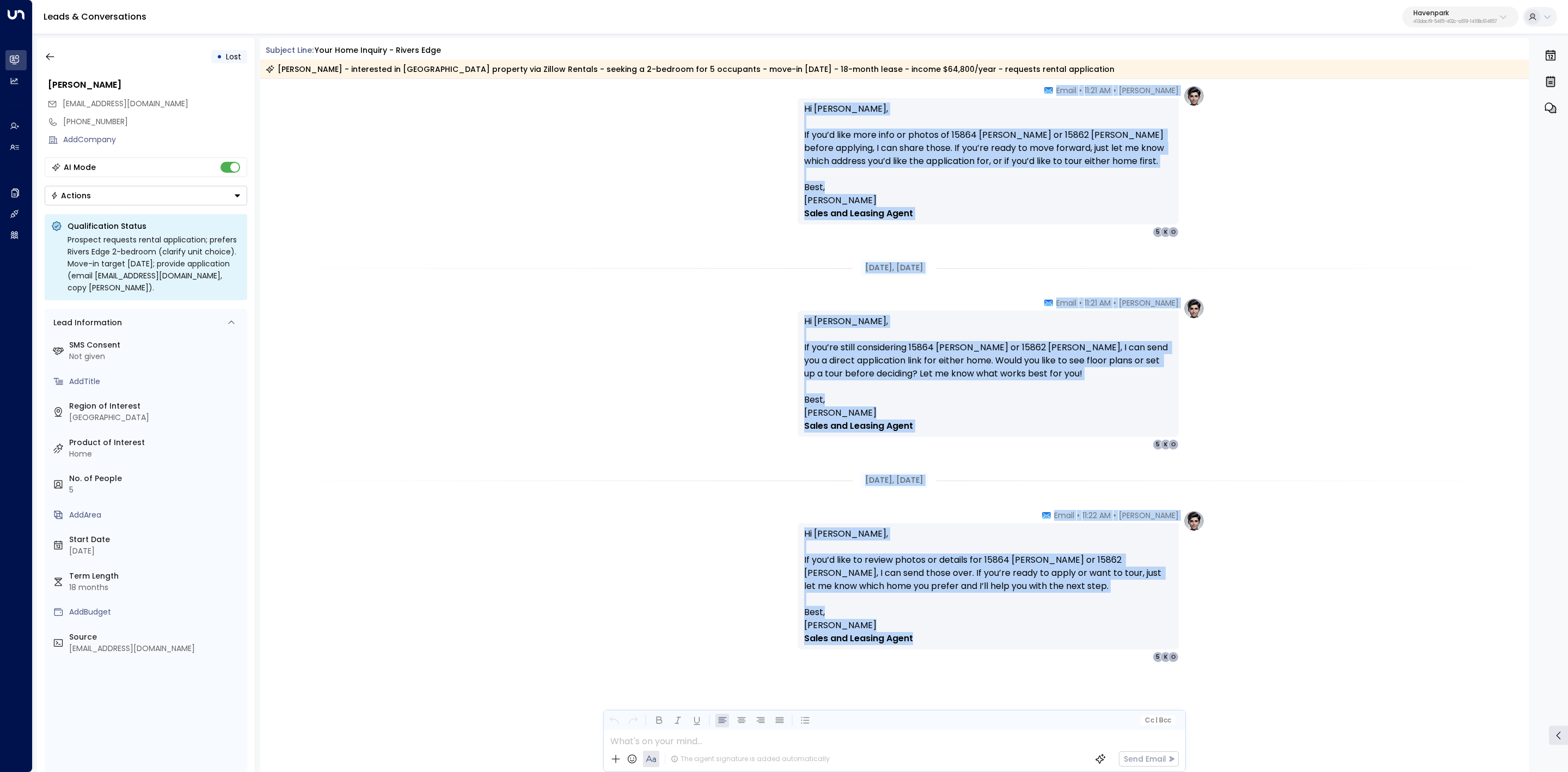
drag, startPoint x: 882, startPoint y: 514, endPoint x: 1028, endPoint y: 667, distance: 211.5
copy div "Loremi Dolor • 01:21 SI • Ametc Ad Elitsed, Do eiu’te incid utlaboreet do magna…"
